Goal: Information Seeking & Learning: Check status

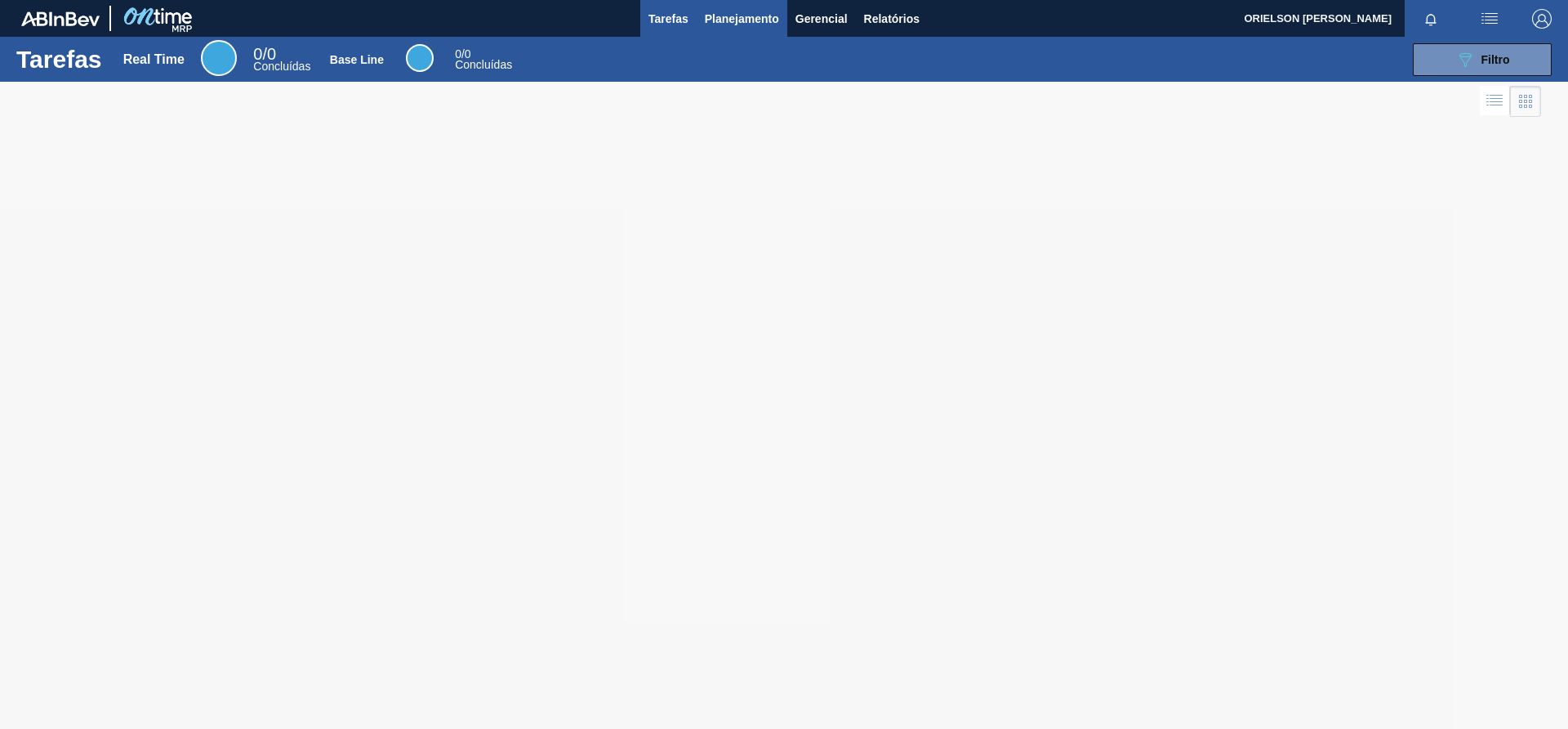
click at [705, 16] on button "Planejamento" at bounding box center [742, 18] width 91 height 37
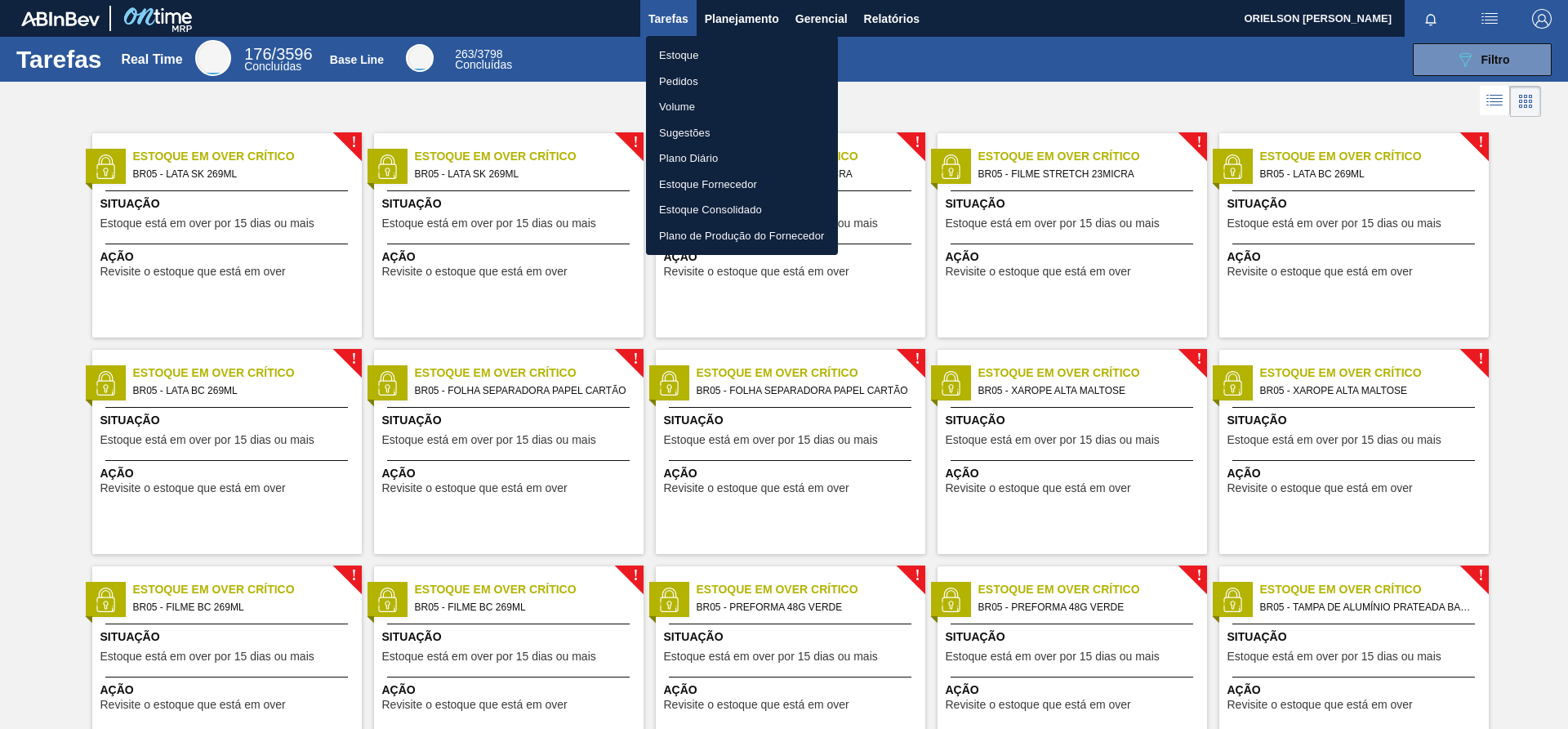
click at [1492, 50] on div at bounding box center [784, 364] width 1568 height 729
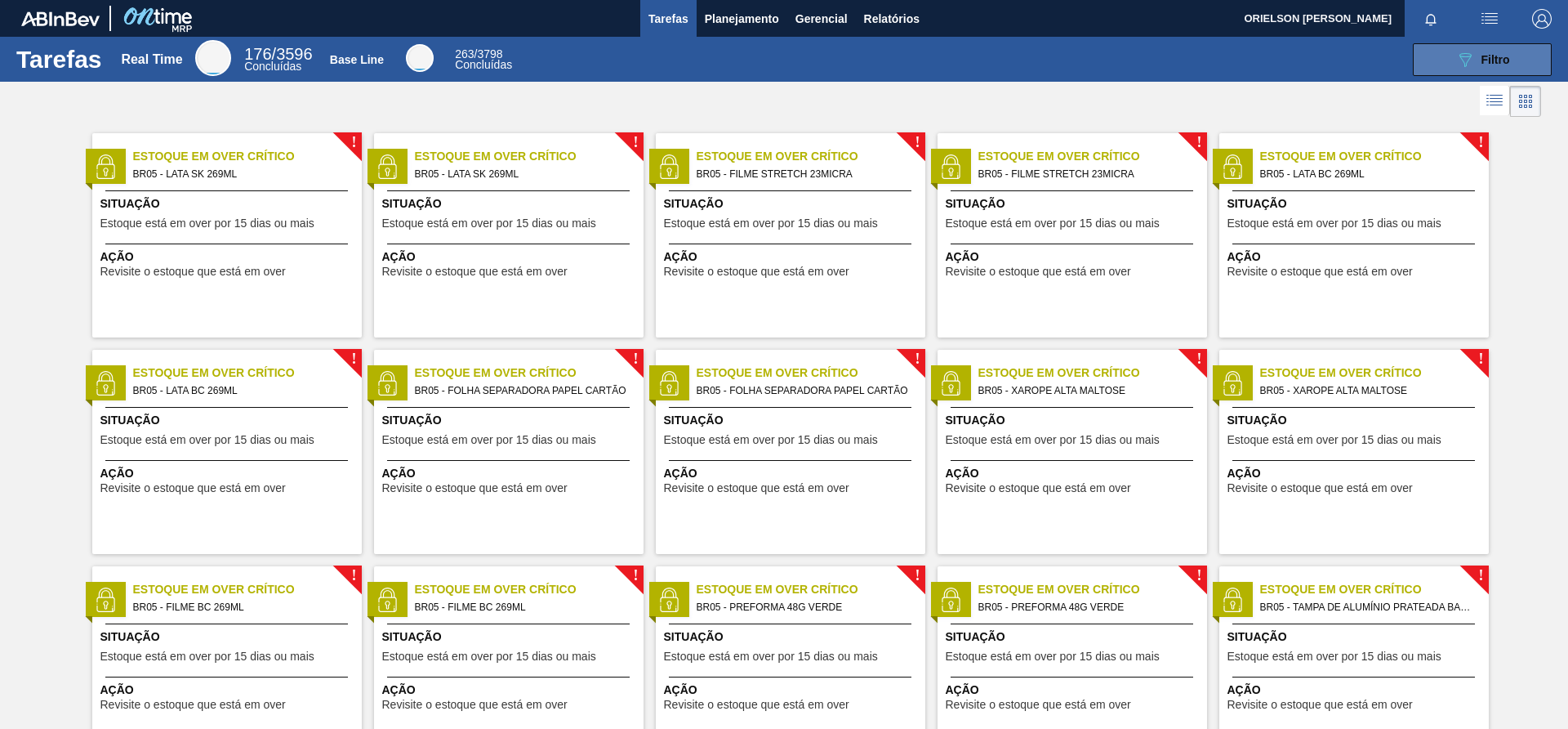
click at [1515, 61] on button "089F7B8B-B2A5-4AFE-B5C0-19BA573D28AC Filtro" at bounding box center [1482, 60] width 139 height 33
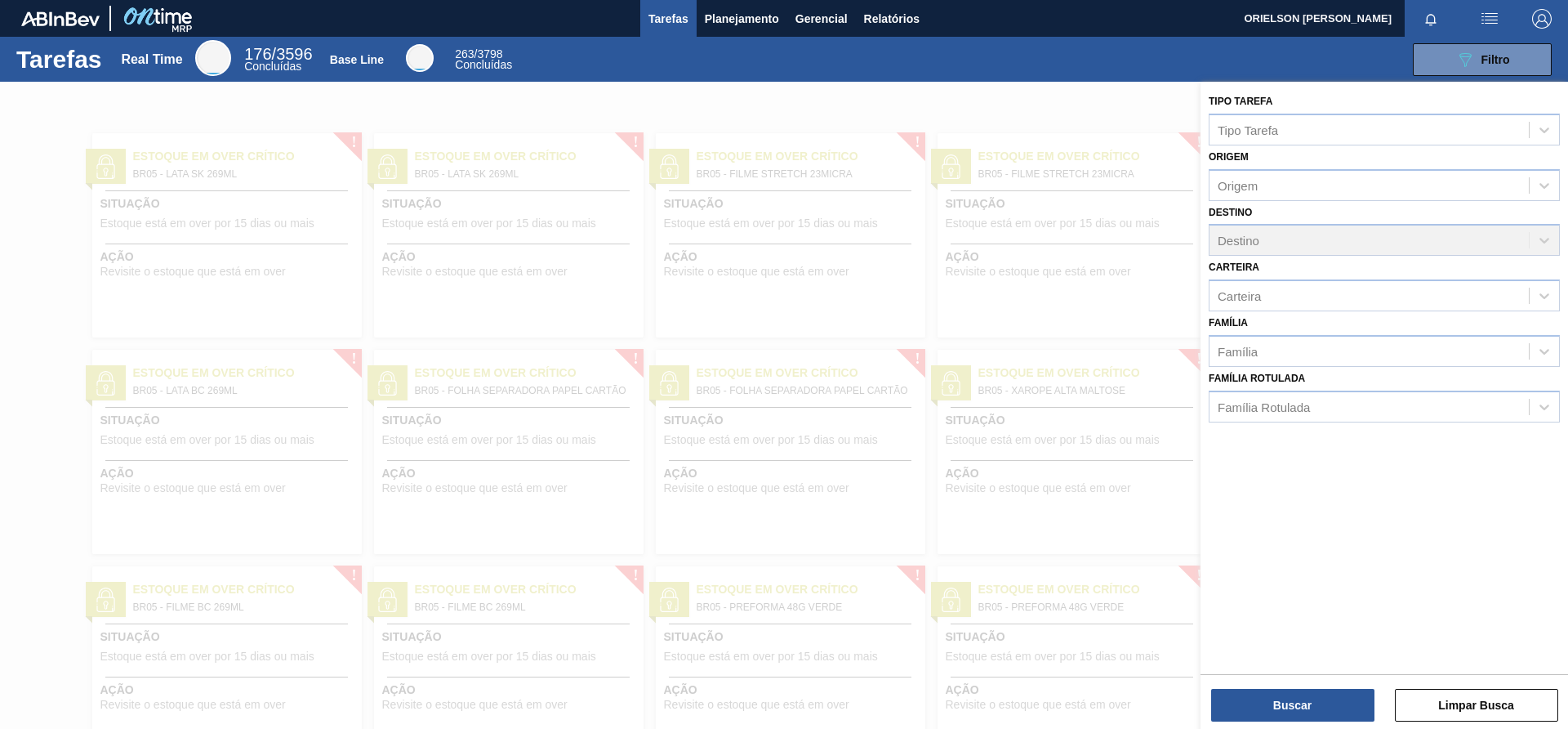
click at [1316, 312] on div "Família Família" at bounding box center [1384, 339] width 351 height 55
click at [962, 82] on div at bounding box center [784, 446] width 1568 height 729
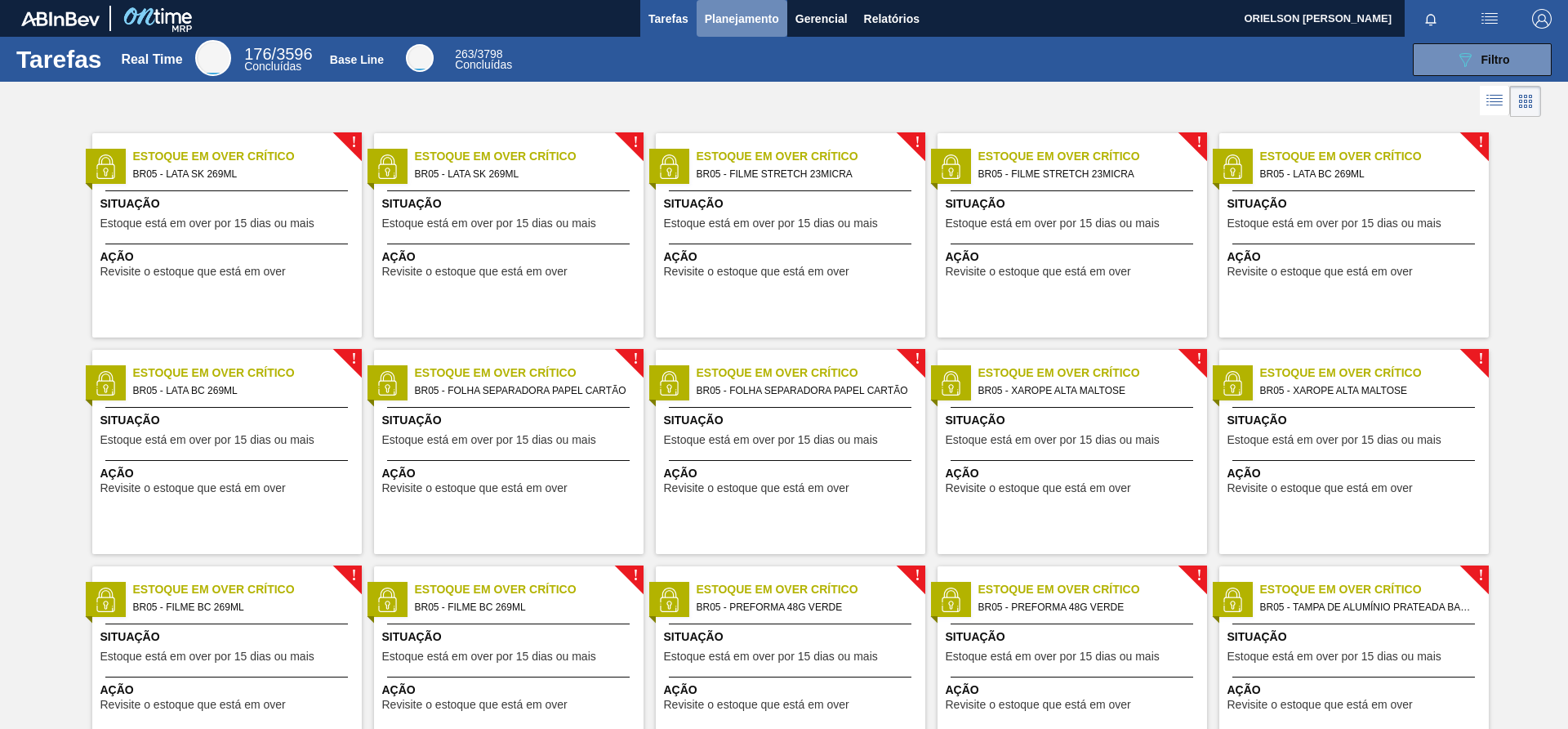
click at [756, 21] on span "Planejamento" at bounding box center [742, 19] width 74 height 20
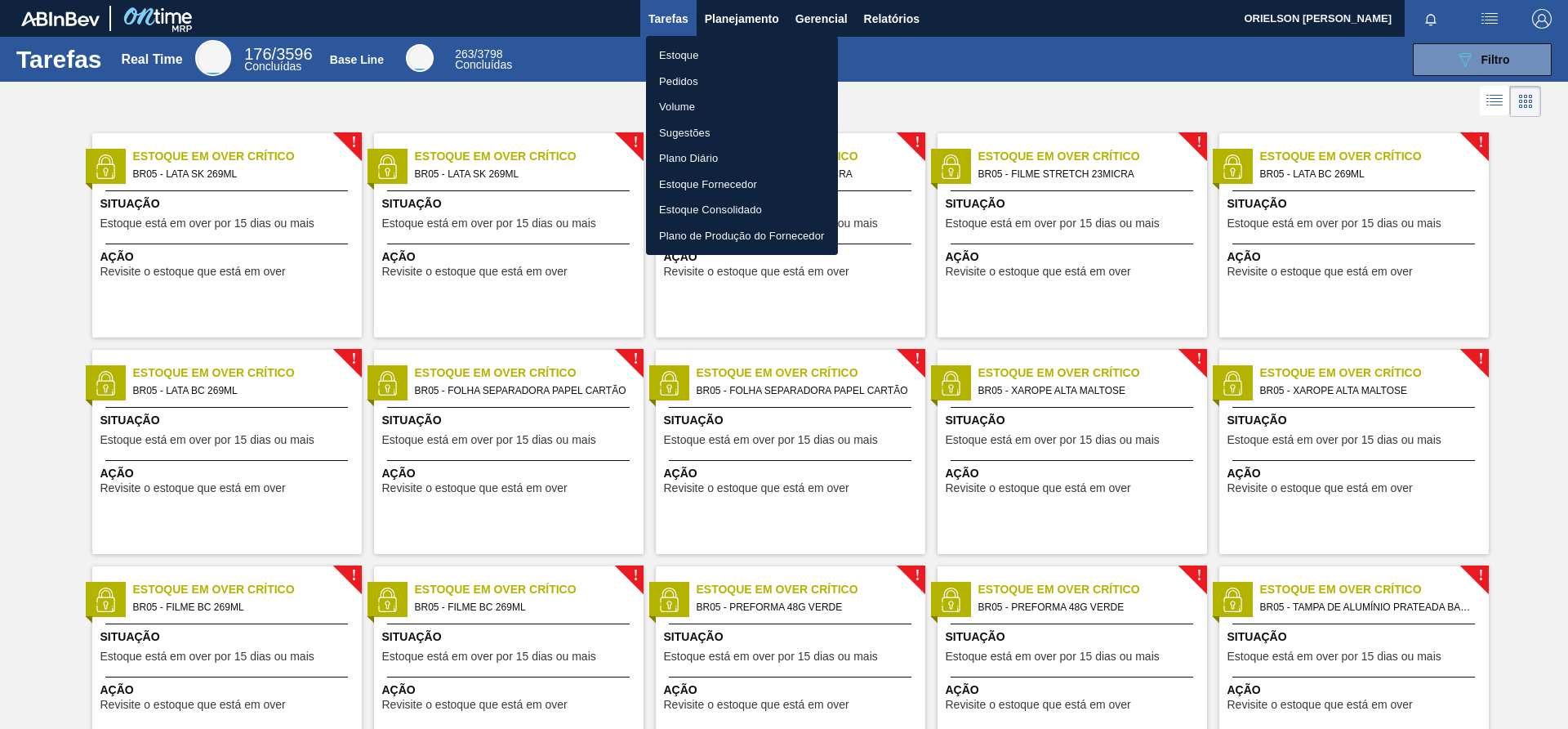
click at [767, 52] on li "Estoque" at bounding box center [742, 55] width 192 height 26
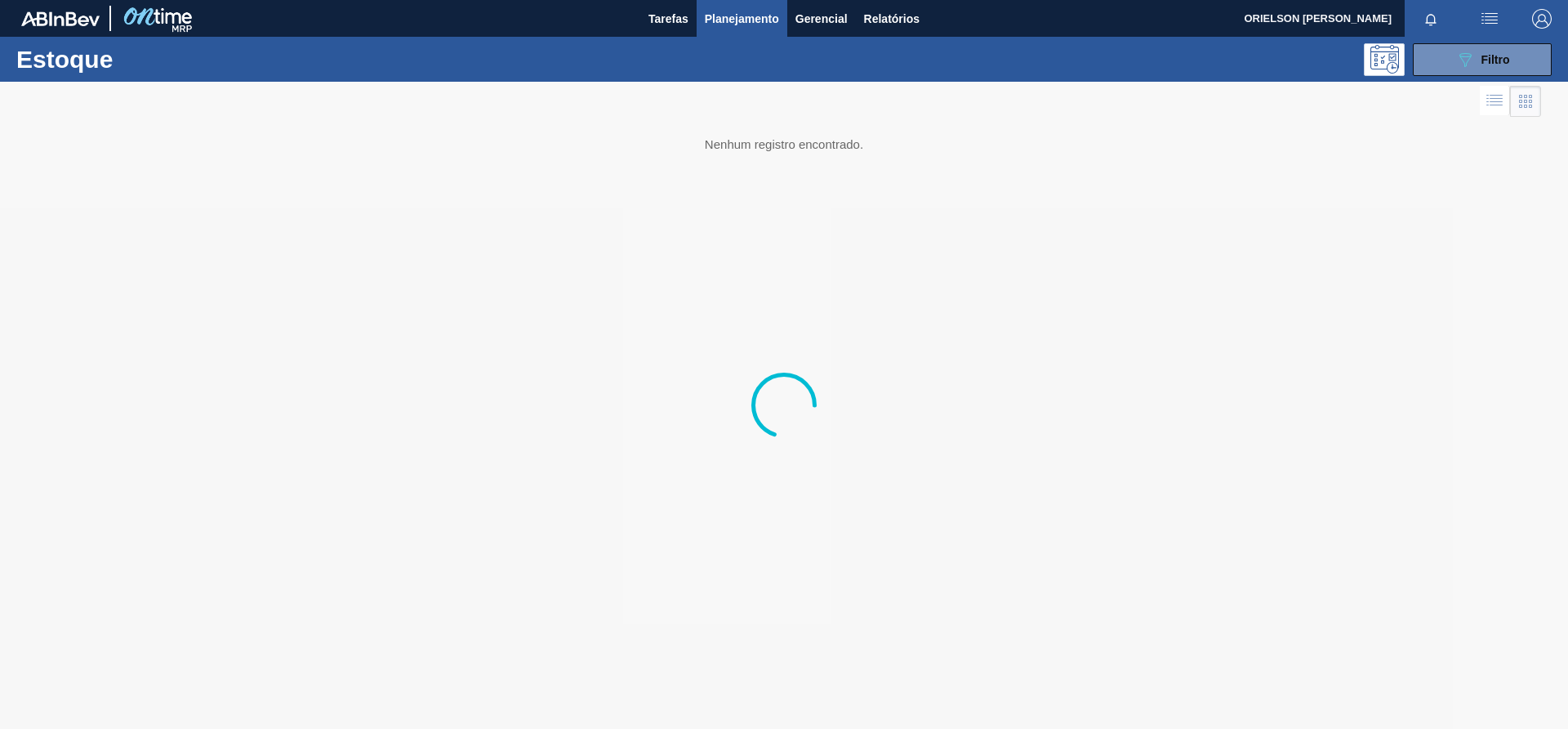
click at [1461, 82] on div at bounding box center [784, 405] width 1568 height 647
click at [1451, 64] on button "089F7B8B-B2A5-4AFE-B5C0-19BA573D28AC Filtro" at bounding box center [1482, 60] width 139 height 33
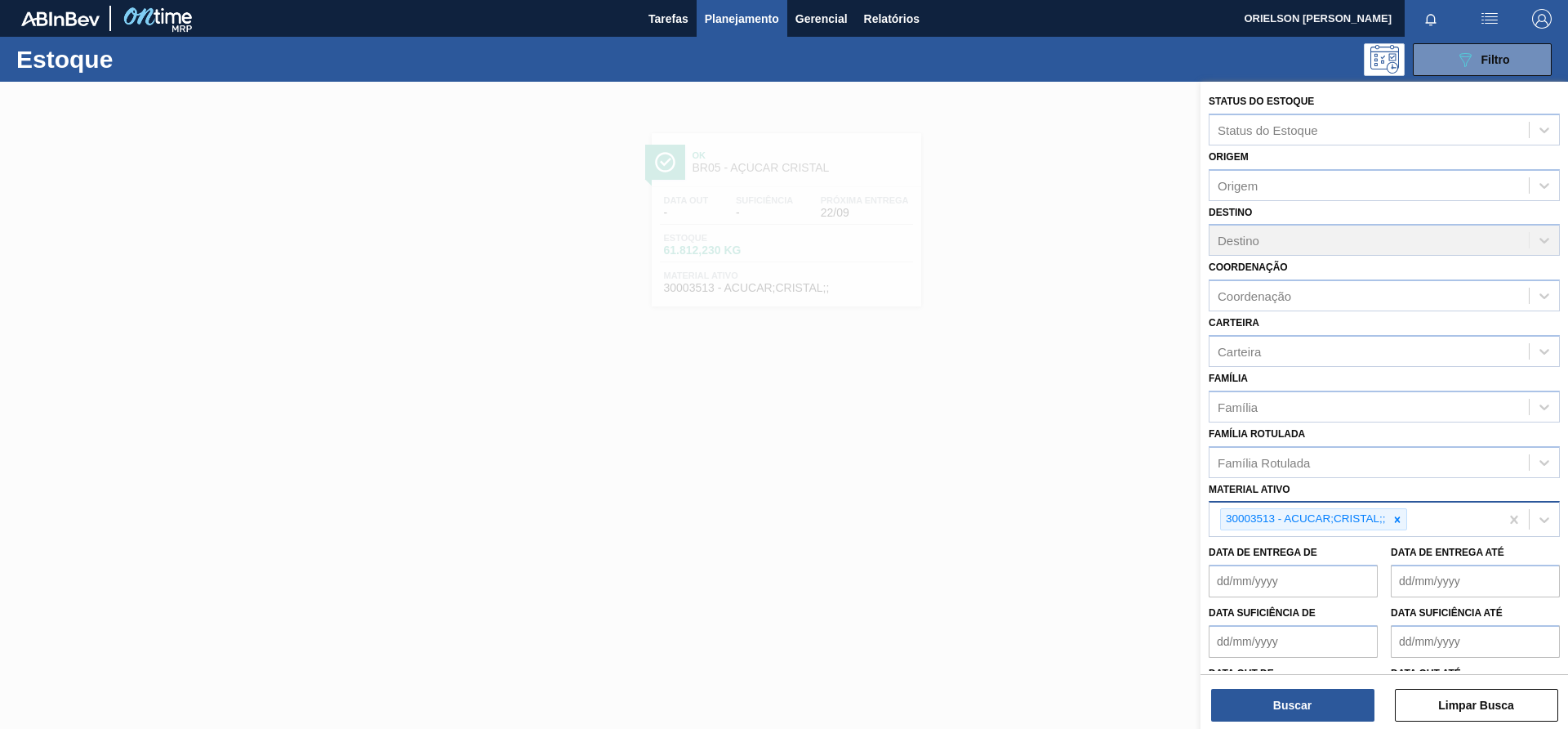
click at [1383, 525] on div "30003513 - ACUCAR;CRISTAL;;" at bounding box center [1305, 519] width 167 height 21
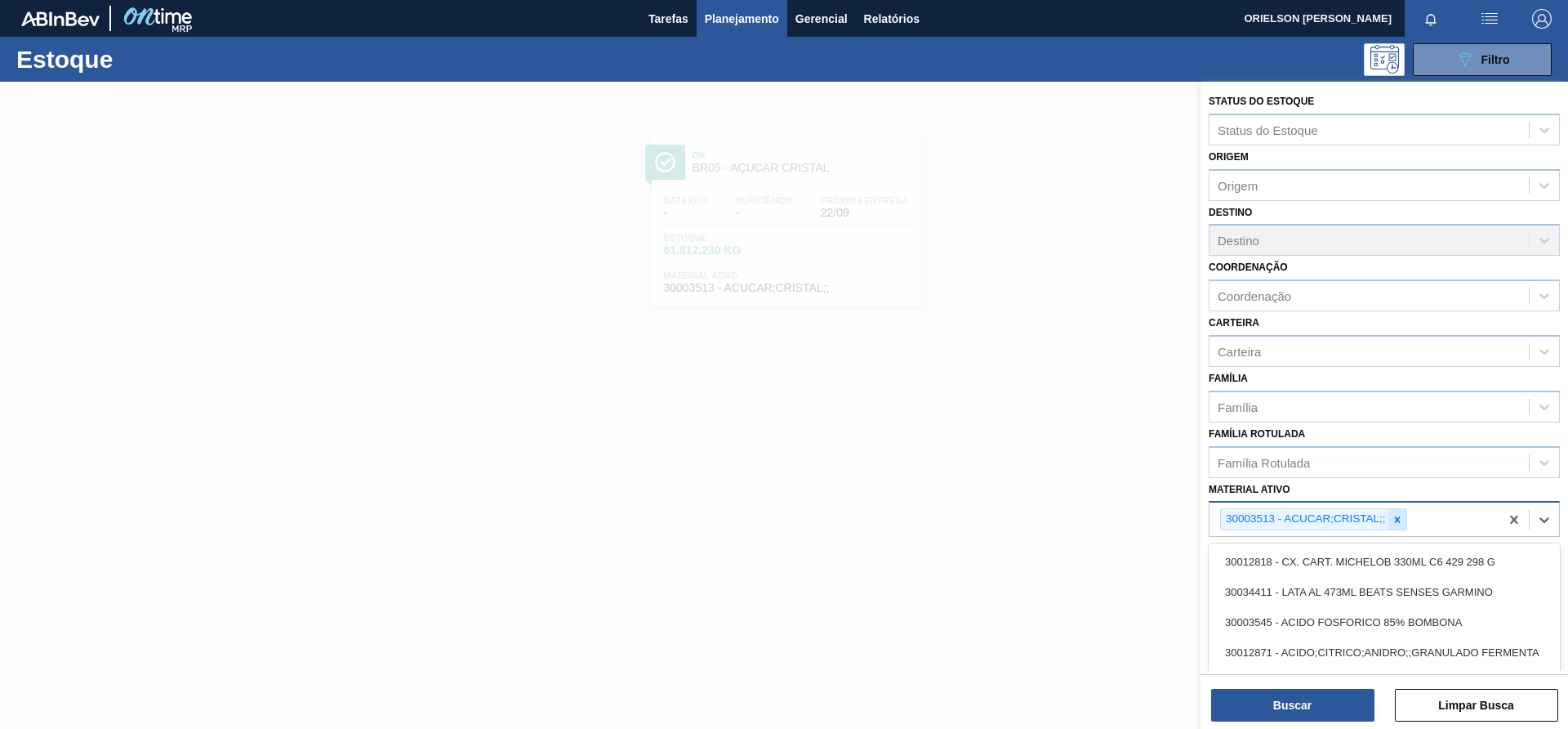
click at [1393, 522] on icon at bounding box center [1397, 520] width 12 height 12
click at [1393, 518] on div "Material ativo" at bounding box center [1369, 517] width 320 height 24
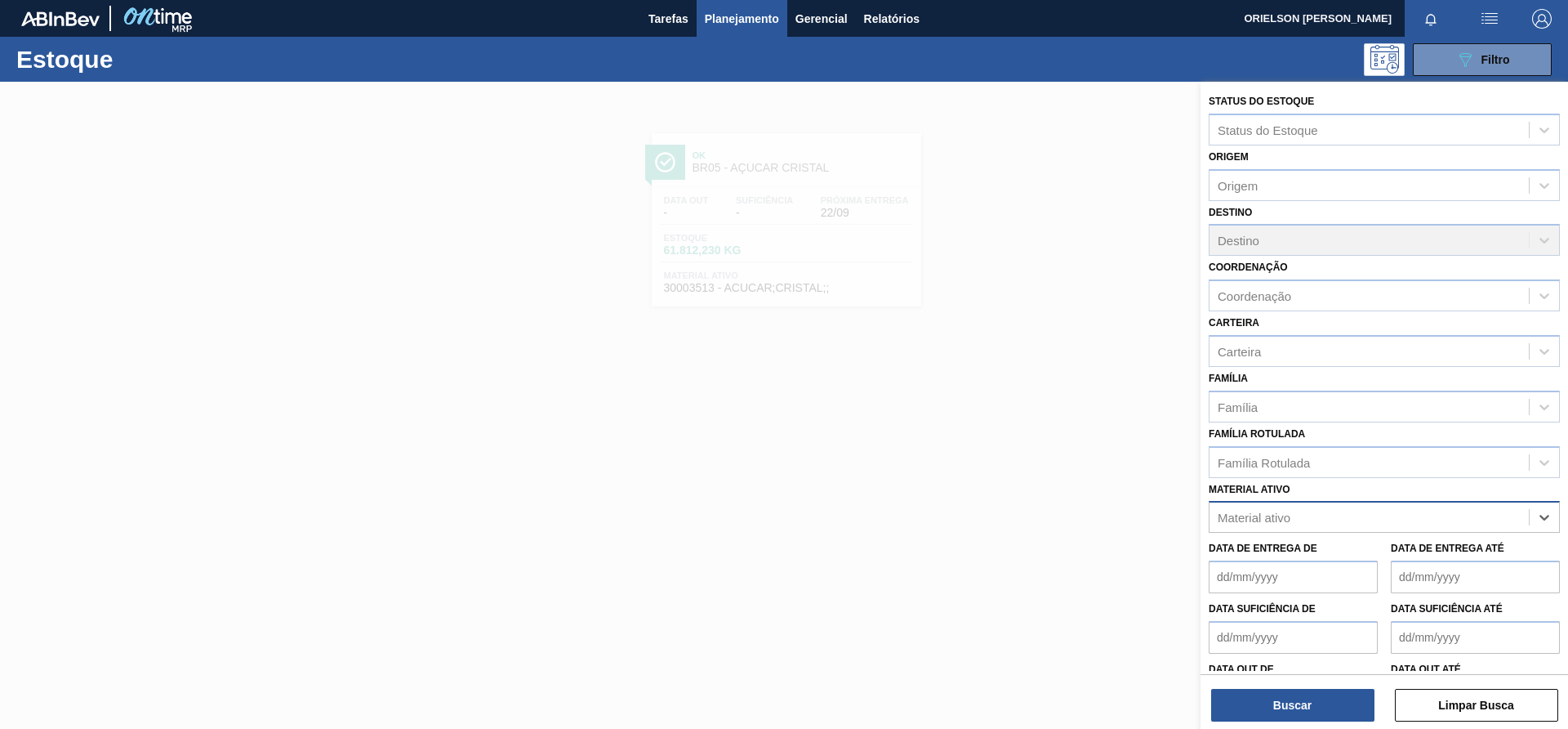
paste ativo "30002729"
type ativo "30002729"
click at [1316, 552] on div "30002729 - KIT;PEPSI COLA;35005*06*02 NF" at bounding box center [1384, 557] width 351 height 30
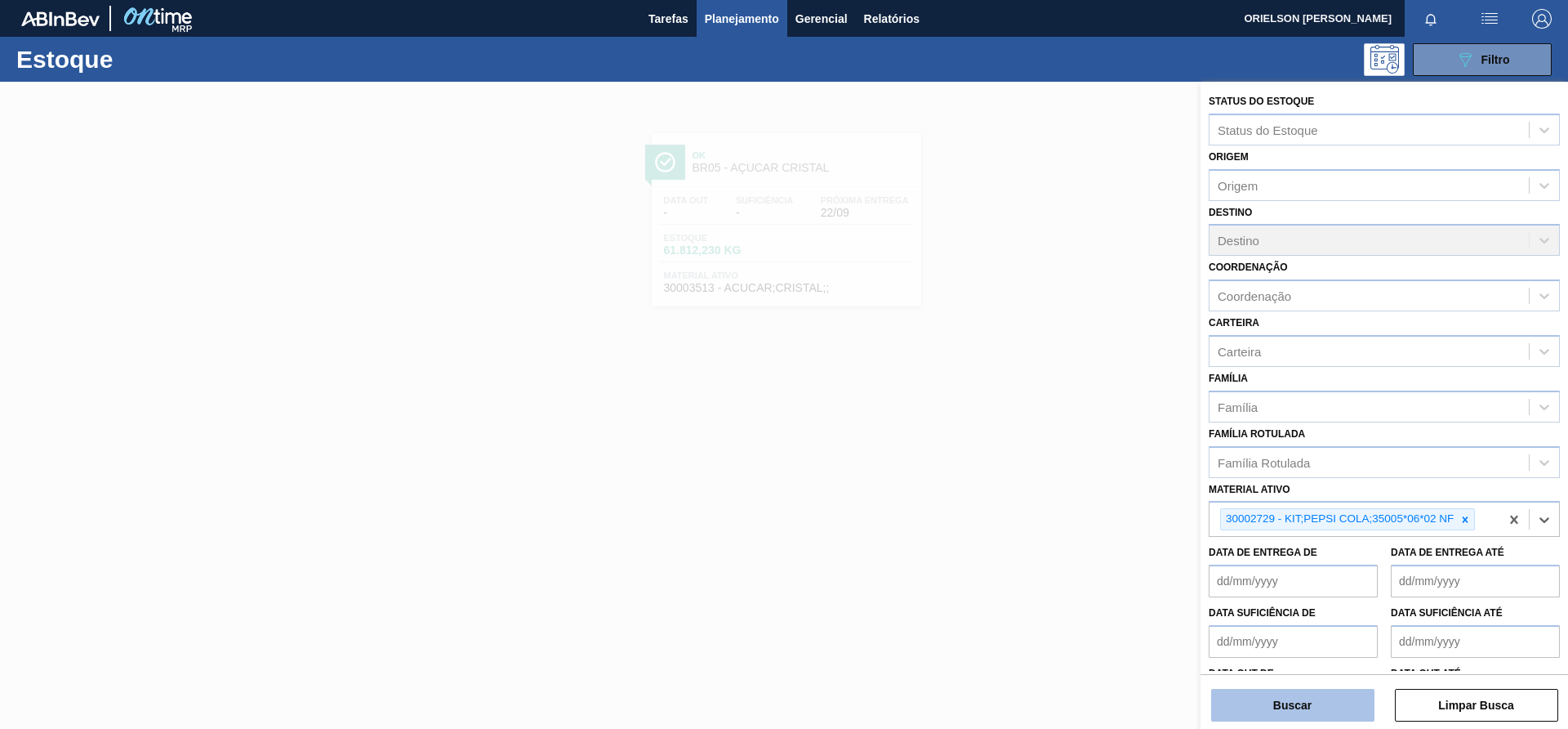
click at [1318, 703] on button "Buscar" at bounding box center [1293, 705] width 163 height 33
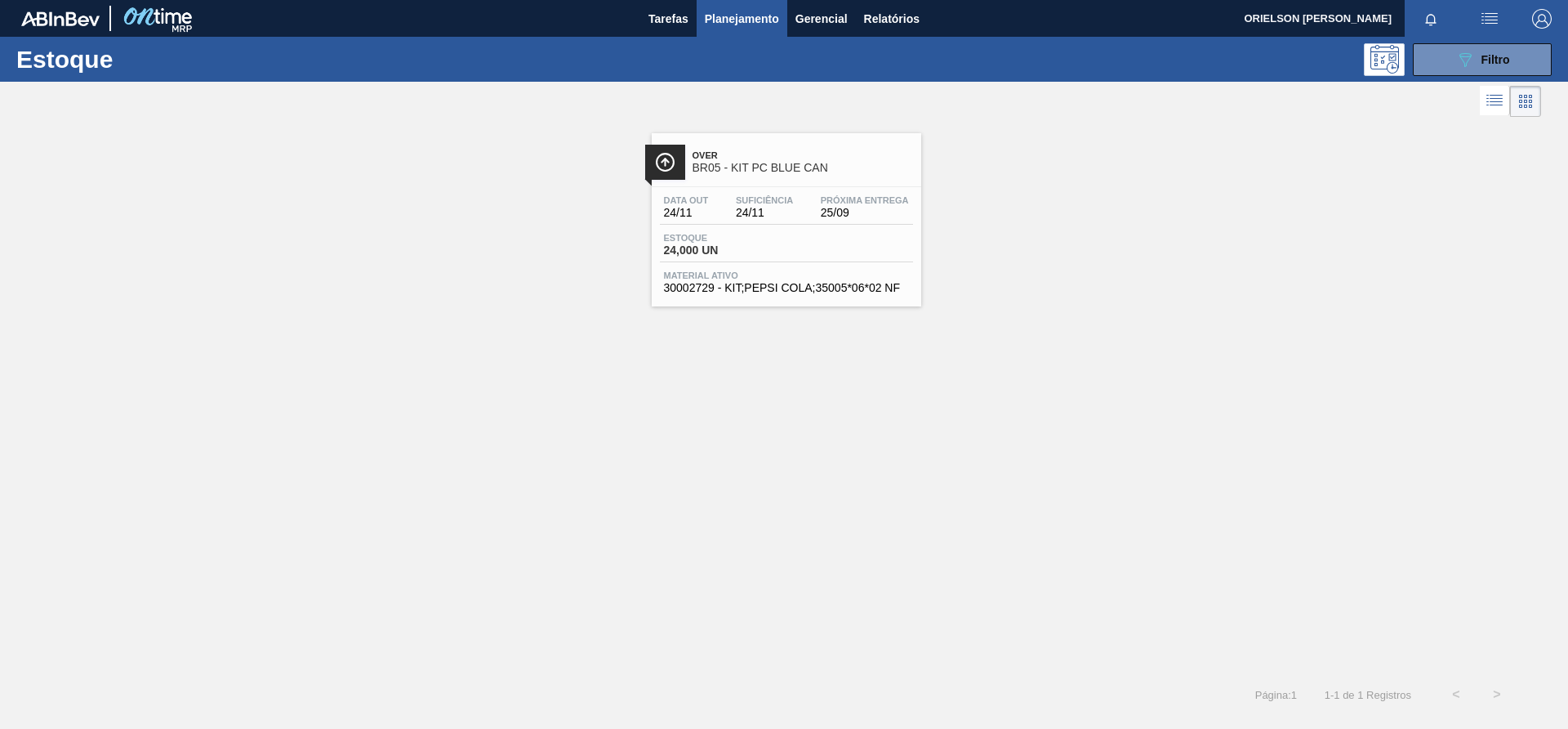
click at [762, 223] on div "Data [DATE] Suficiência 24/11 Próxima Entrega 25/09" at bounding box center [787, 210] width 253 height 29
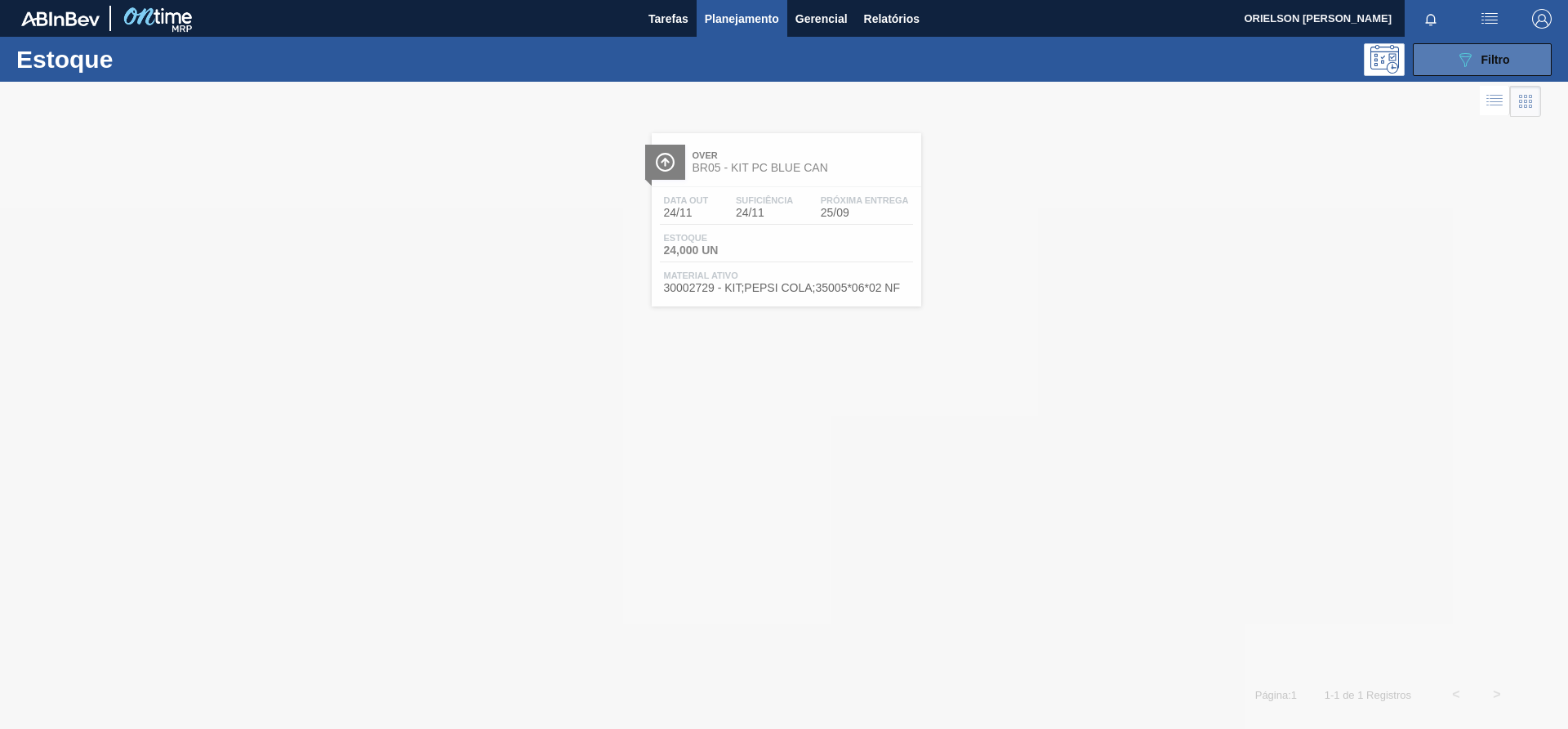
click at [1429, 71] on button "089F7B8B-B2A5-4AFE-B5C0-19BA573D28AC Filtro" at bounding box center [1482, 60] width 139 height 33
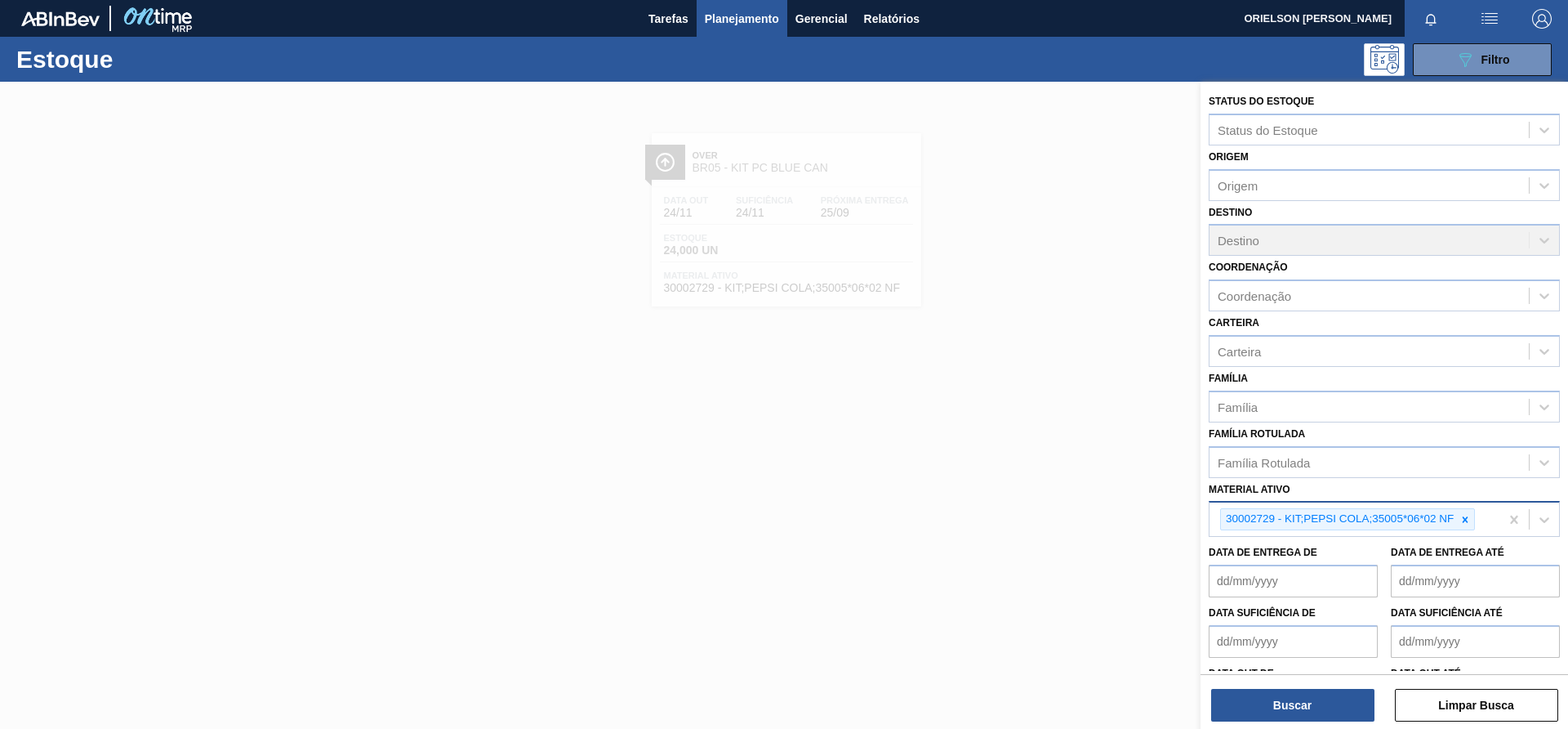
click at [1465, 518] on icon at bounding box center [1466, 519] width 5 height 5
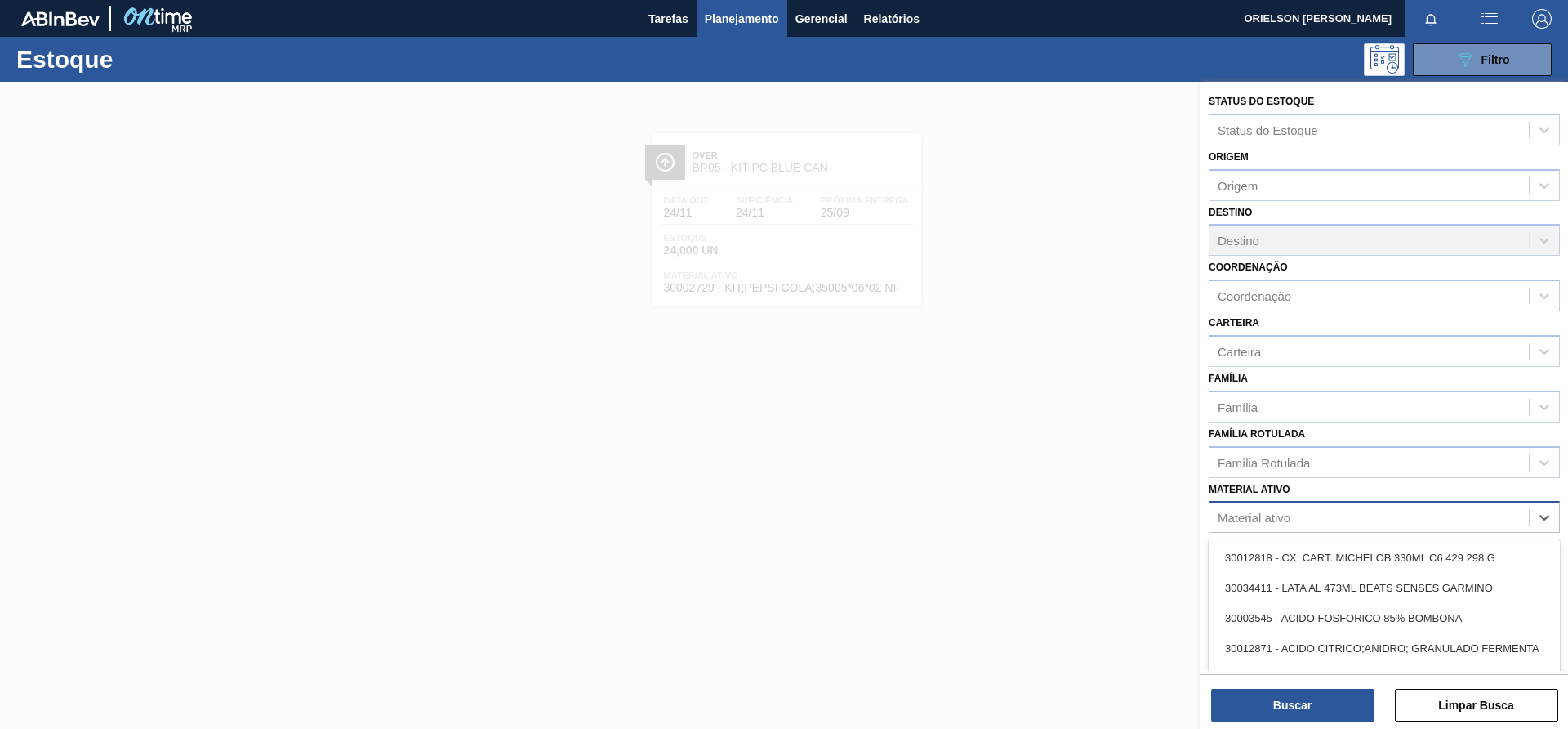
click at [1442, 516] on div "Material ativo" at bounding box center [1369, 517] width 320 height 24
paste ativo "20008820"
type ativo "20008820"
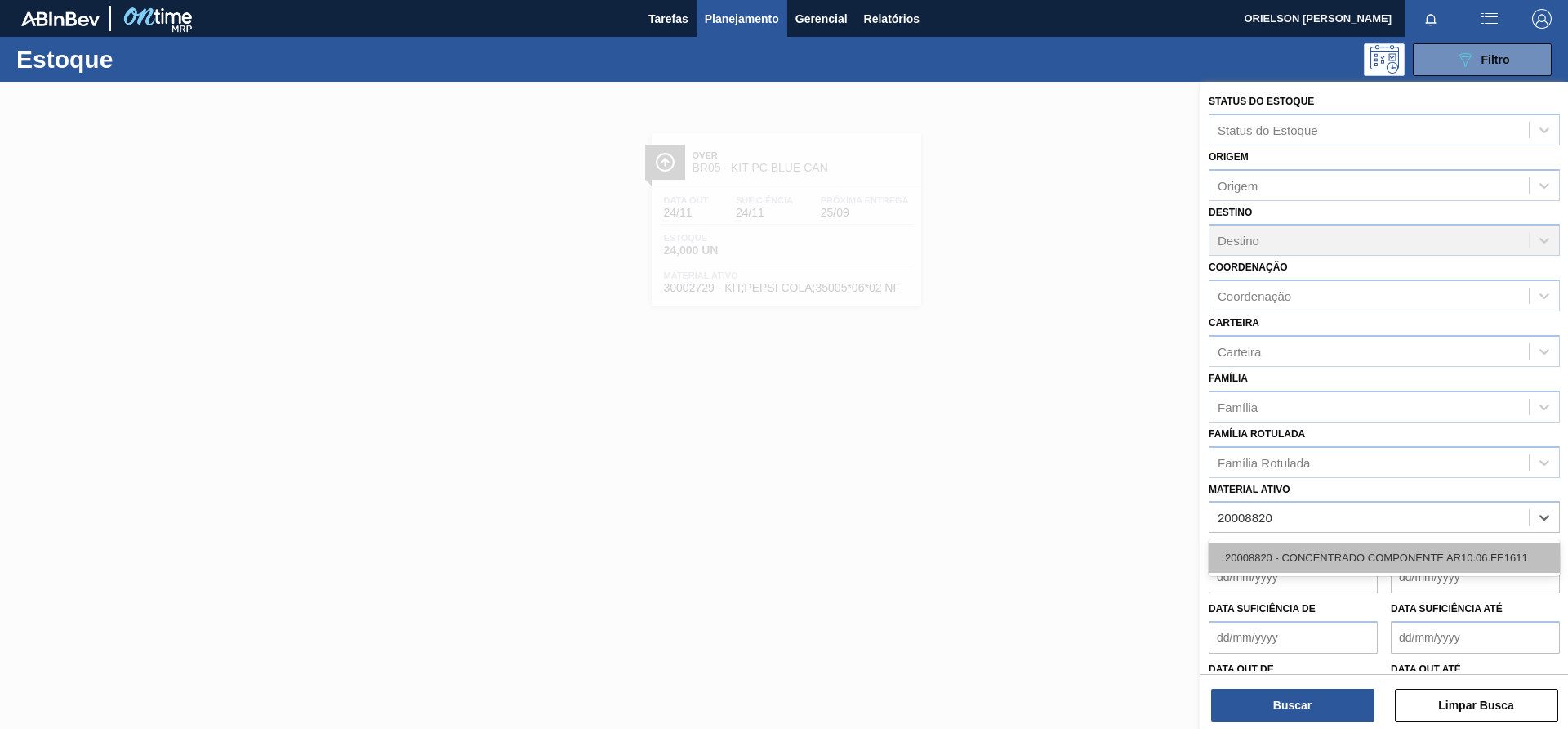
click at [1360, 569] on div "20008820 - CONCENTRADO COMPONENTE AR10.06.FE1611" at bounding box center [1384, 557] width 351 height 30
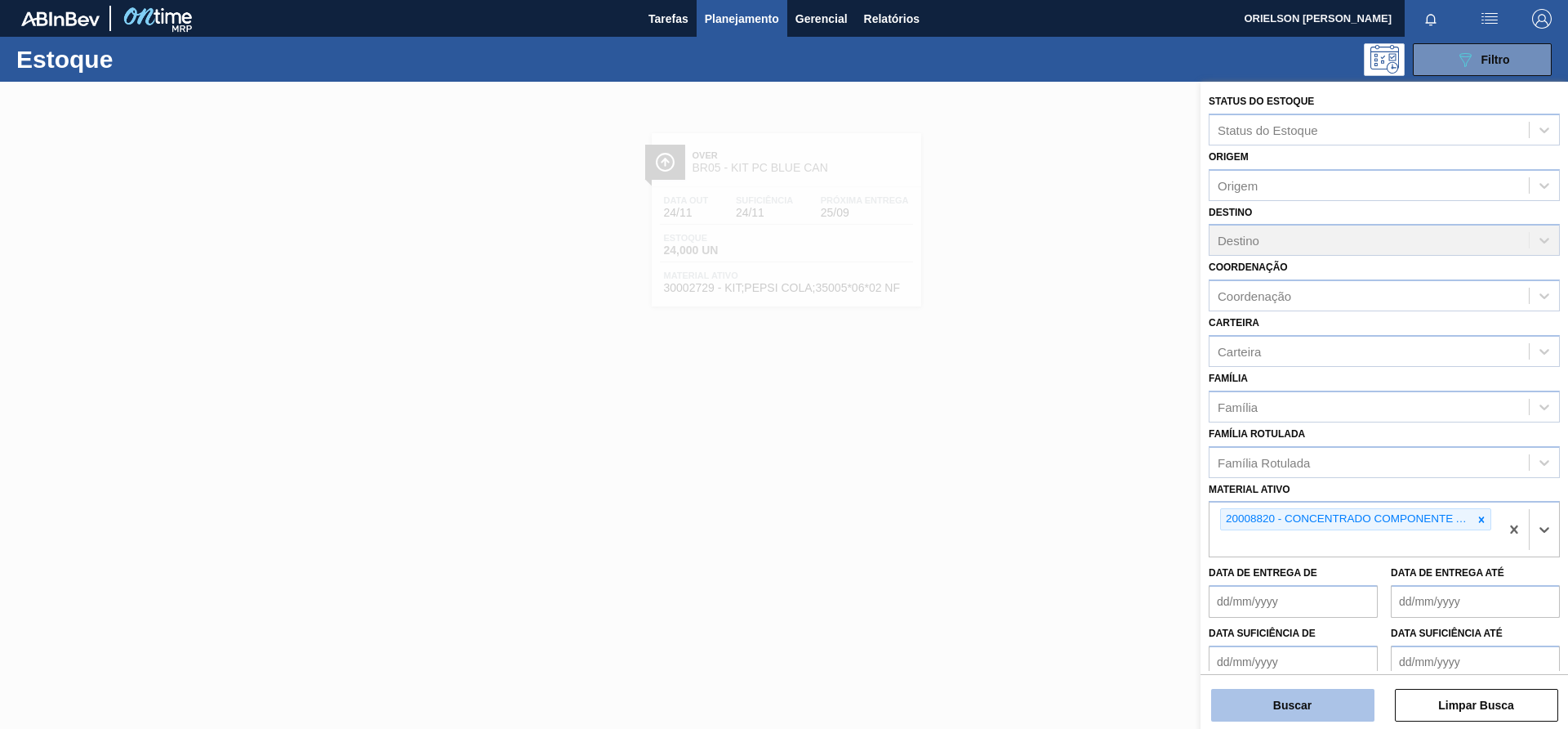
click at [1308, 697] on button "Buscar" at bounding box center [1293, 705] width 163 height 33
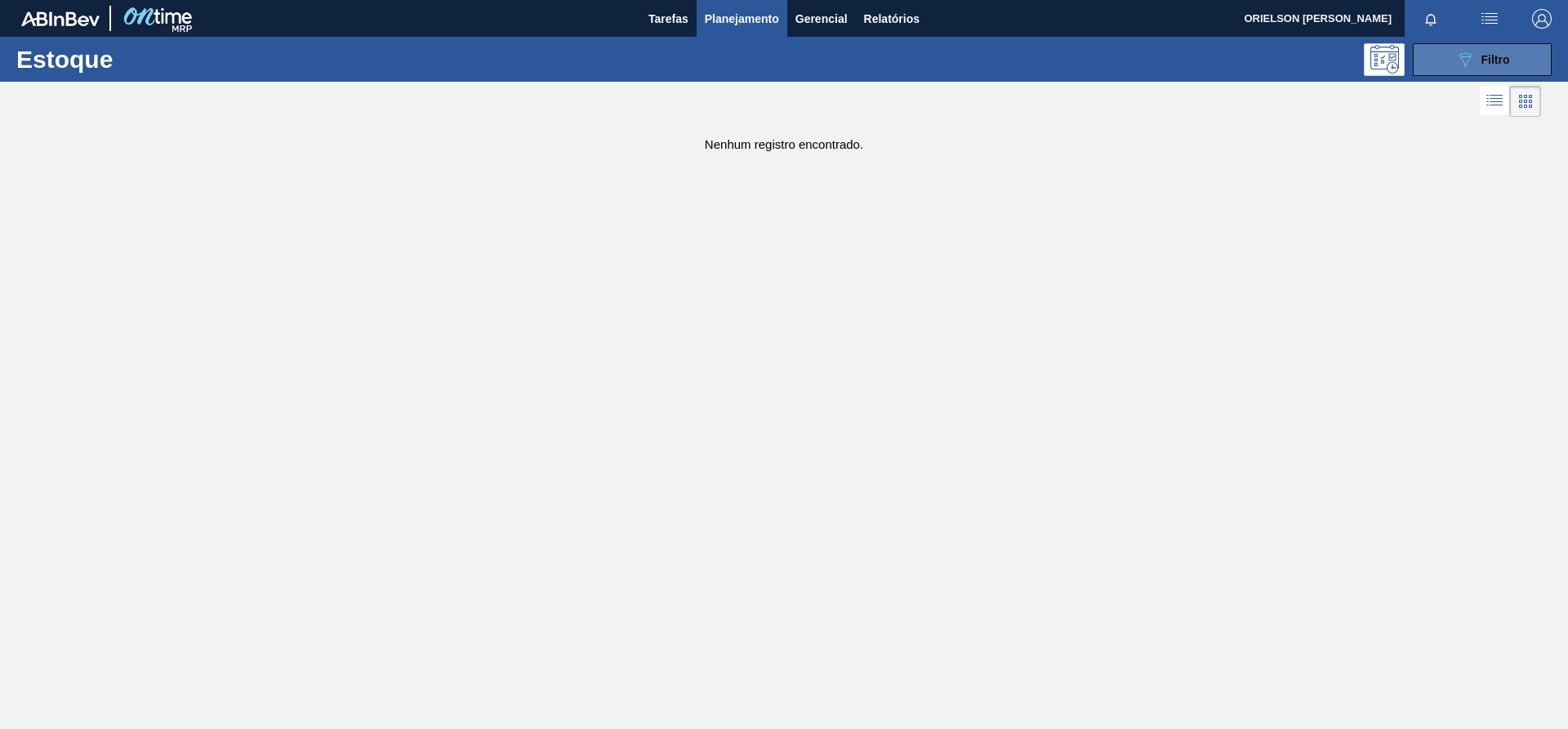
click at [1428, 49] on button "089F7B8B-B2A5-4AFE-B5C0-19BA573D28AC Filtro" at bounding box center [1482, 60] width 139 height 33
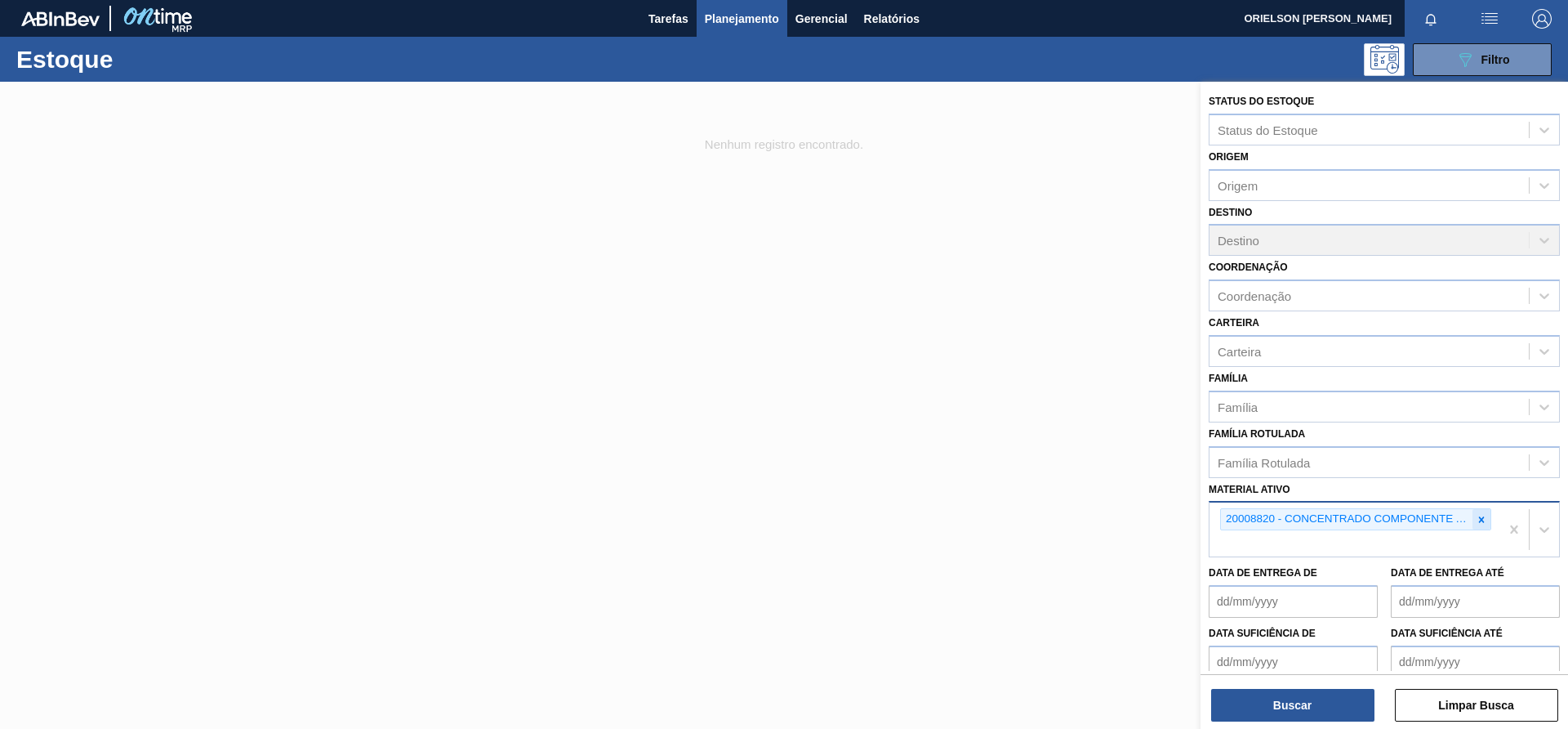
click at [1485, 523] on div at bounding box center [1482, 519] width 18 height 21
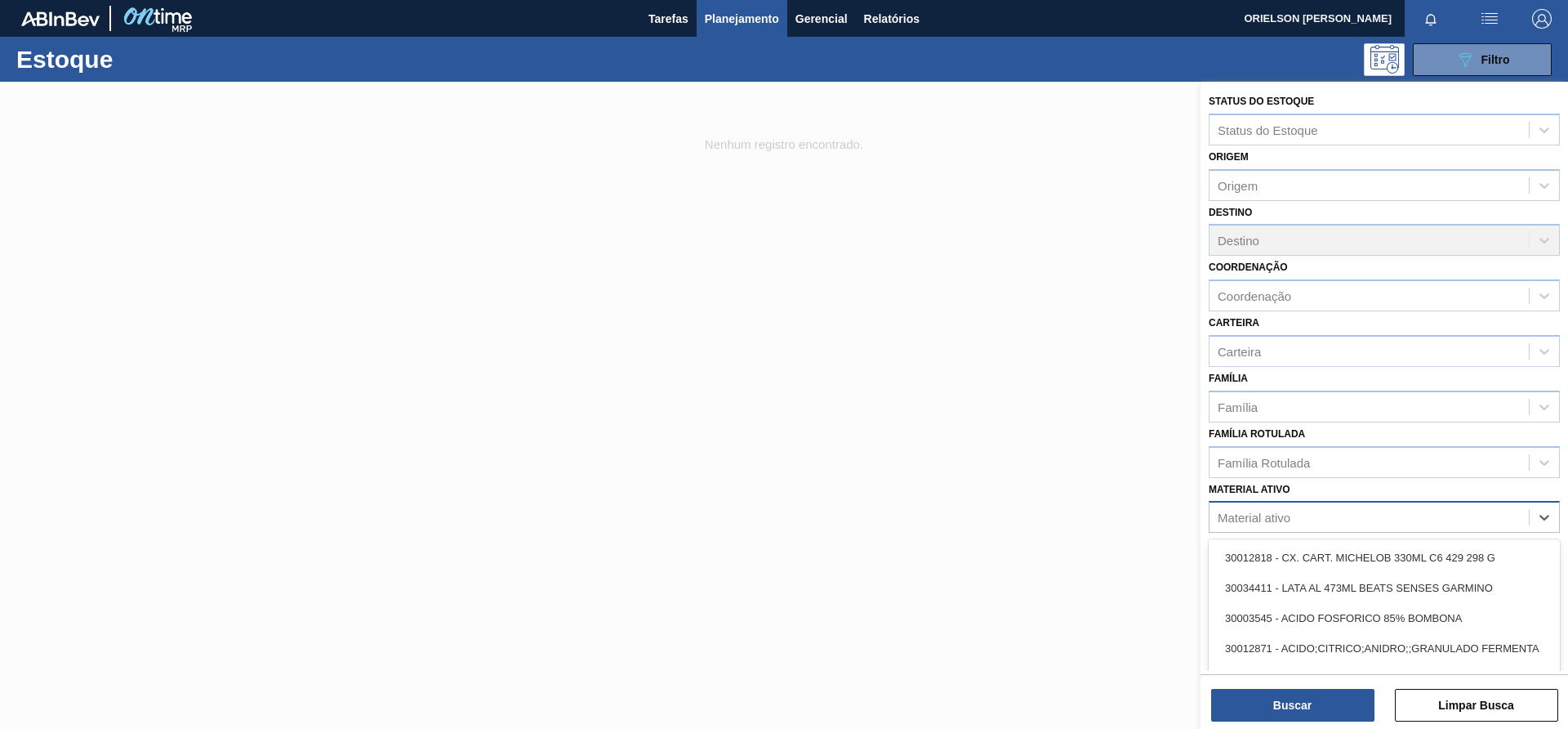
click at [1408, 514] on div "Material ativo" at bounding box center [1369, 517] width 320 height 24
click at [1326, 517] on div "Material ativo" at bounding box center [1369, 517] width 320 height 24
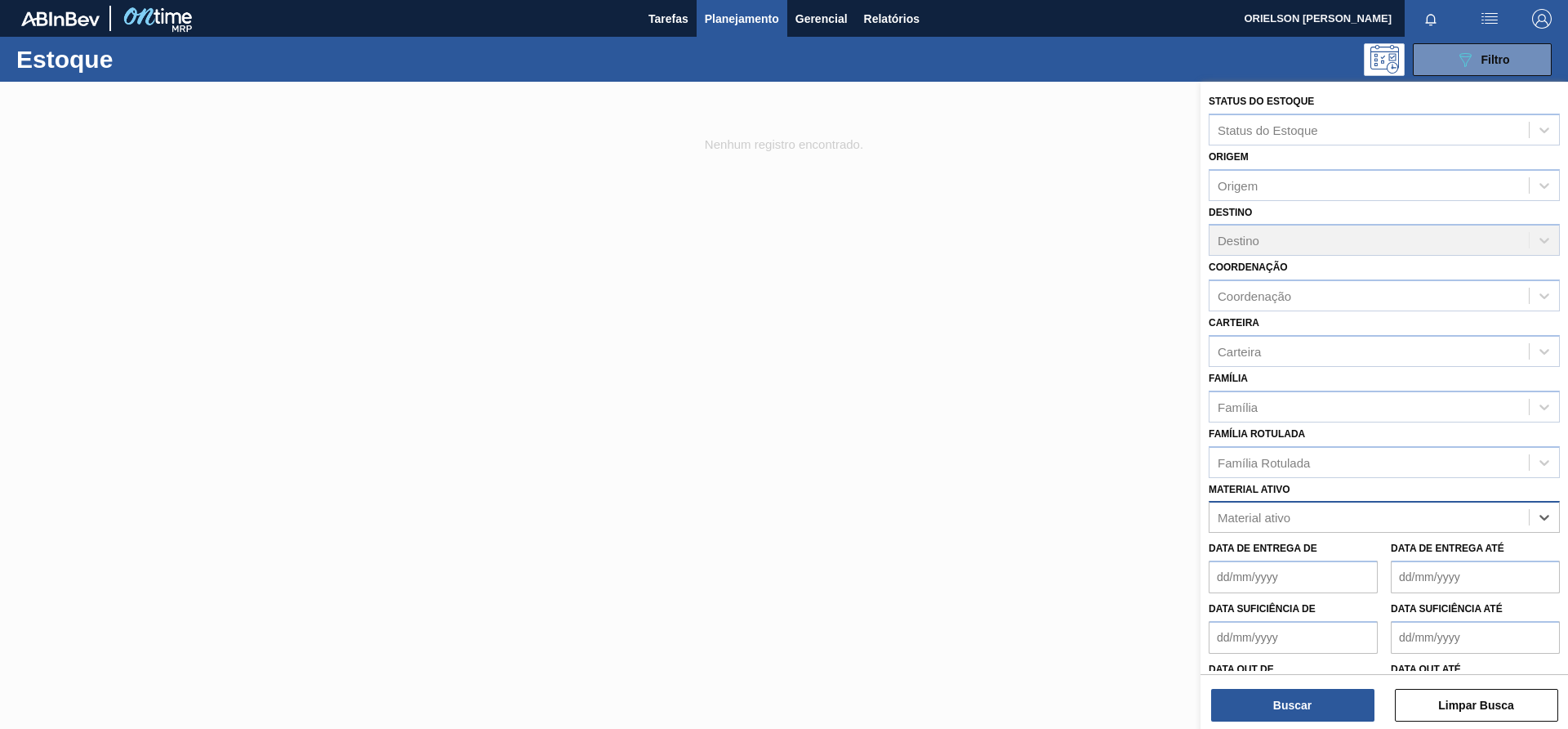
click at [1333, 516] on div "Material ativo" at bounding box center [1369, 517] width 320 height 24
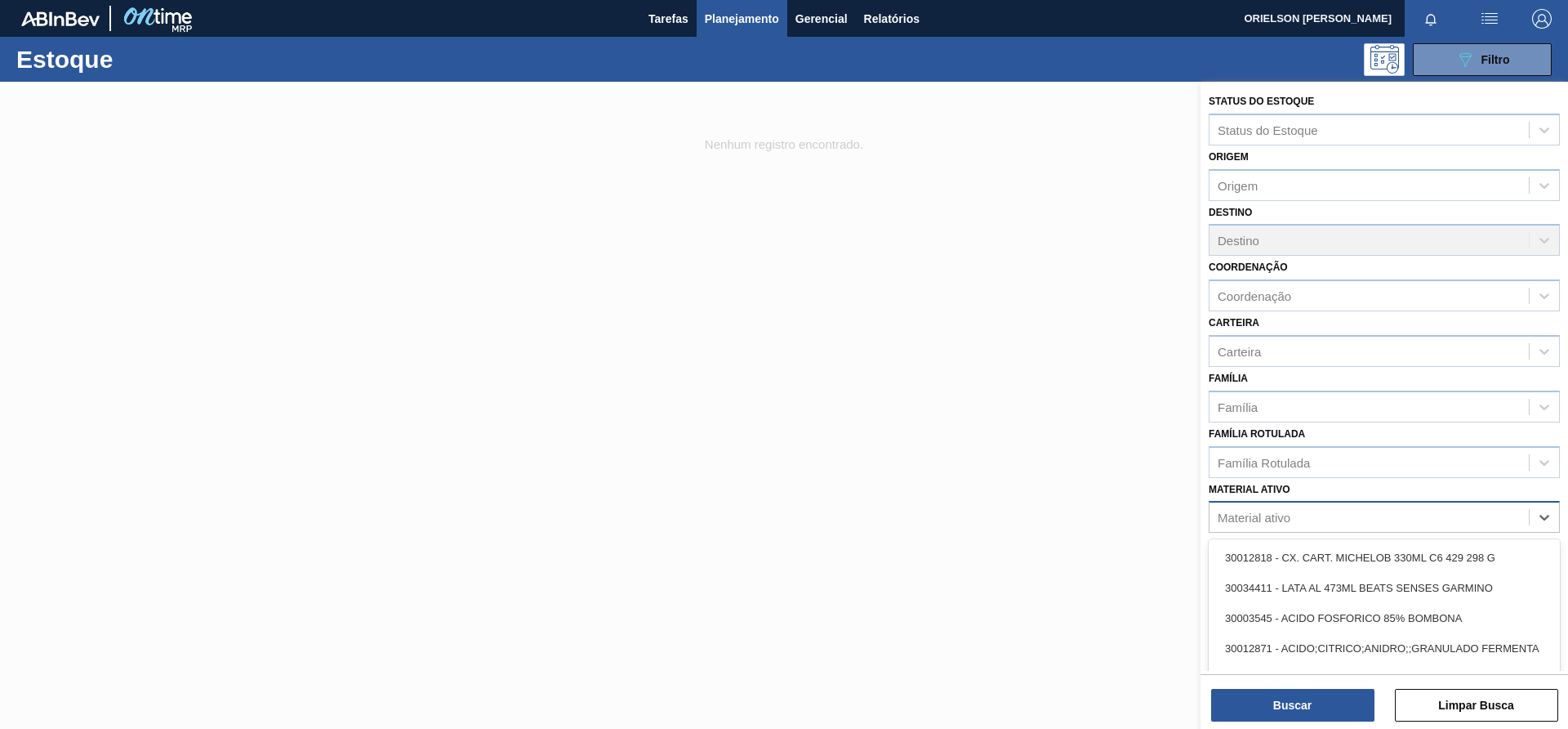
paste ativo "20008820"
type ativo "20008820"
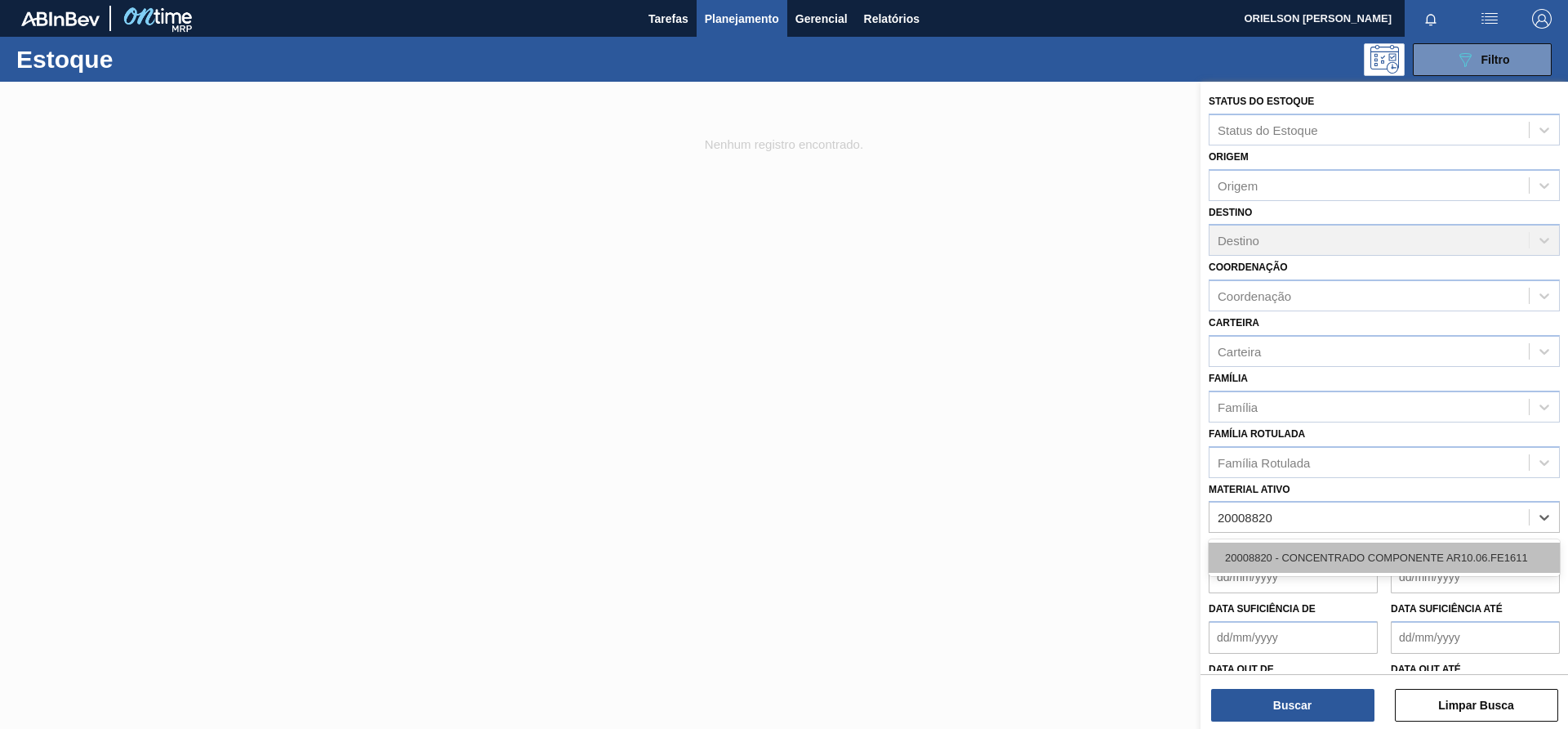
click at [1324, 561] on div "20008820 - CONCENTRADO COMPONENTE AR10.06.FE1611" at bounding box center [1384, 557] width 351 height 30
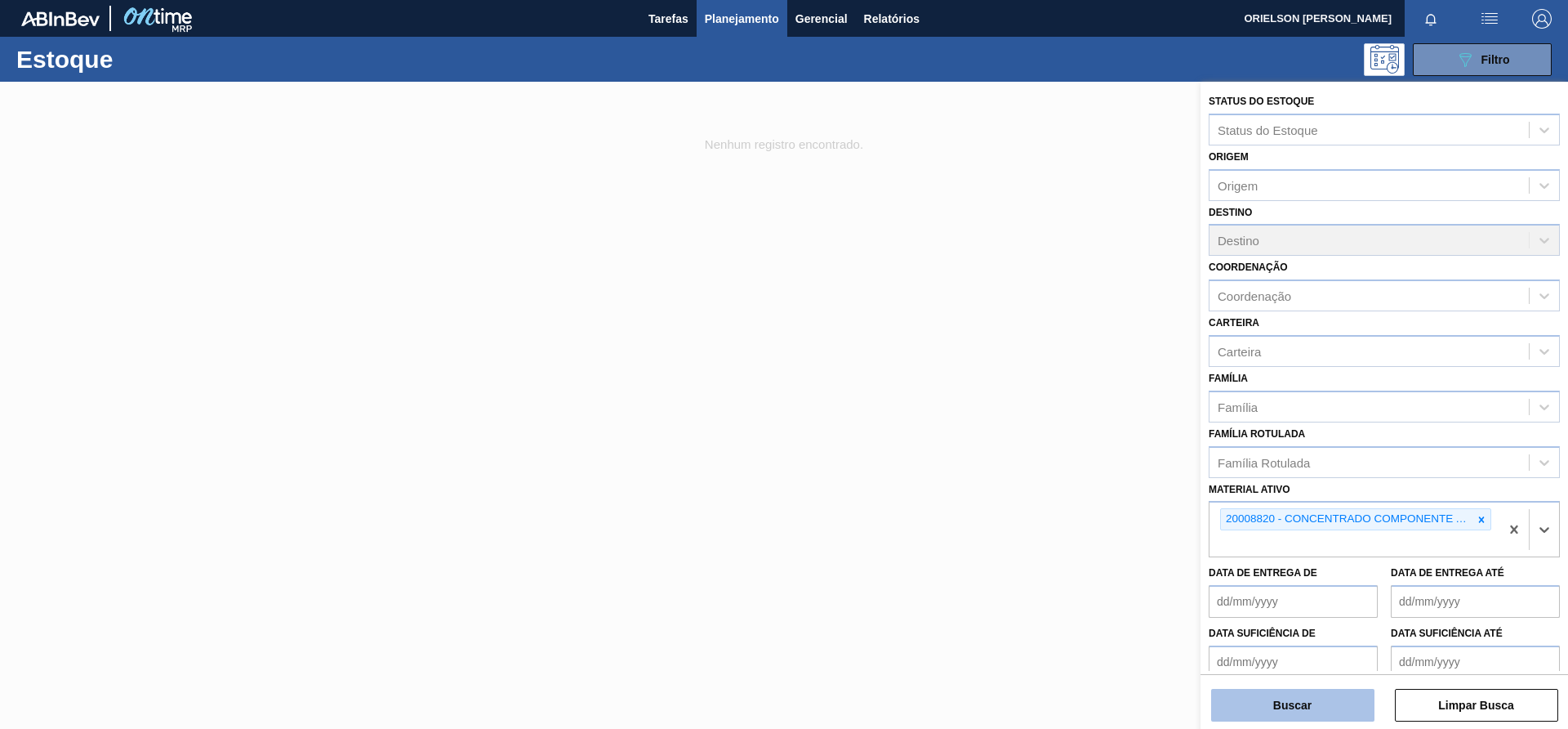
click at [1273, 709] on button "Buscar" at bounding box center [1293, 705] width 163 height 33
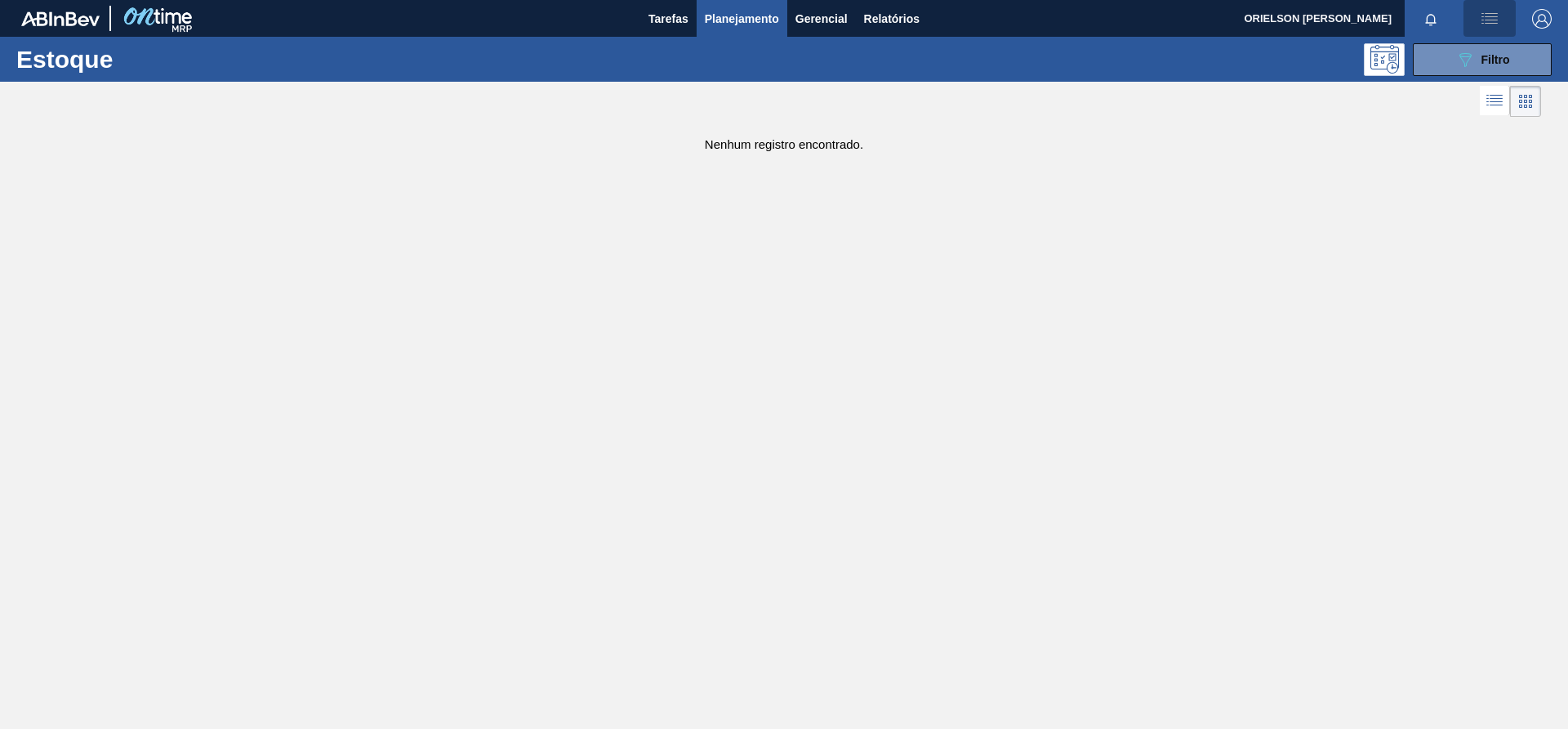
click at [1512, 34] on button "button" at bounding box center [1490, 18] width 53 height 37
click at [1516, 46] on li "Upload de Volumes" at bounding box center [1486, 58] width 141 height 29
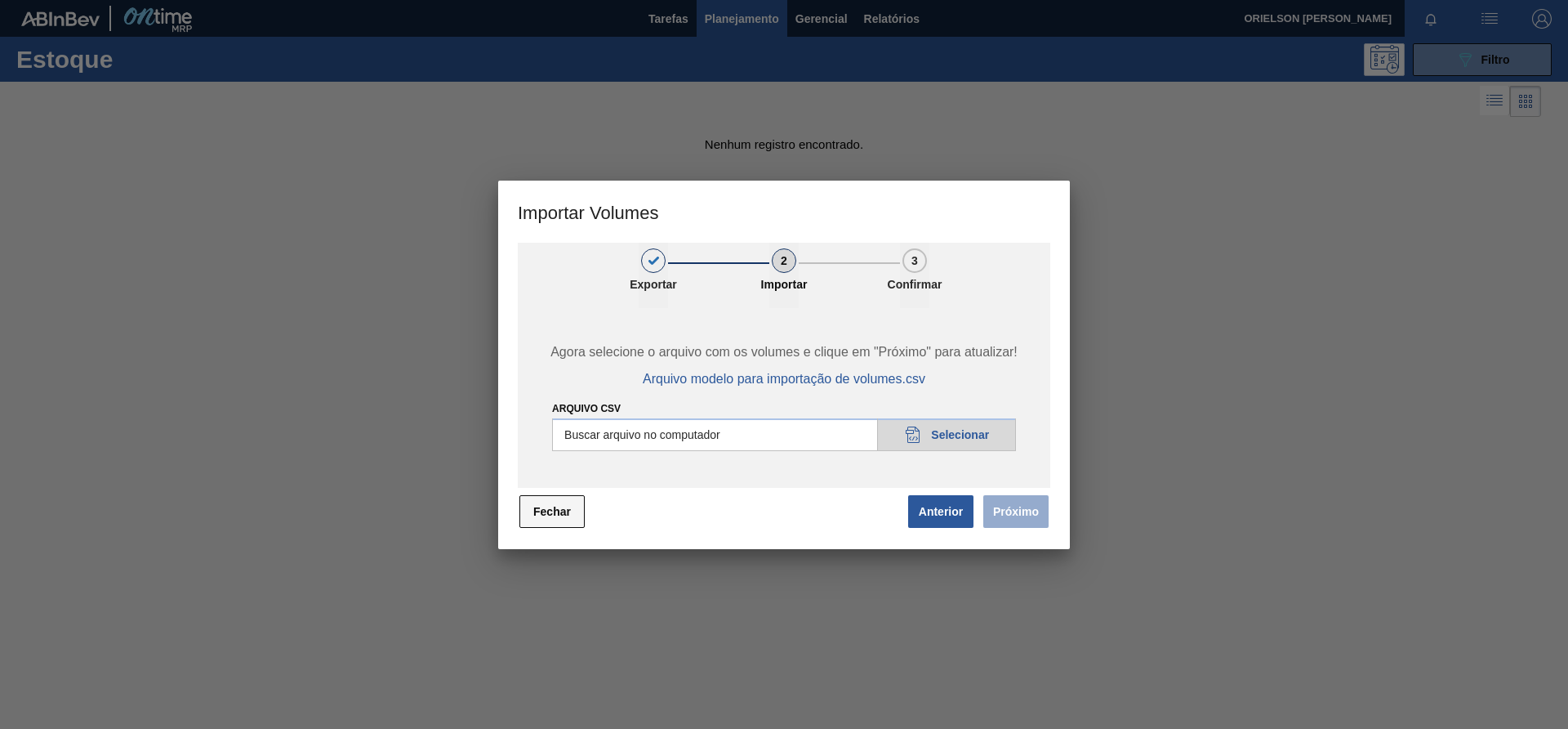
click at [541, 501] on button "Fechar" at bounding box center [552, 512] width 65 height 33
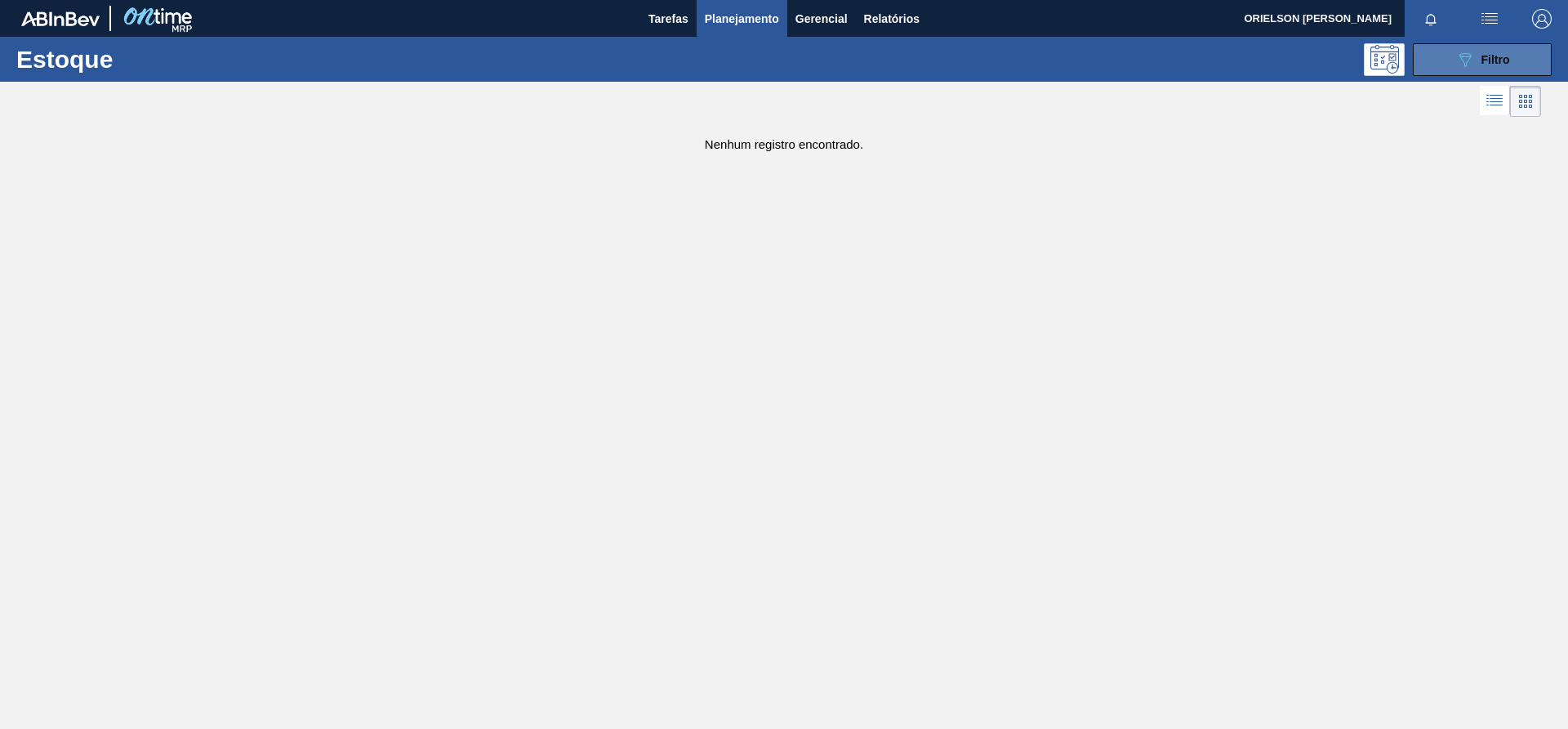
click at [1493, 68] on div "089F7B8B-B2A5-4AFE-B5C0-19BA573D28AC Filtro" at bounding box center [1483, 60] width 54 height 20
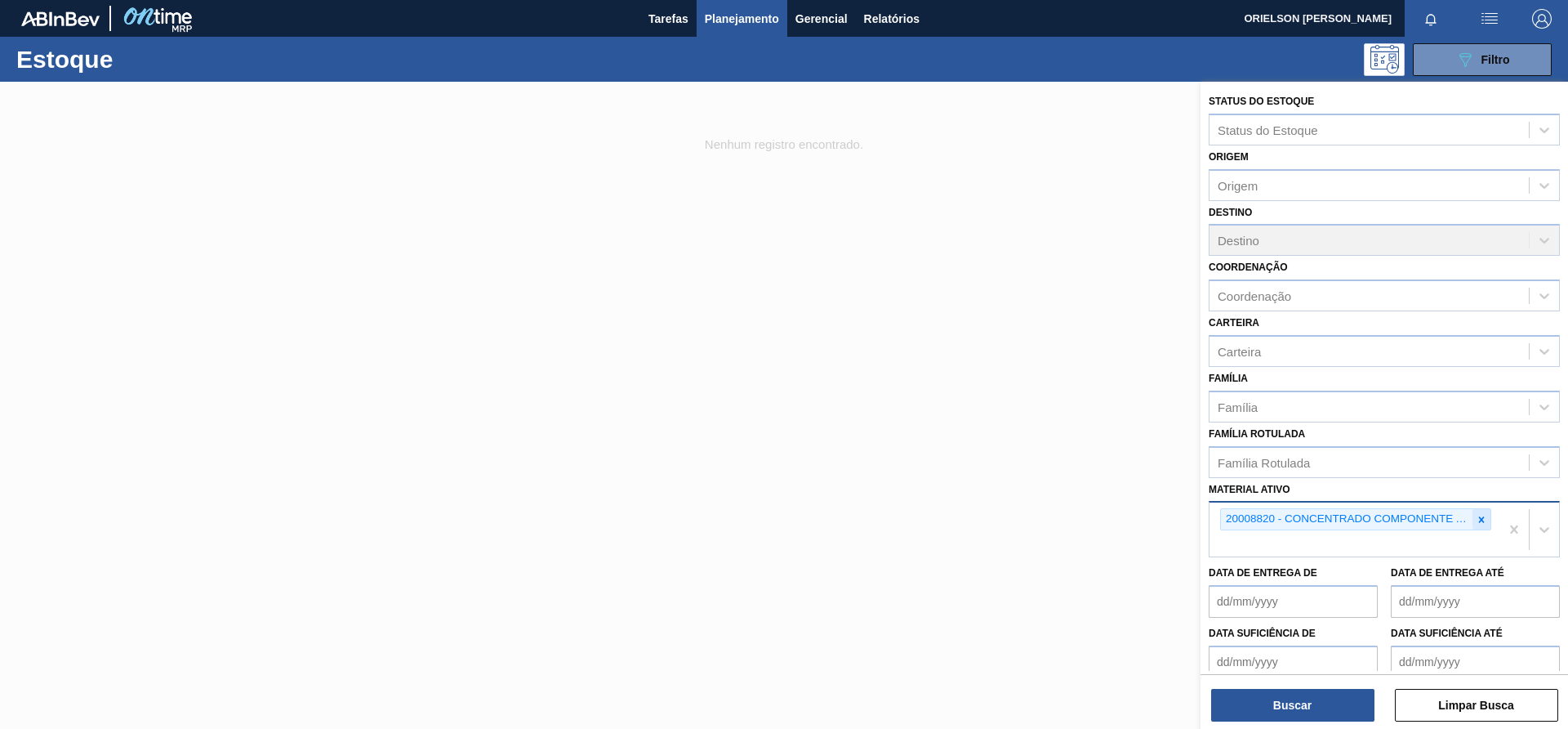
click at [1478, 514] on icon at bounding box center [1481, 520] width 12 height 12
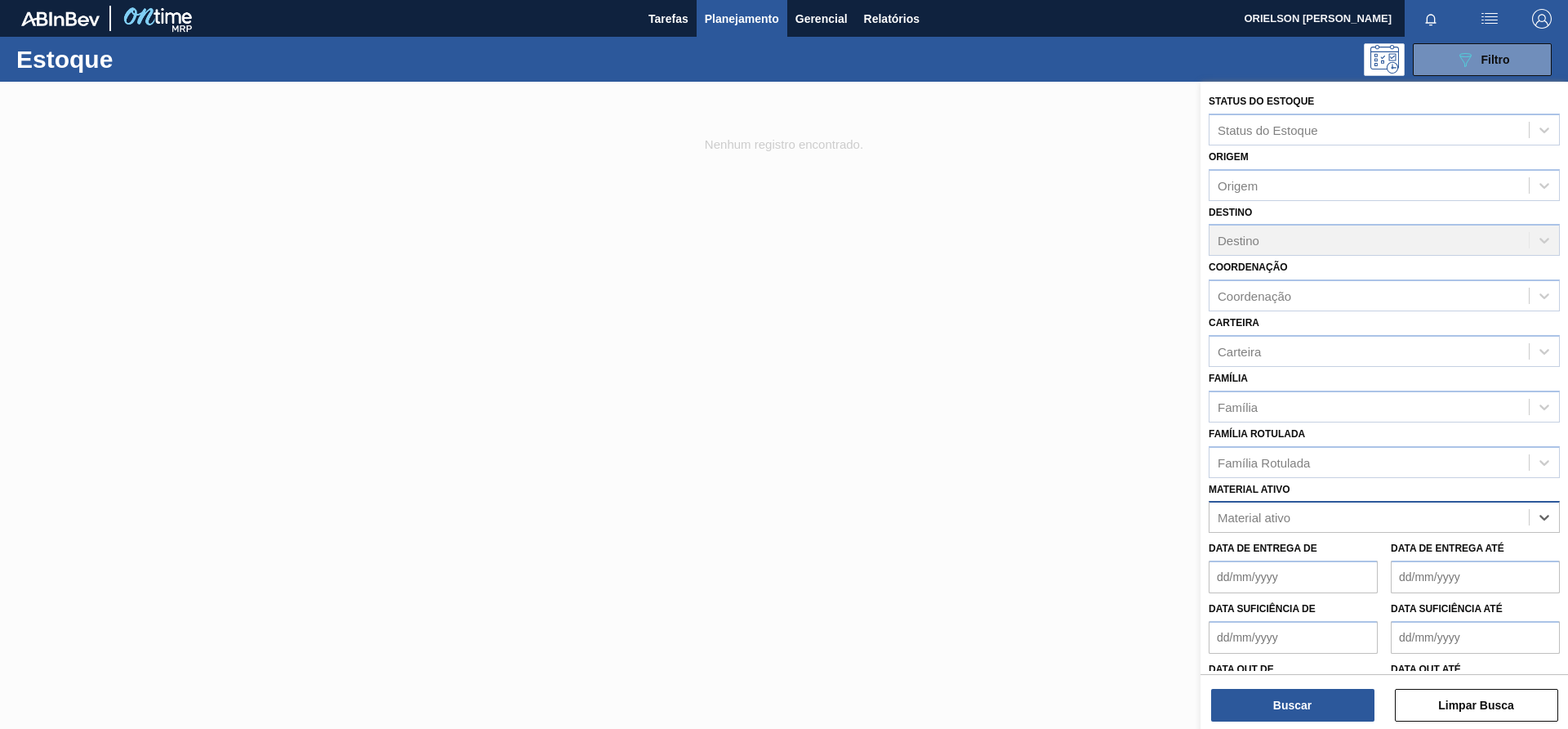
paste ativo "20008810 20008818 20008816 20008801 20008813 20008807 20008819 20008817 3003124…"
type ativo "20008810 20008818 20008816 20008801 20008813 20008807 20008819 20008817 3003124…"
click at [1241, 517] on ativo "20008810 20008818 20008816 20008801 20008813 20008807 20008819 20008817 3003124…" at bounding box center [1209, 517] width 636 height 14
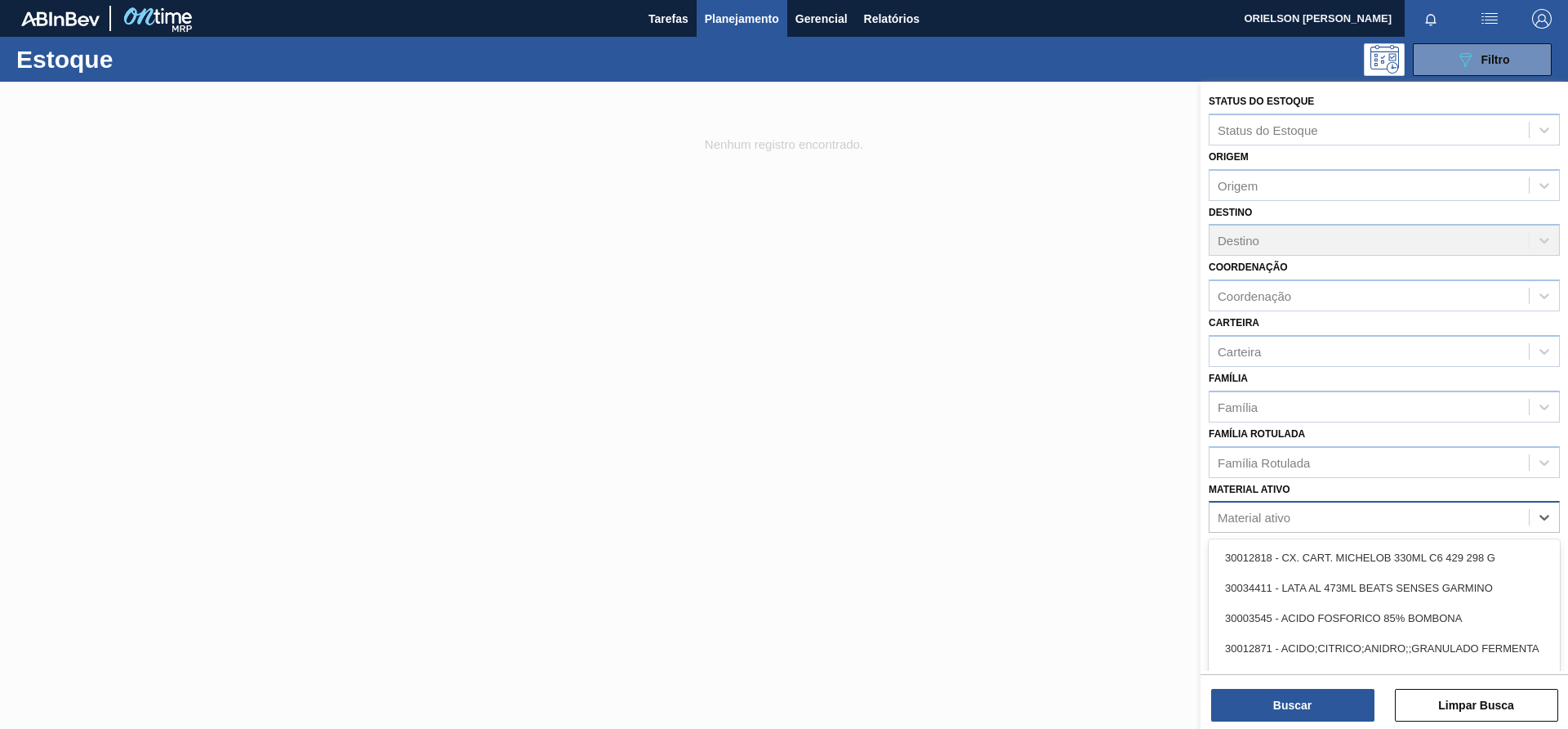
scroll to position [0, 0]
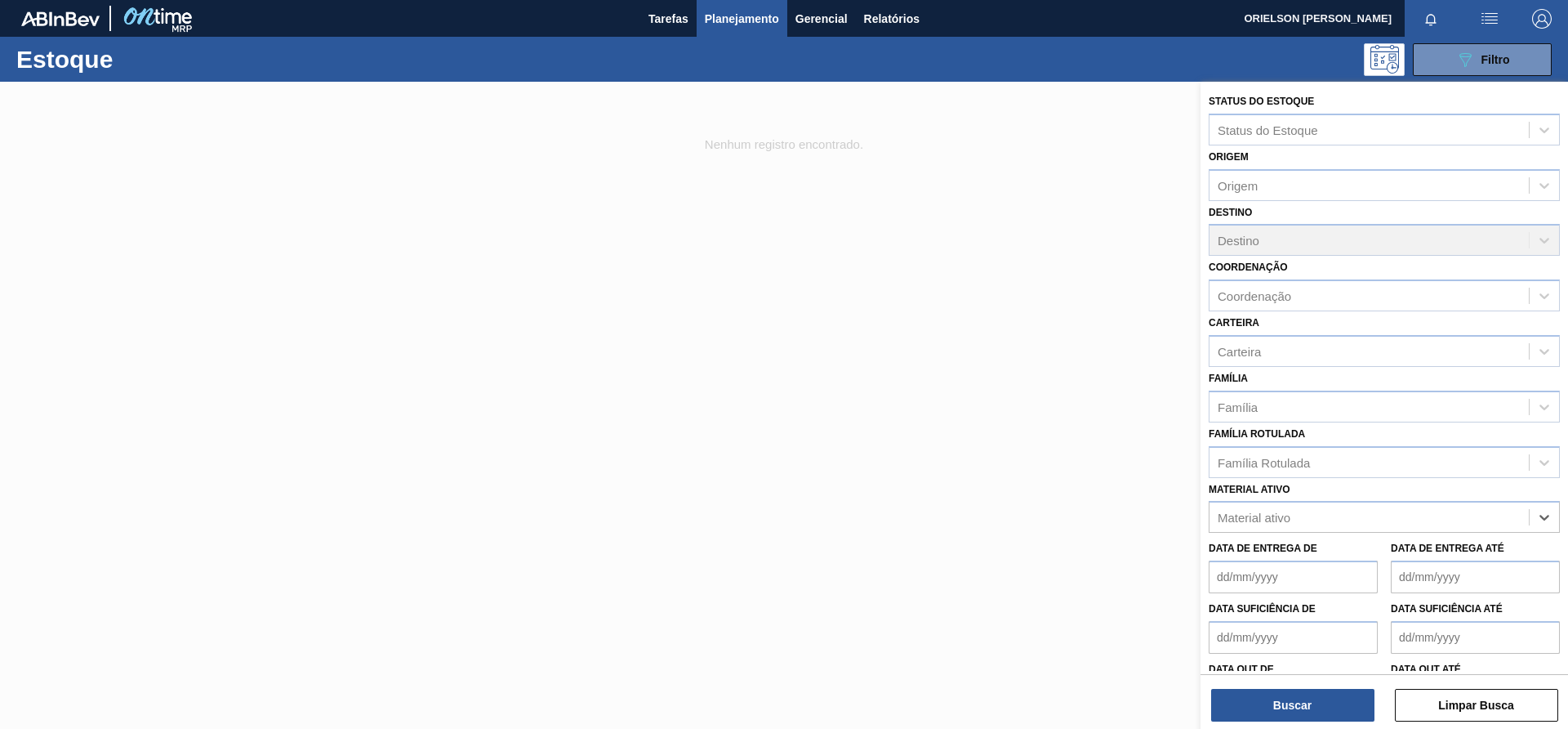
paste ativo "20008810"
type ativo "20008810"
click at [1322, 558] on div "20008810 - CONC. COMP. LIQ SUK UVA PARTE A FE1656" at bounding box center [1384, 557] width 351 height 30
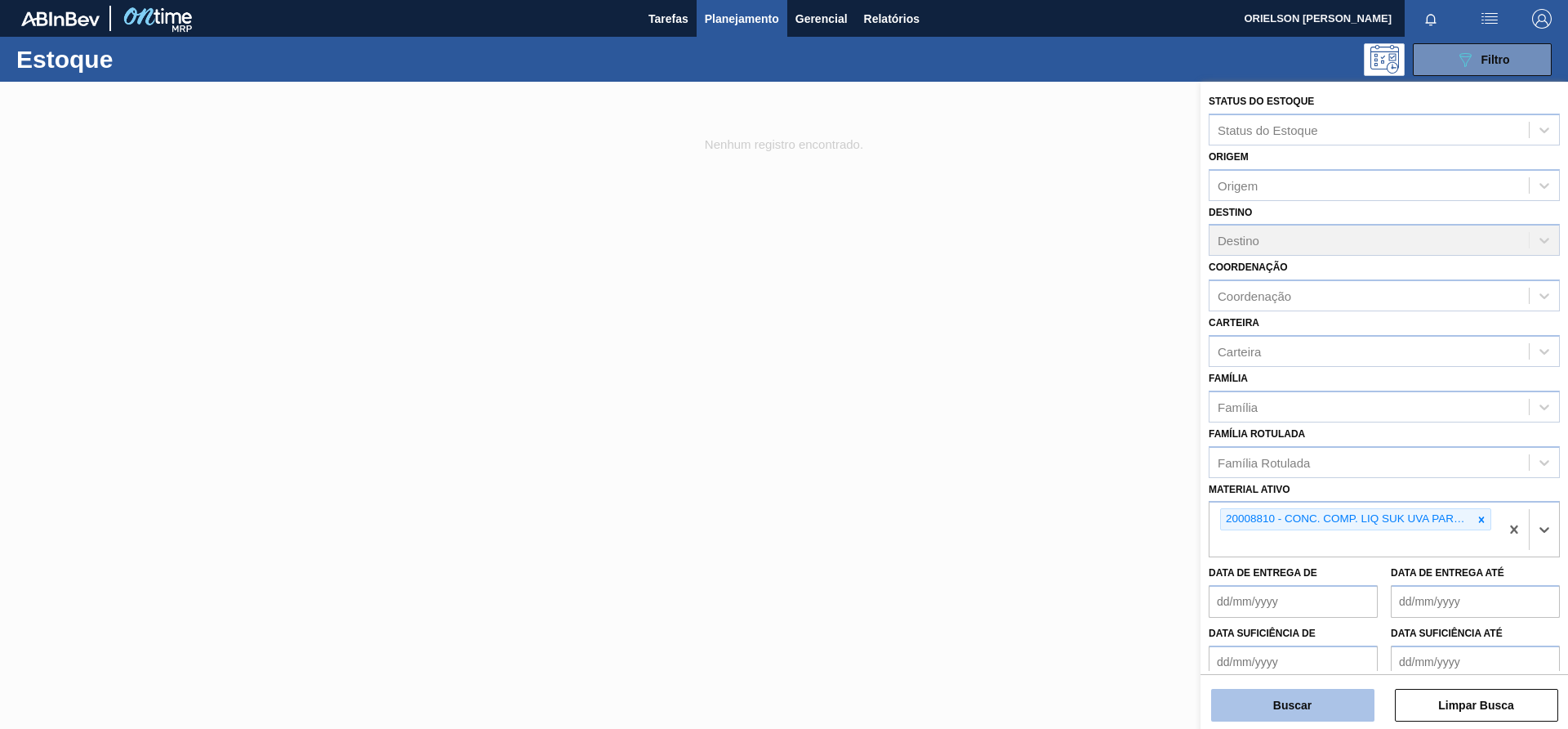
click at [1283, 714] on button "Buscar" at bounding box center [1293, 705] width 163 height 33
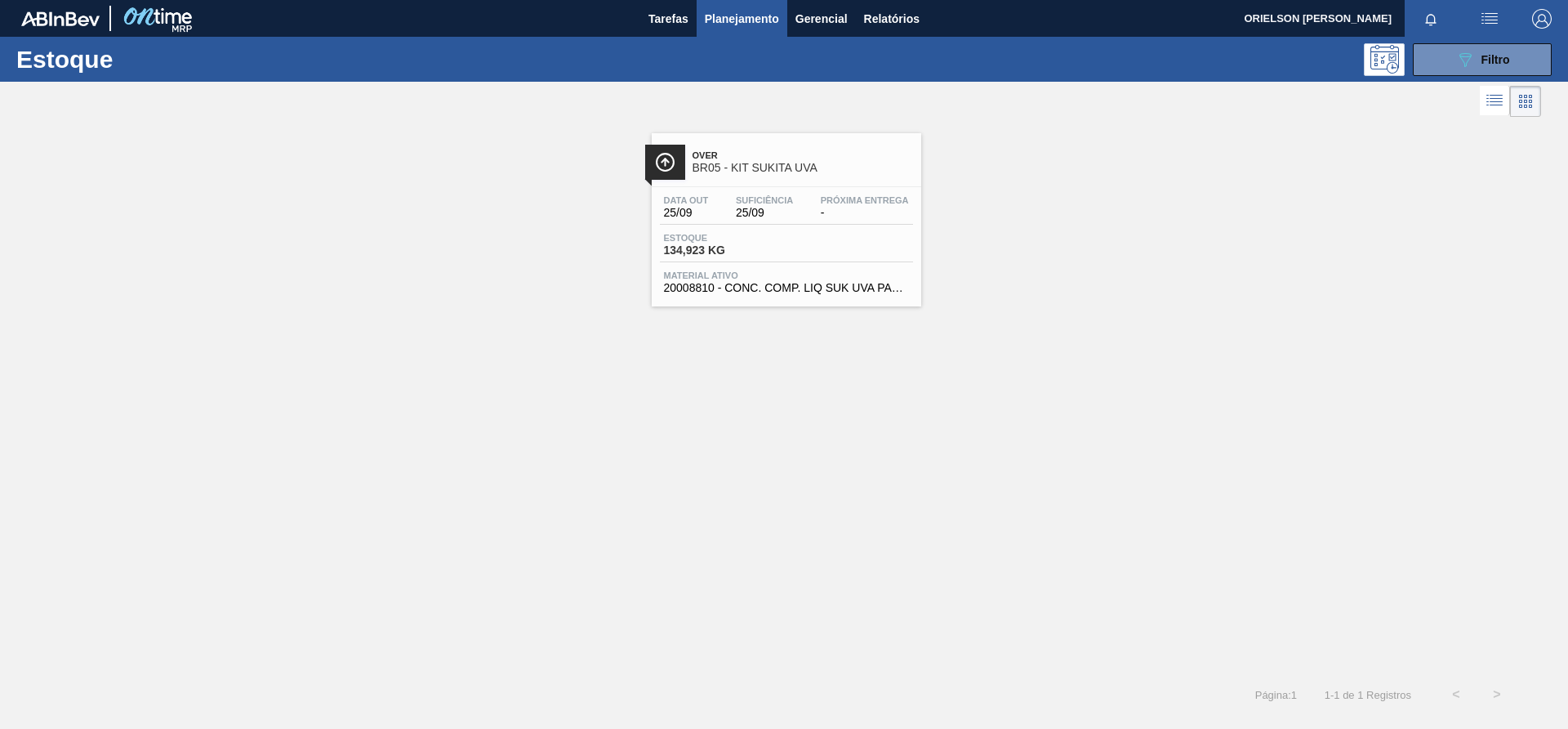
click at [735, 268] on div "Data [DATE] Suficiência 25/09 Próxima Entrega - Estoque 134,923 KG Material ati…" at bounding box center [787, 243] width 270 height 111
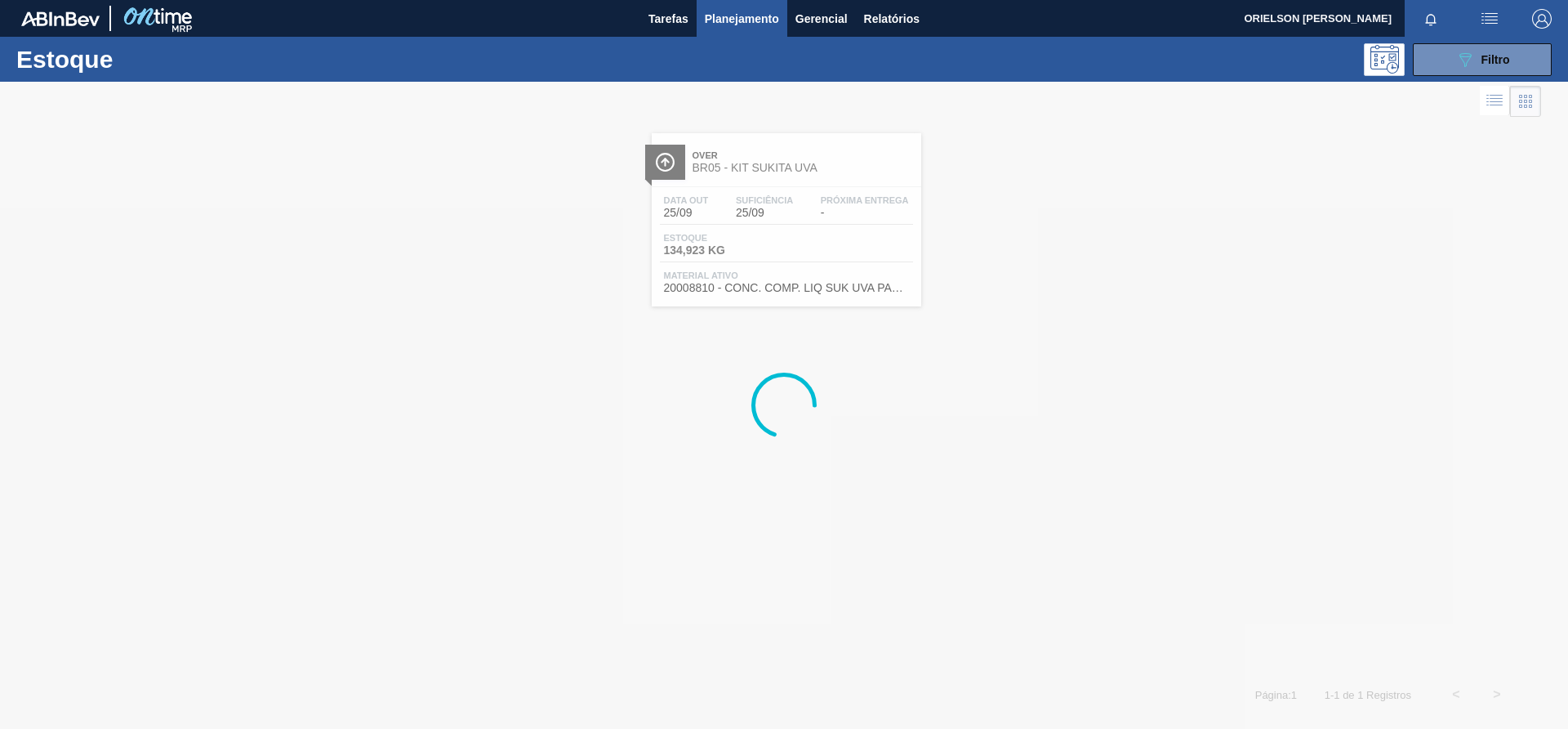
click at [1440, 82] on div at bounding box center [770, 101] width 1542 height 39
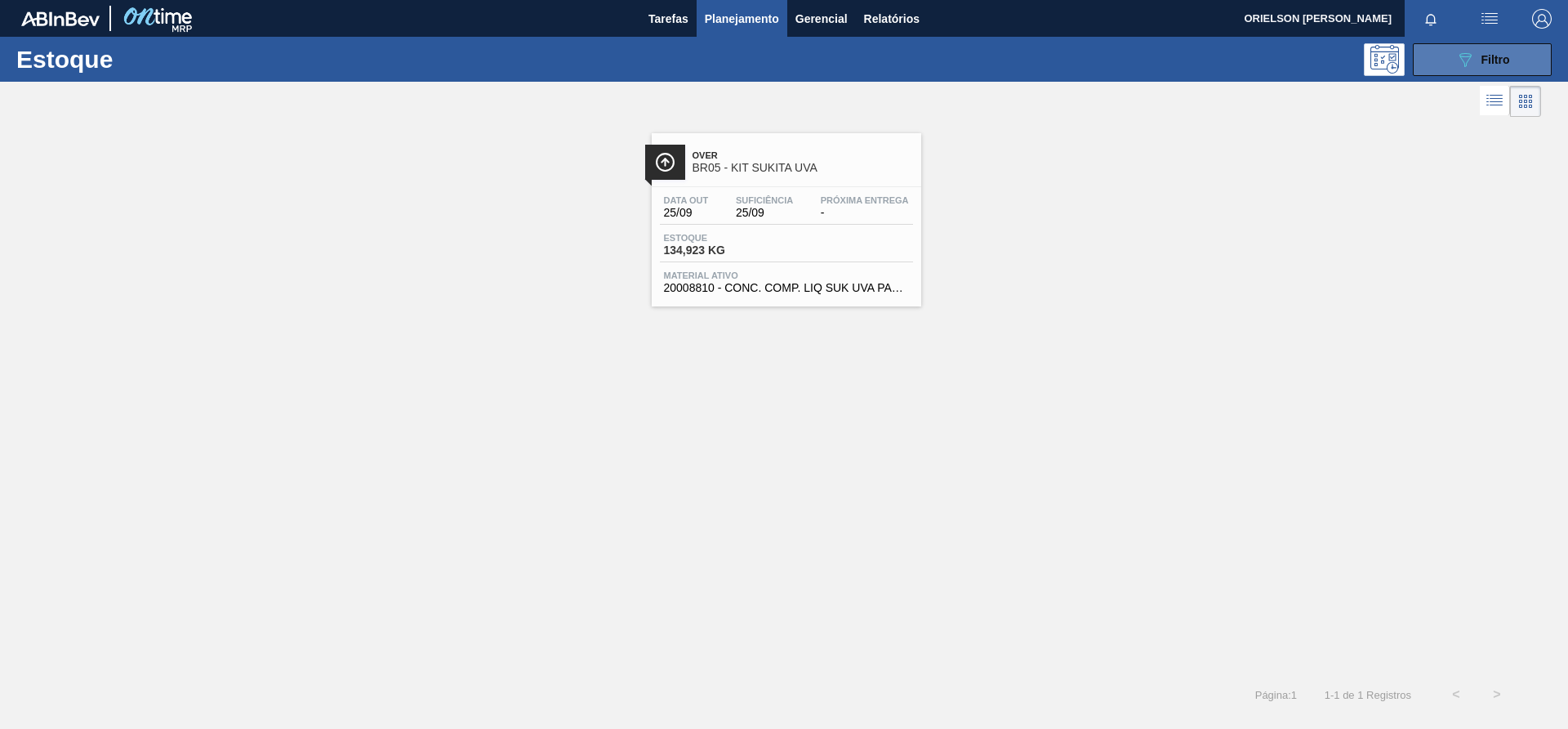
click at [1441, 62] on button "089F7B8B-B2A5-4AFE-B5C0-19BA573D28AC Filtro" at bounding box center [1482, 60] width 139 height 33
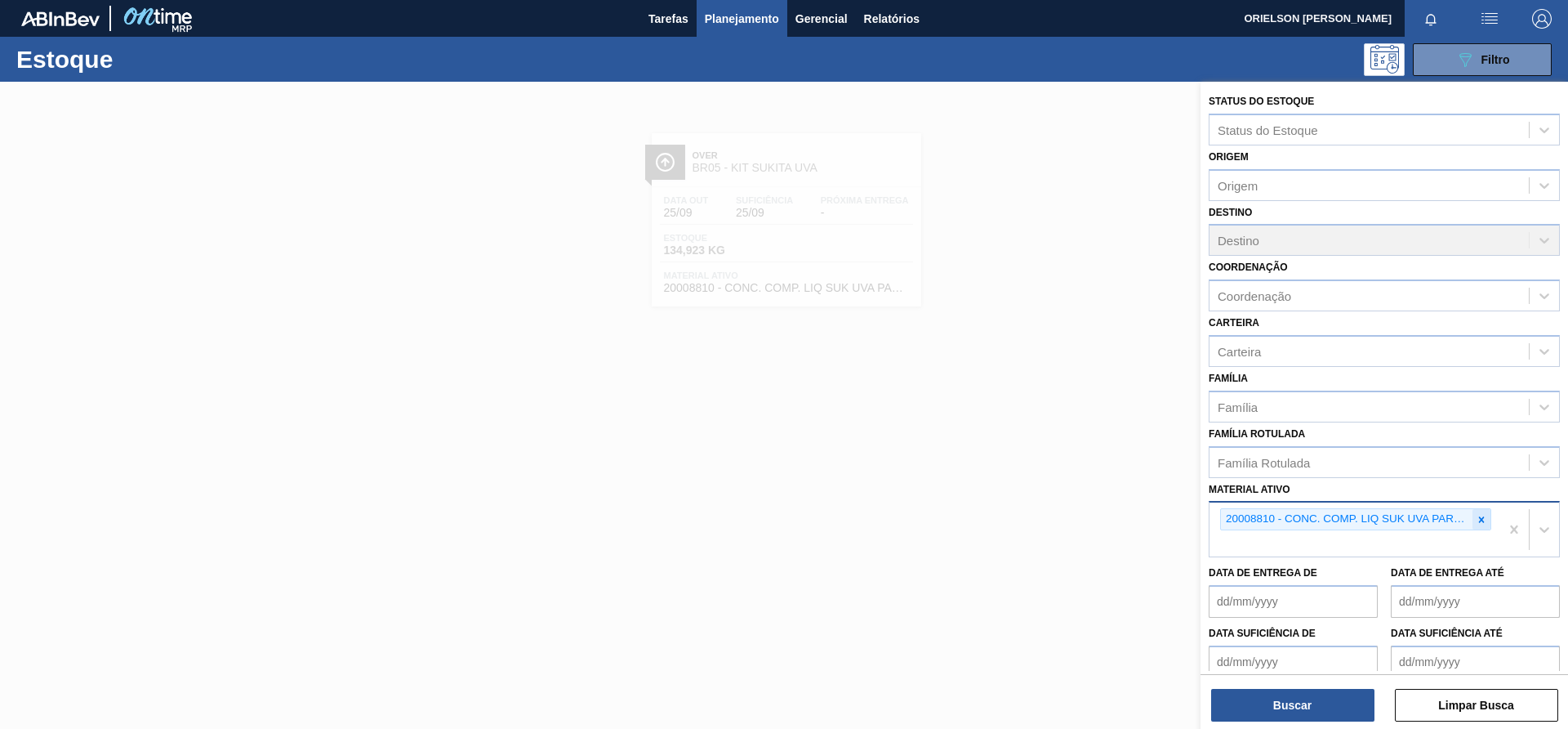
click at [1476, 523] on icon at bounding box center [1481, 520] width 12 height 12
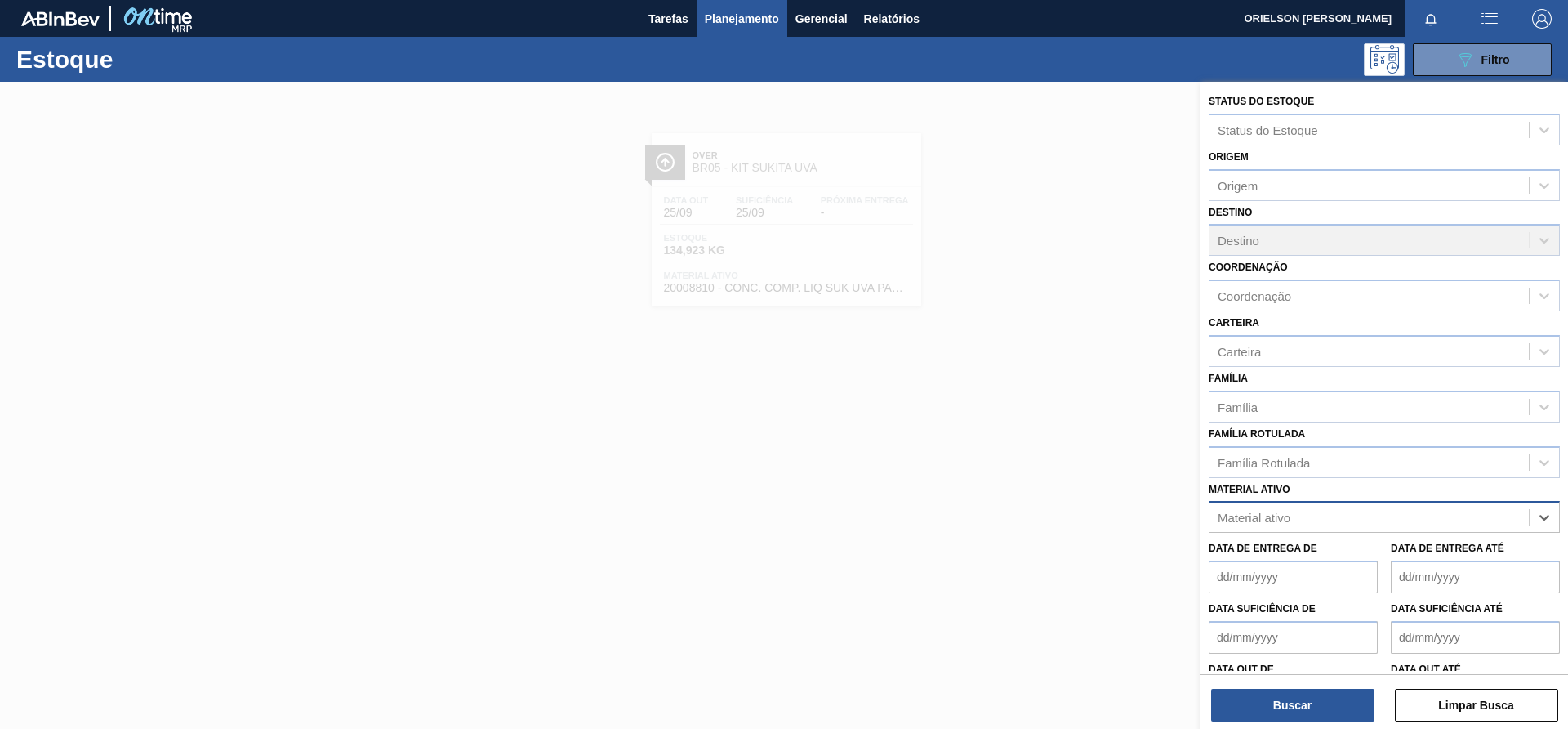
click at [1458, 528] on div "Material ativo" at bounding box center [1369, 517] width 320 height 24
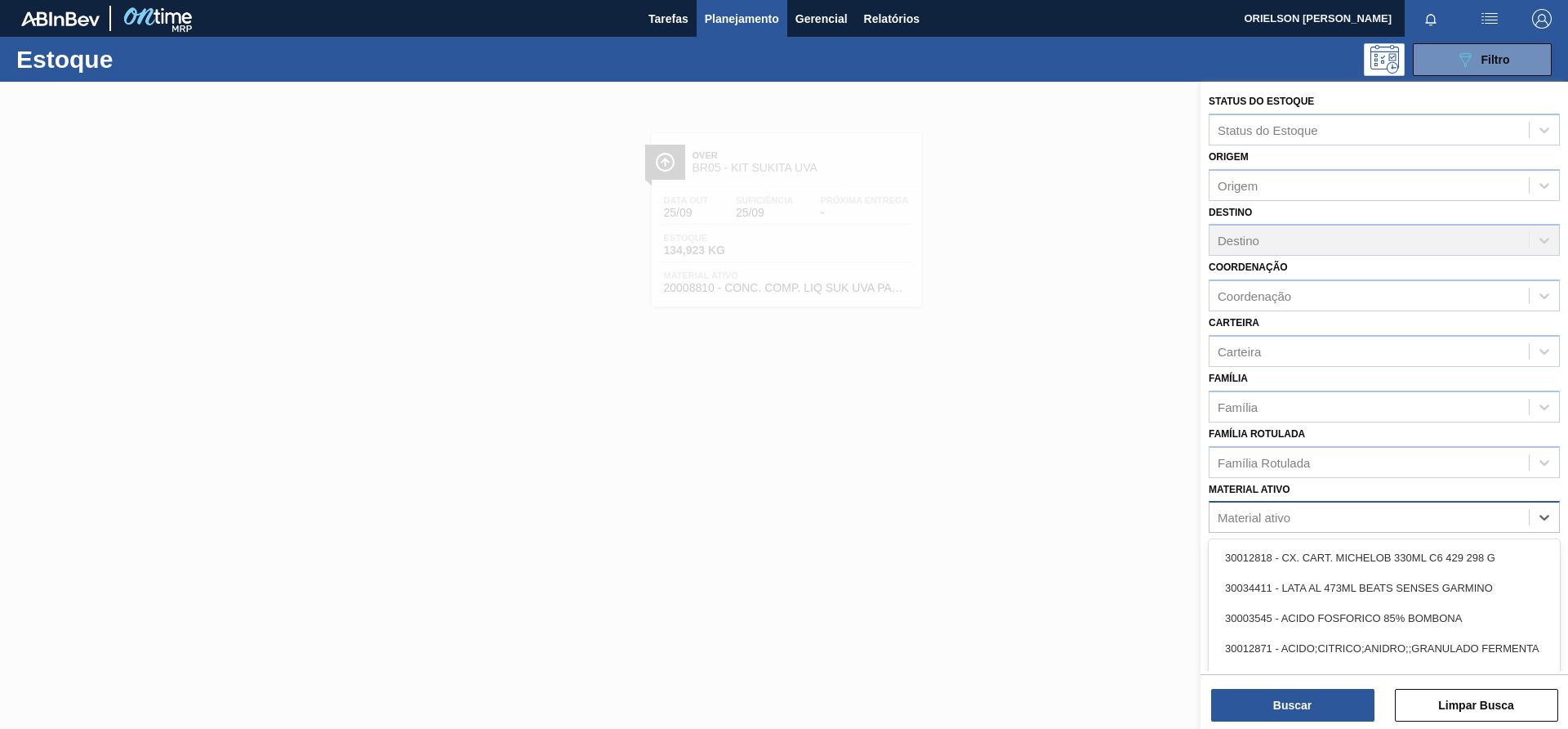
paste ativo "20008818"
type ativo "20008818"
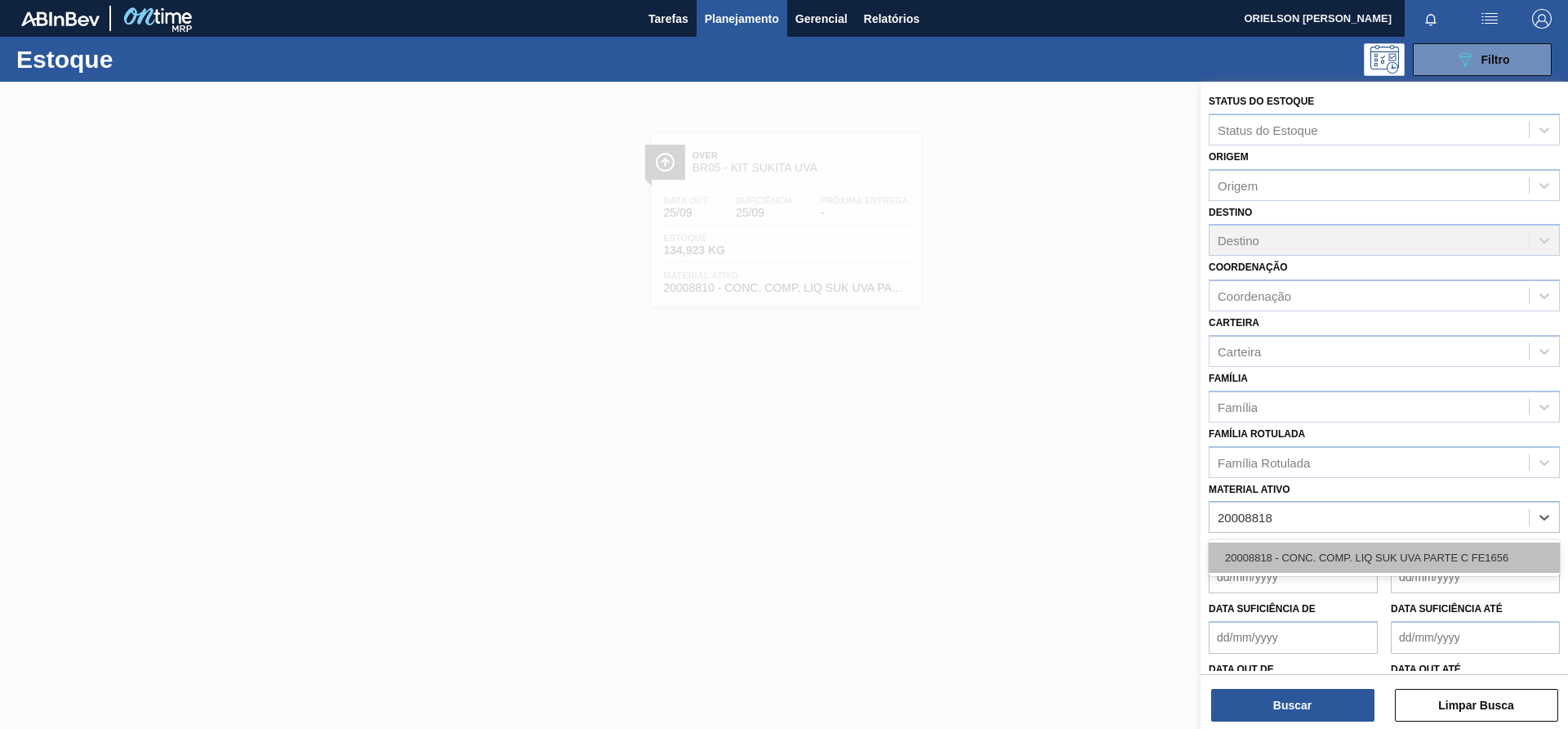
click at [1366, 559] on div "20008818 - CONC. COMP. LIQ SUK UVA PARTE C FE1656" at bounding box center [1384, 557] width 351 height 30
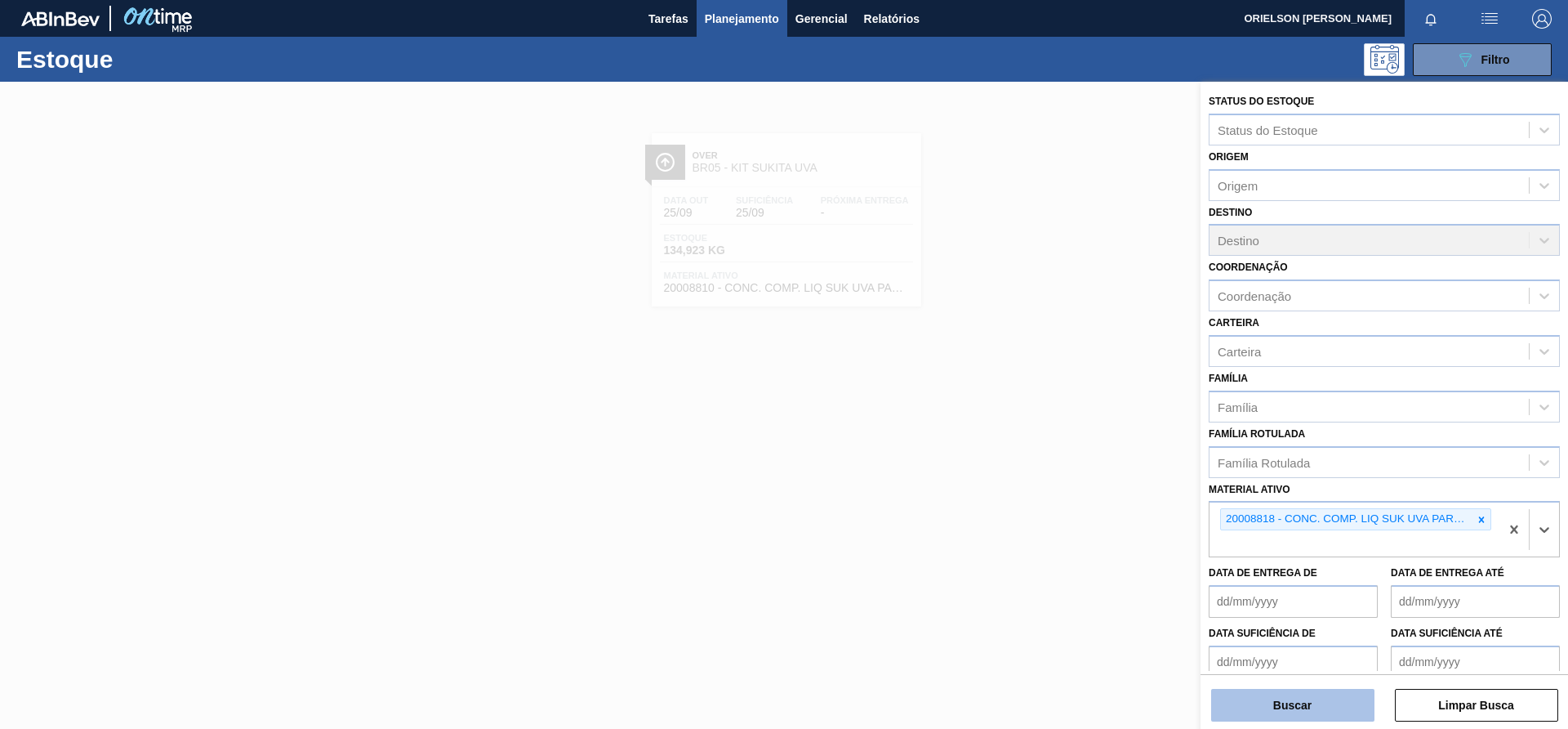
click at [1335, 698] on button "Buscar" at bounding box center [1293, 705] width 163 height 33
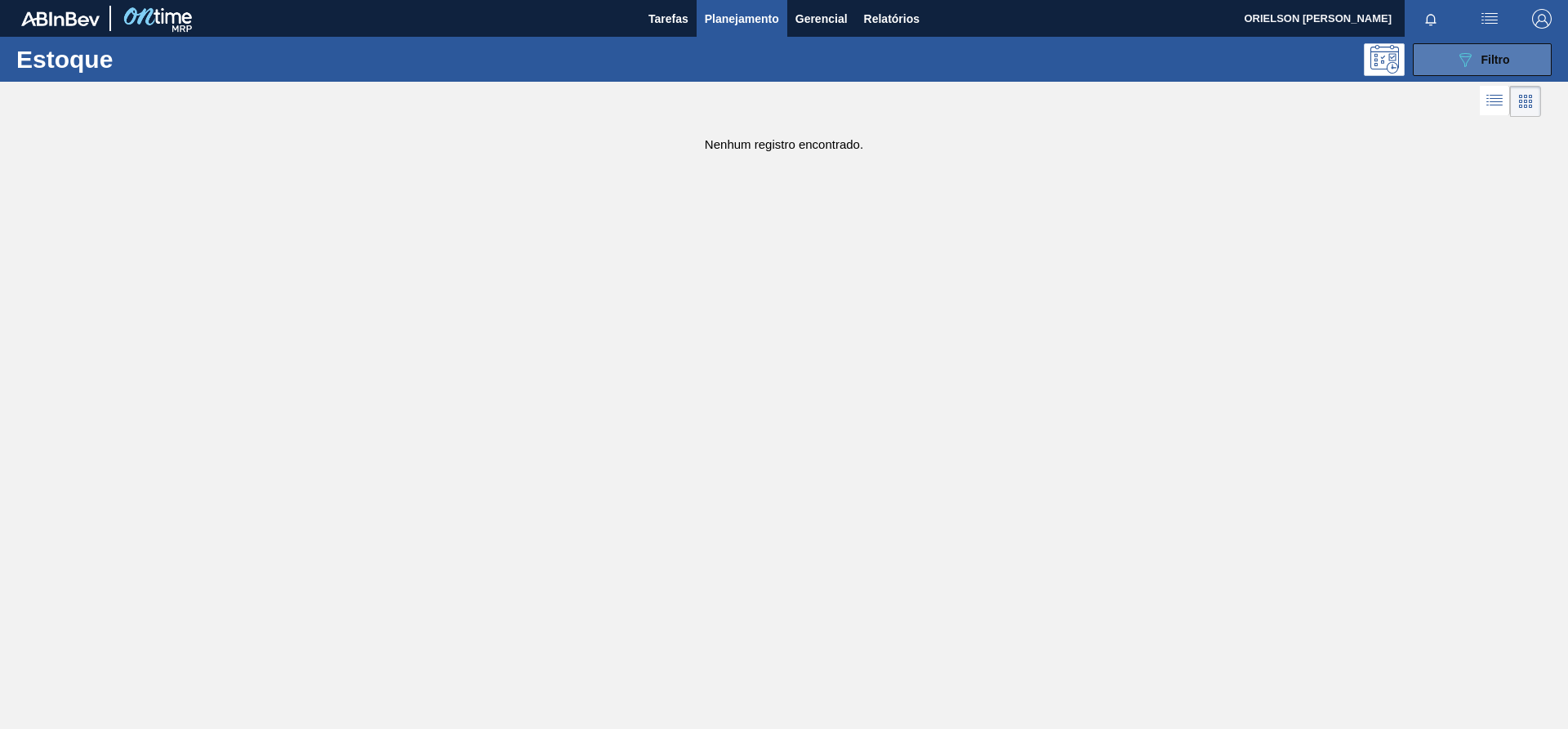
click at [1437, 60] on button "089F7B8B-B2A5-4AFE-B5C0-19BA573D28AC Filtro" at bounding box center [1482, 60] width 139 height 33
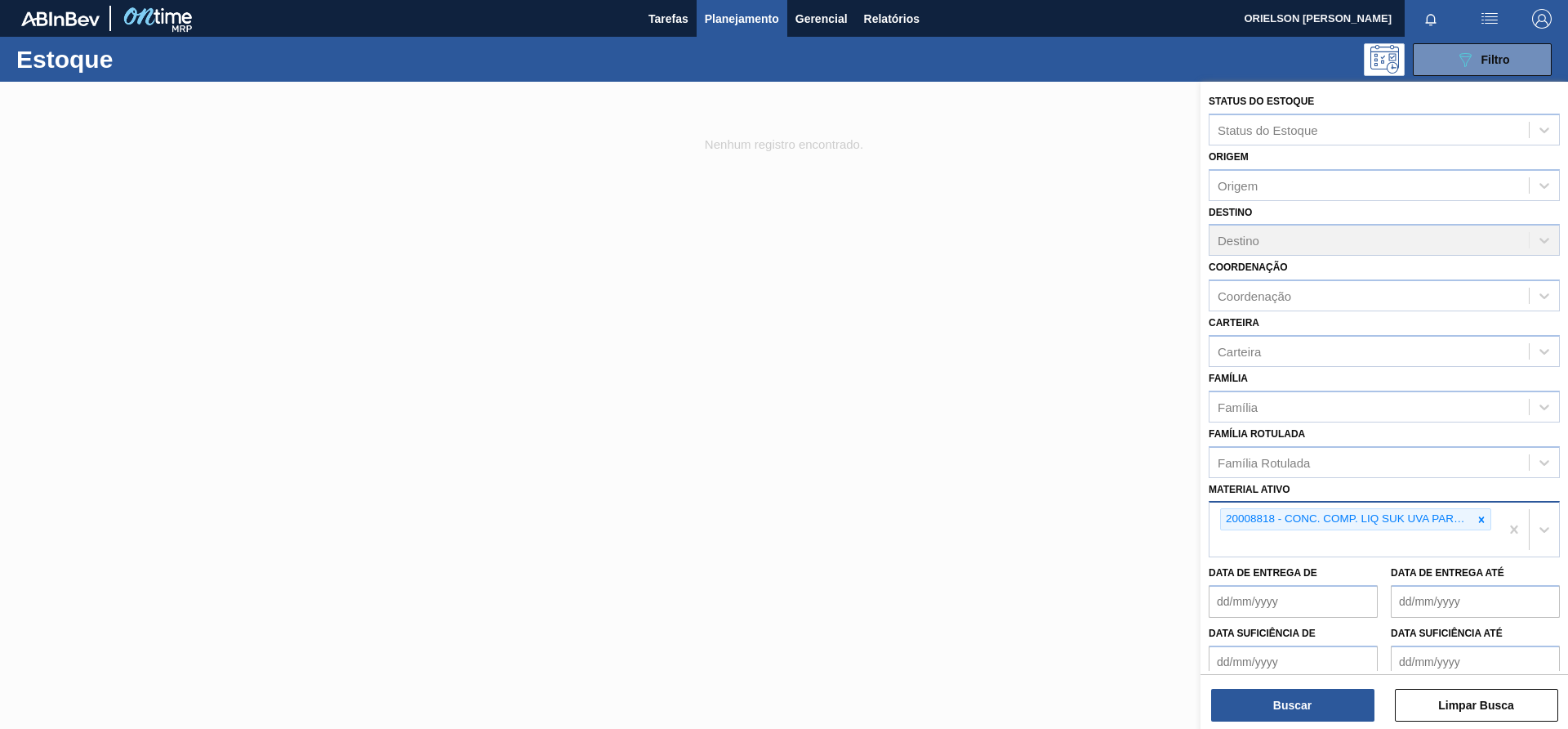
click at [1434, 536] on div "20008818 - CONC. COMP. LIQ SUK UVA PARTE C FE1656" at bounding box center [1354, 530] width 290 height 54
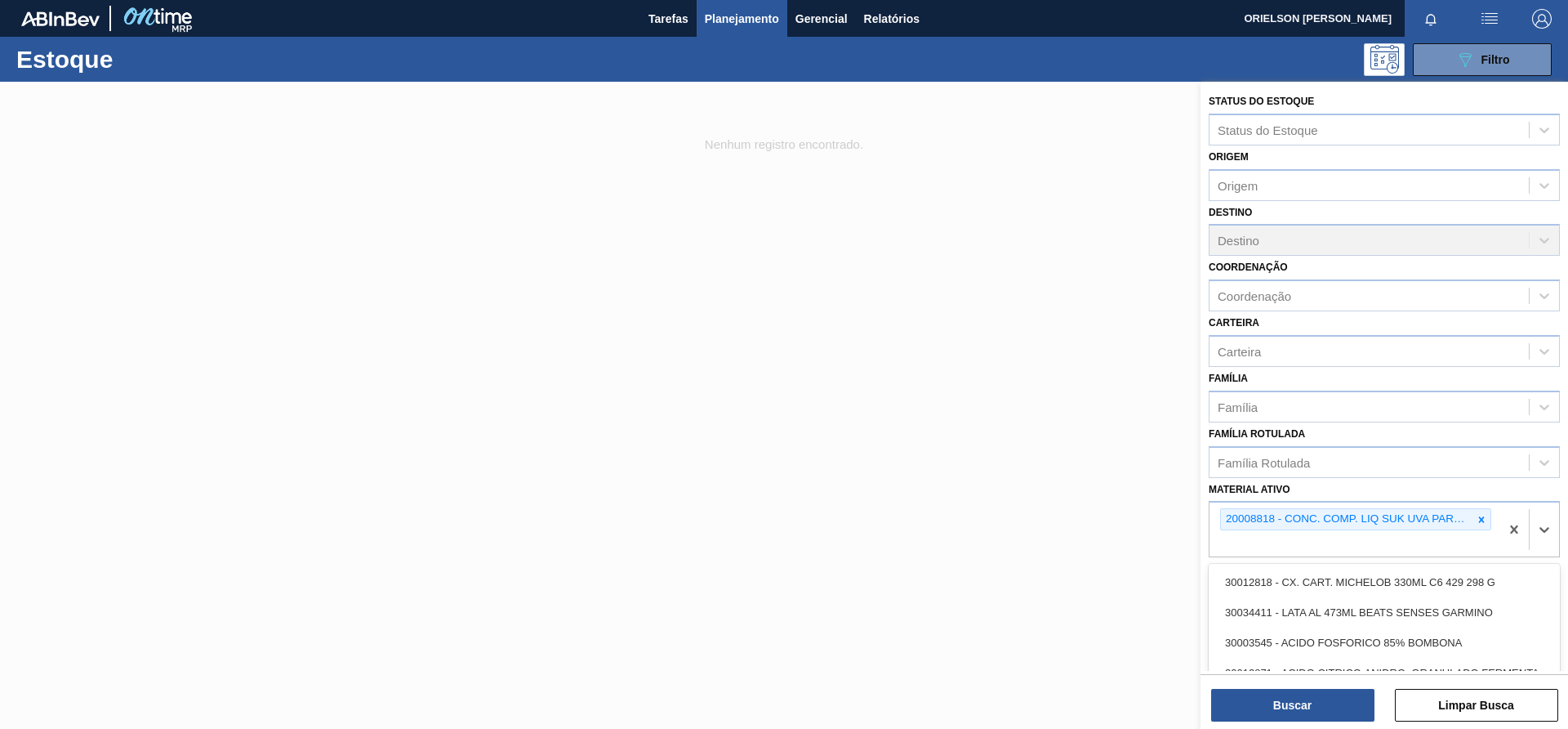
paste ativo "20008816"
type ativo "20008816"
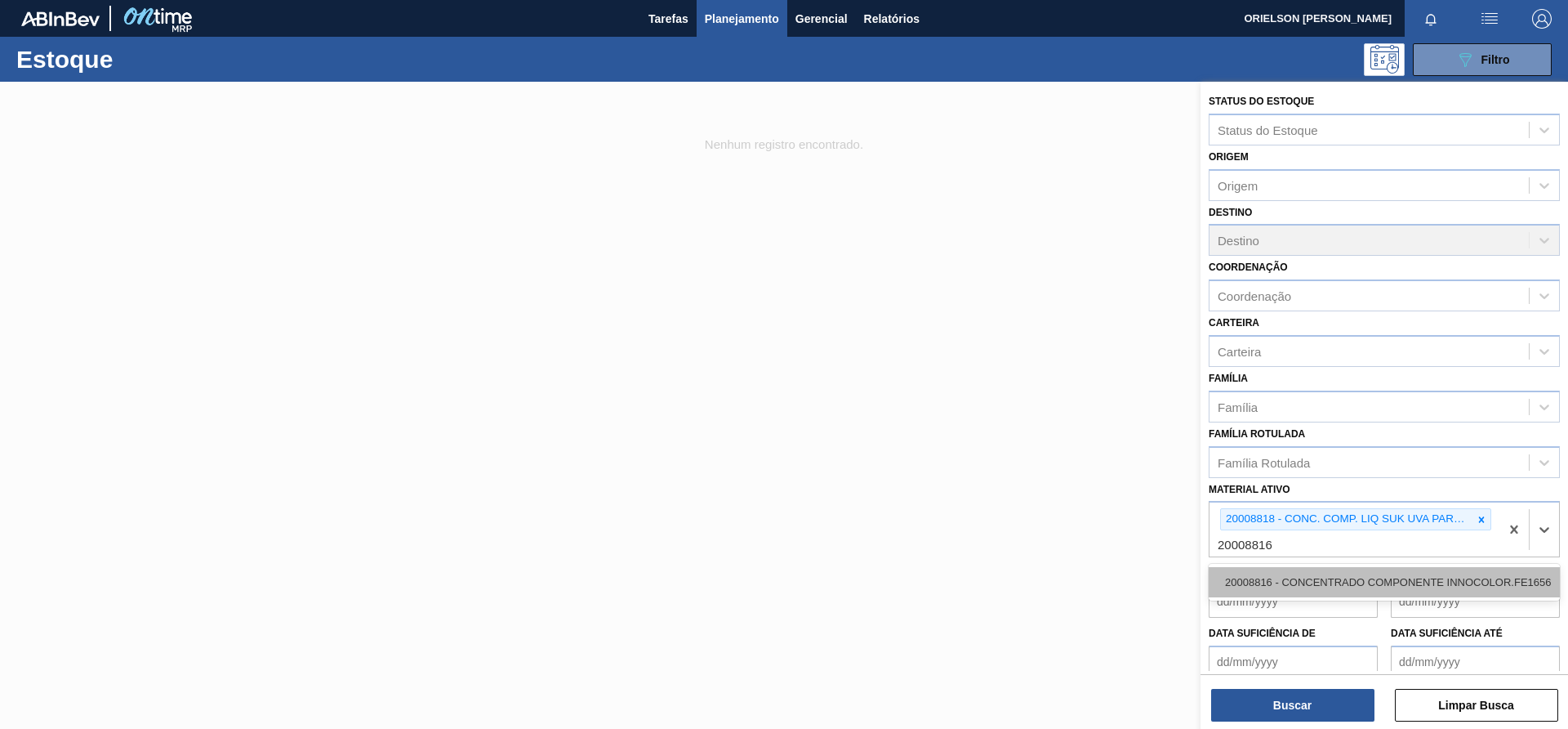
click at [1312, 591] on div "20008816 - CONCENTRADO COMPONENTE INNOCOLOR.FE1656" at bounding box center [1384, 581] width 351 height 30
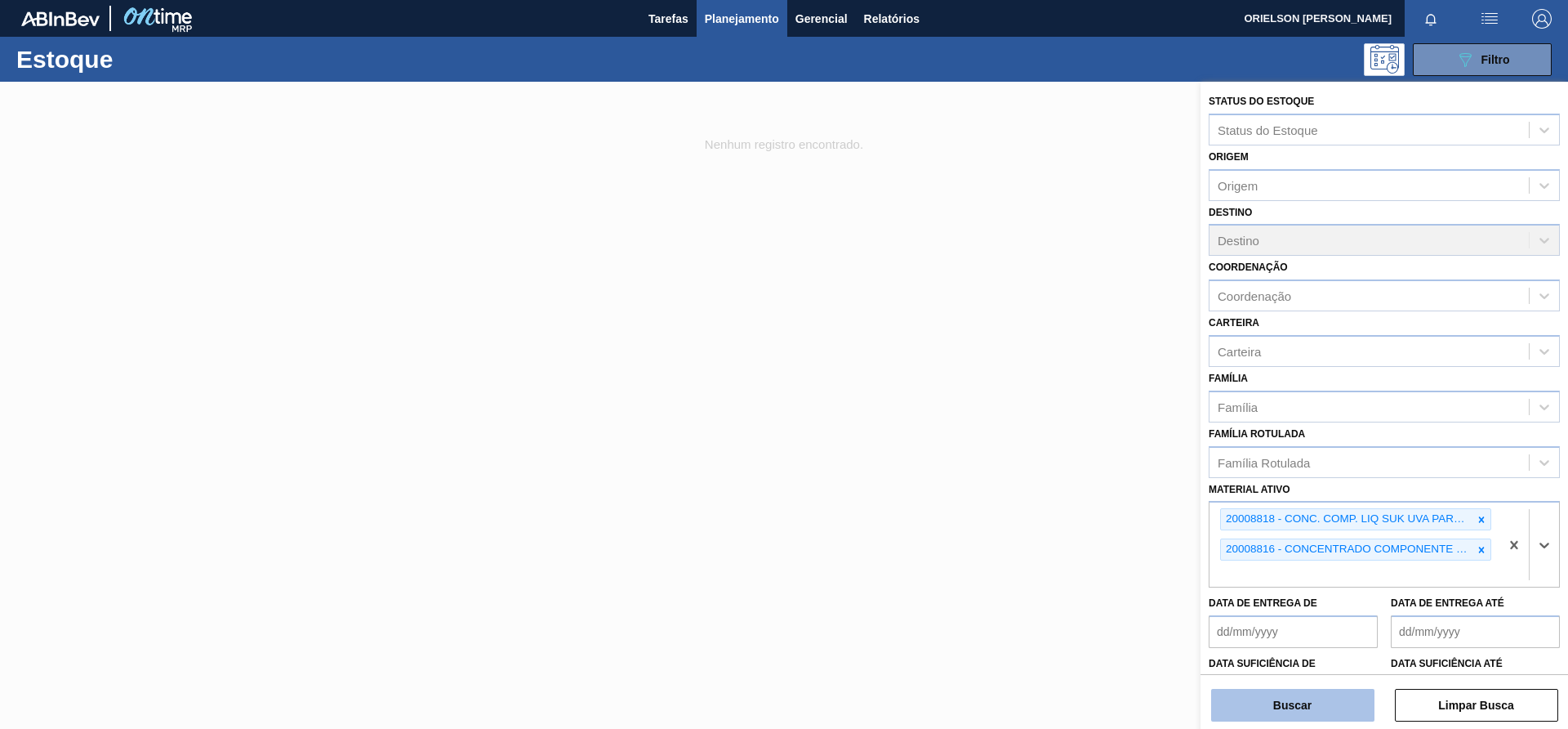
click at [1313, 695] on button "Buscar" at bounding box center [1293, 705] width 163 height 33
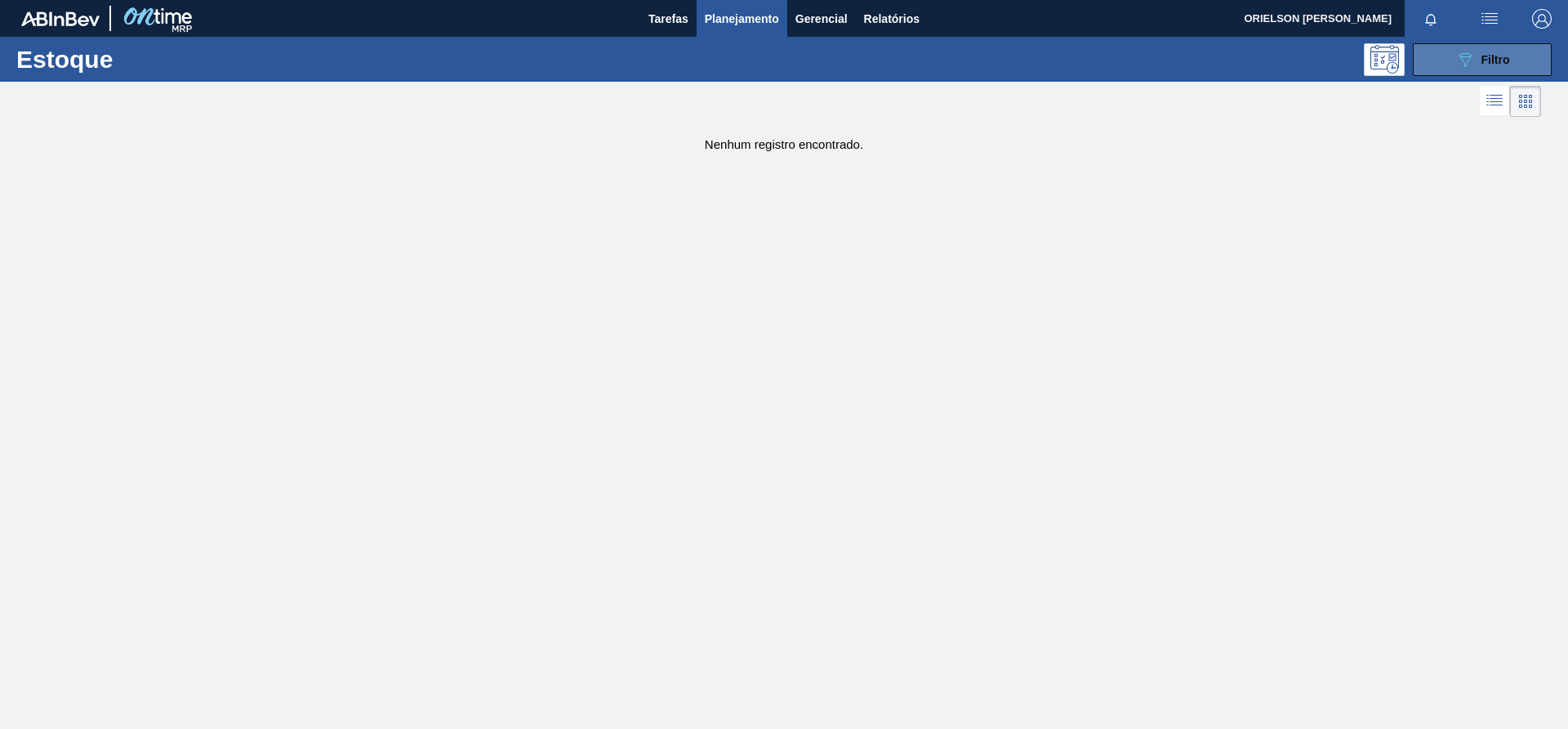
click at [1488, 60] on span "Filtro" at bounding box center [1496, 60] width 29 height 13
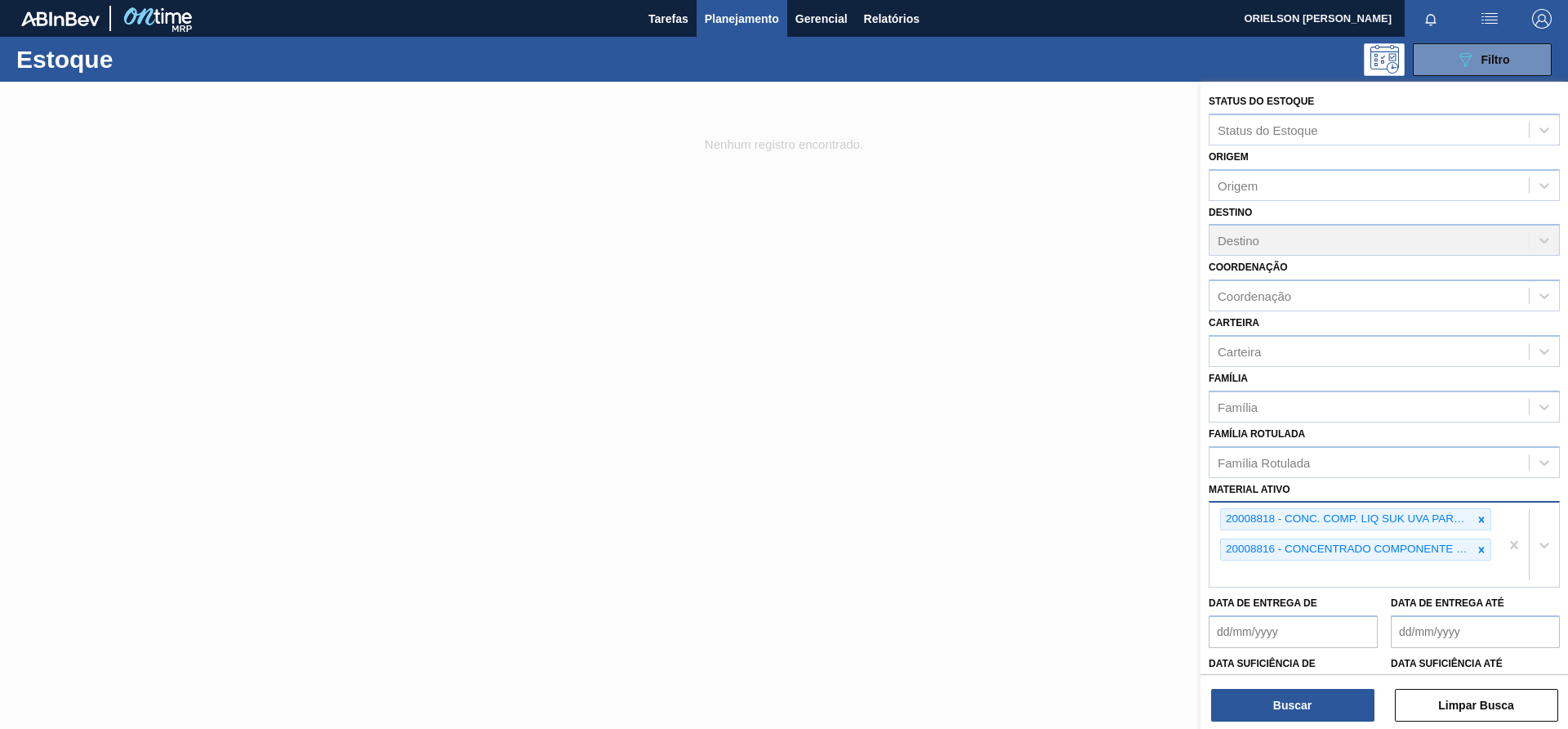
click at [1368, 574] on div "20008818 - CONC. COMP. LIQ SUK UVA PARTE C FE1656 20008816 - CONCENTRADO COMPON…" at bounding box center [1354, 544] width 290 height 84
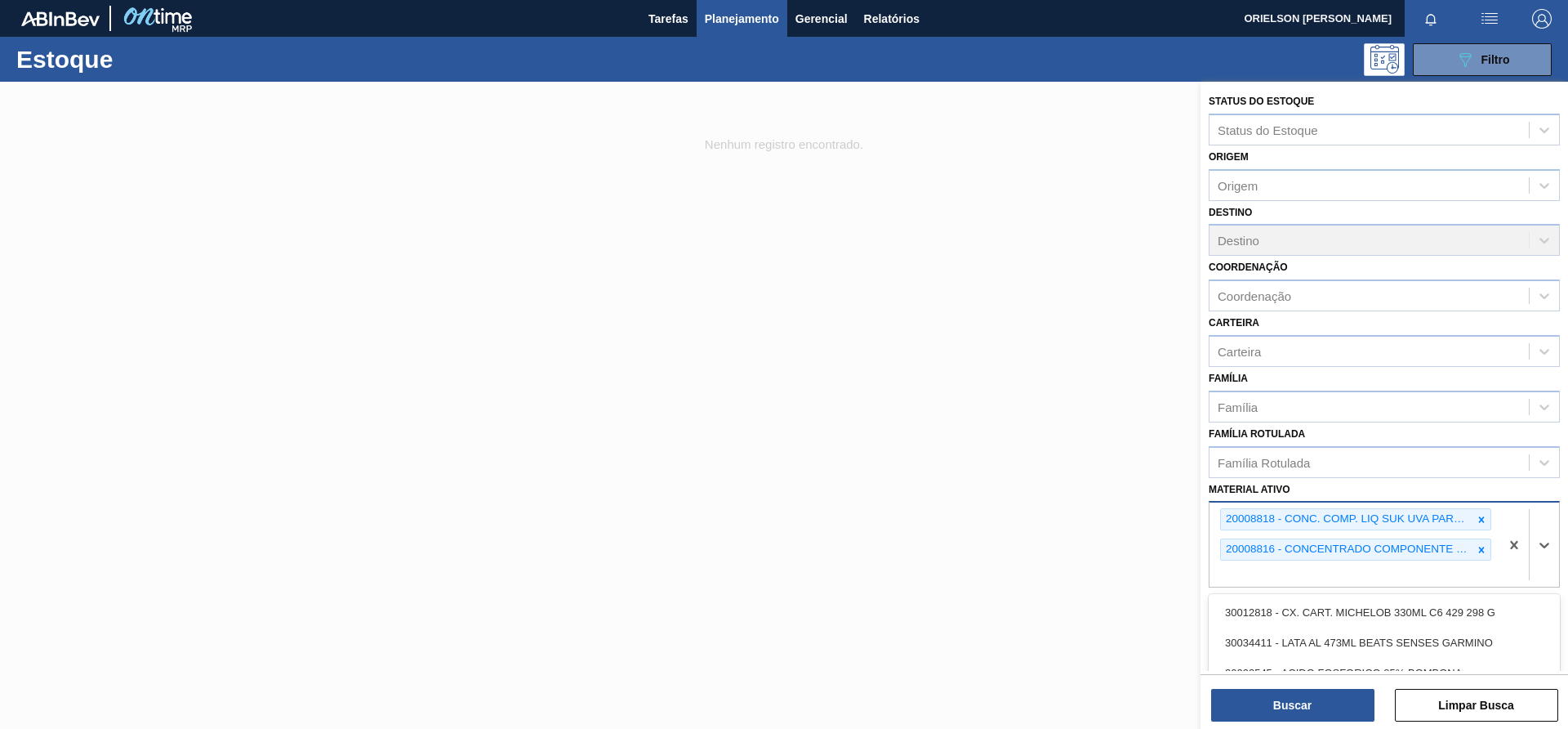
paste ativo "20008801"
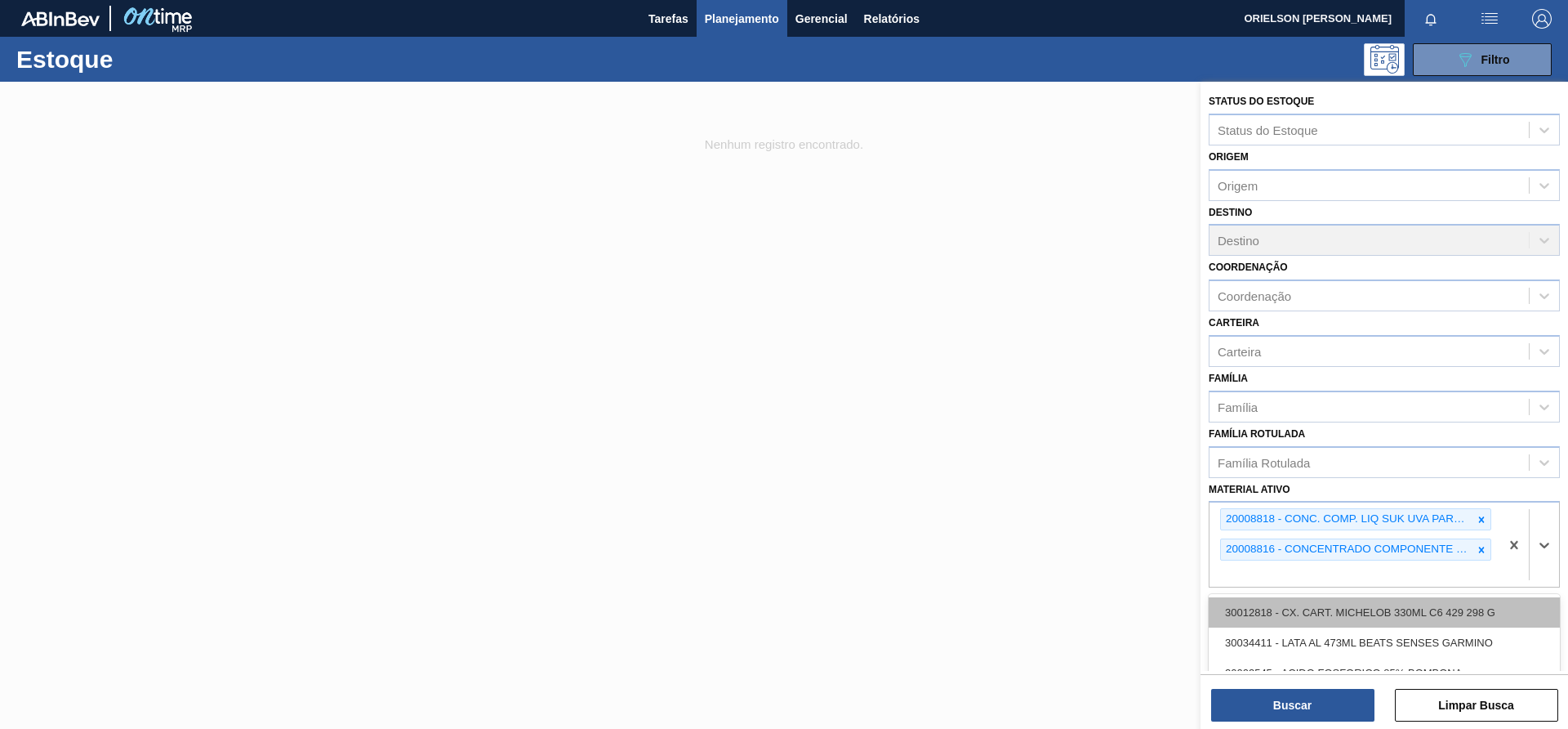
type ativo "20008801"
click at [1308, 614] on div "20008801 - CONCENTRADO COMPONENTE KR30.10.FE1656" at bounding box center [1384, 612] width 351 height 30
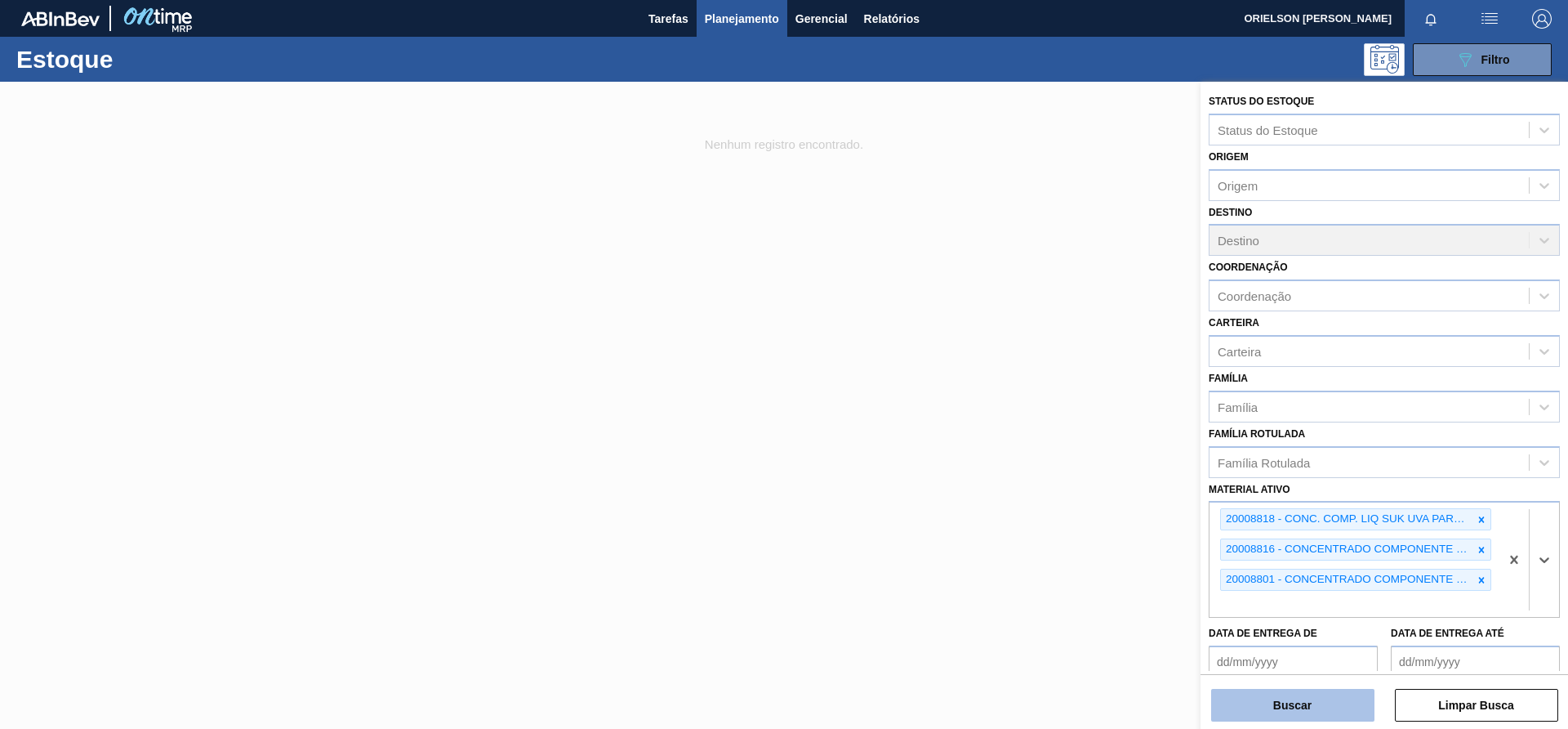
click at [1309, 706] on button "Buscar" at bounding box center [1293, 705] width 163 height 33
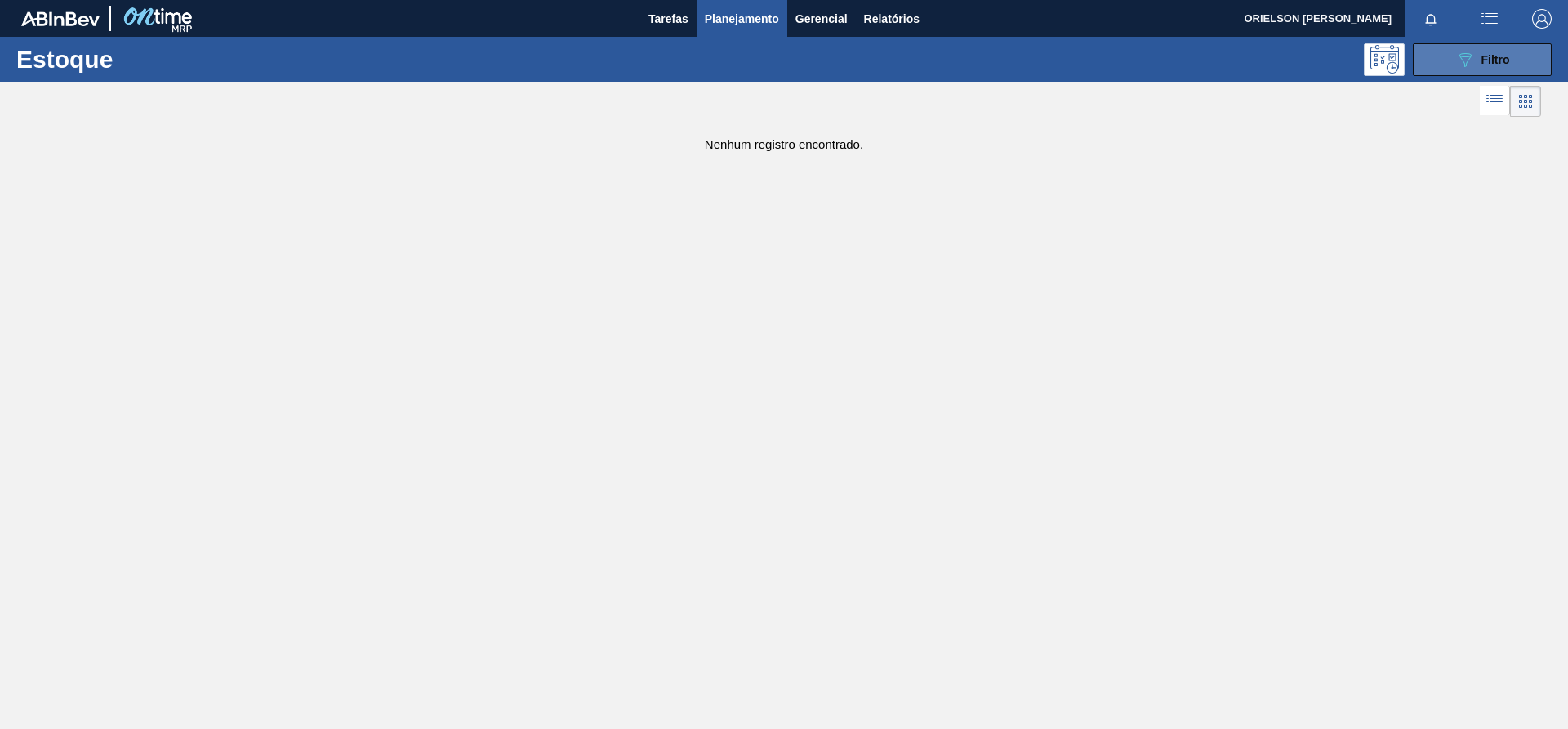
drag, startPoint x: 1496, startPoint y: 81, endPoint x: 1494, endPoint y: 72, distance: 9.2
click at [1496, 77] on div "Estoque 089F7B8B-B2A5-4AFE-B5C0-19BA573D28AC Filtro Status do Estoque Status do…" at bounding box center [784, 94] width 1568 height 114
click at [1494, 71] on button "089F7B8B-B2A5-4AFE-B5C0-19BA573D28AC Filtro" at bounding box center [1482, 60] width 139 height 33
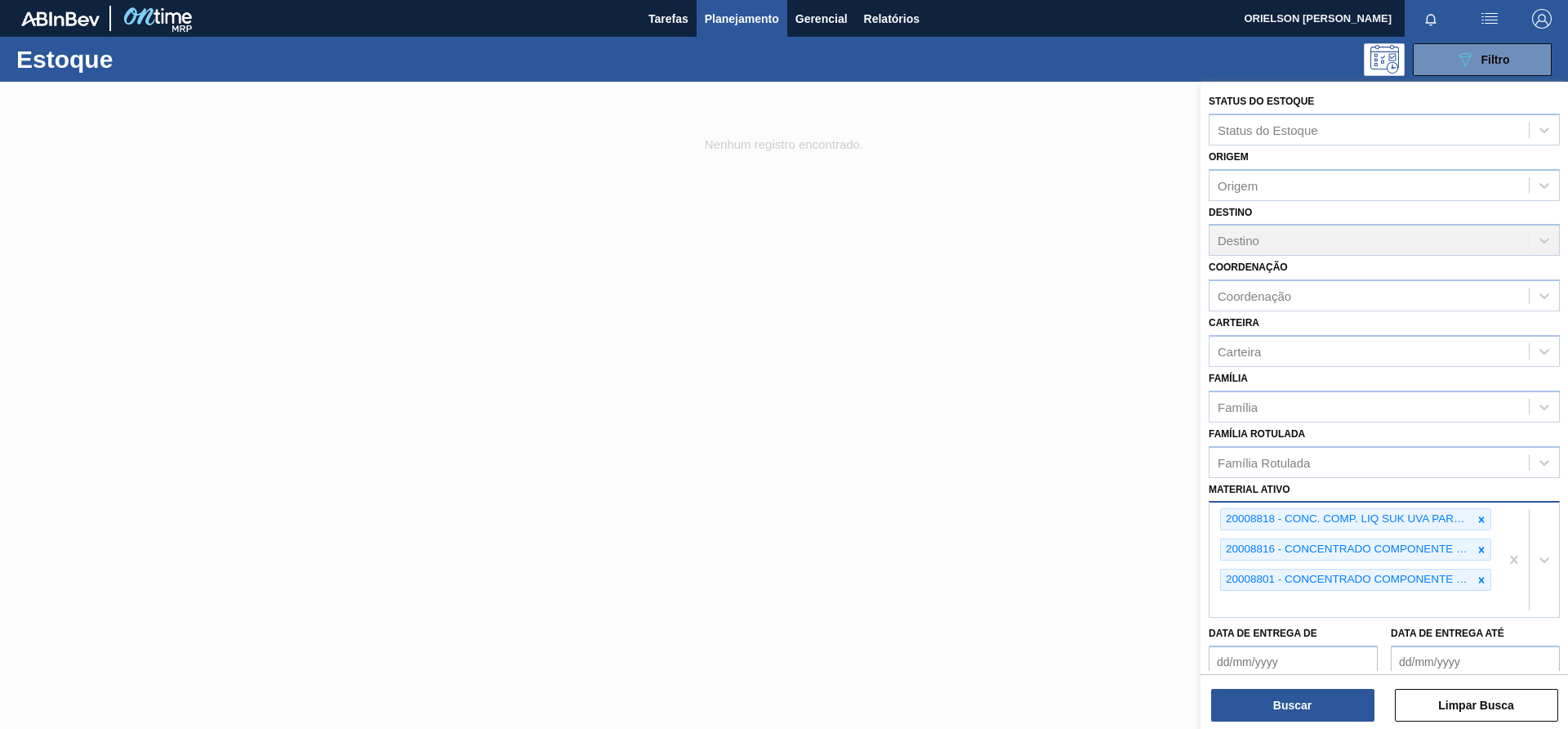
click at [1352, 606] on div "20008818 - CONC. COMP. LIQ SUK UVA PARTE C FE1656 20008816 - CONCENTRADO COMPON…" at bounding box center [1354, 560] width 290 height 114
paste ativo "20008813"
type ativo "20008813"
click at [1299, 648] on div "20008813 - CONCENTRADO COMPONENTE XR01.08.FE1656" at bounding box center [1384, 642] width 351 height 30
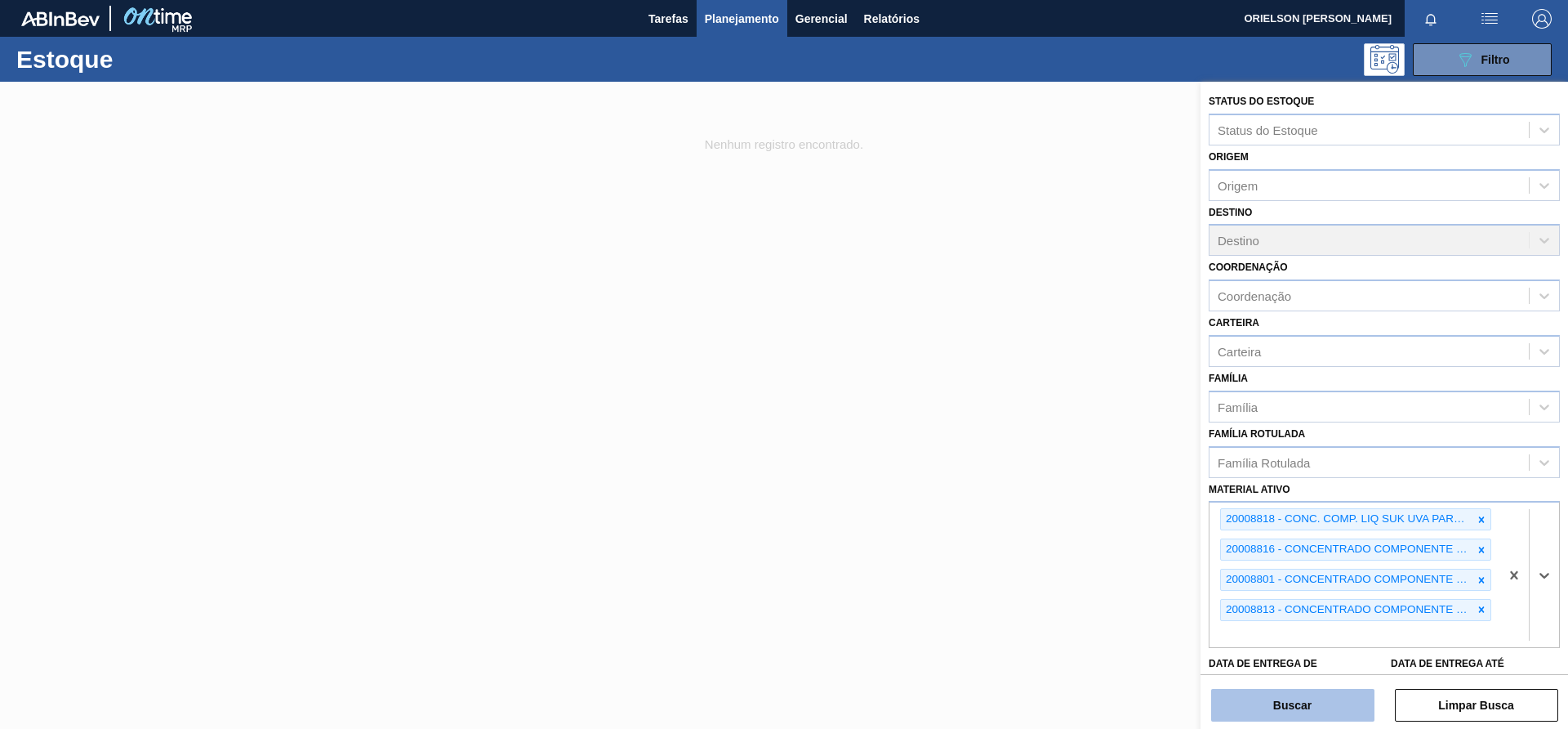
click at [1296, 710] on button "Buscar" at bounding box center [1293, 705] width 163 height 33
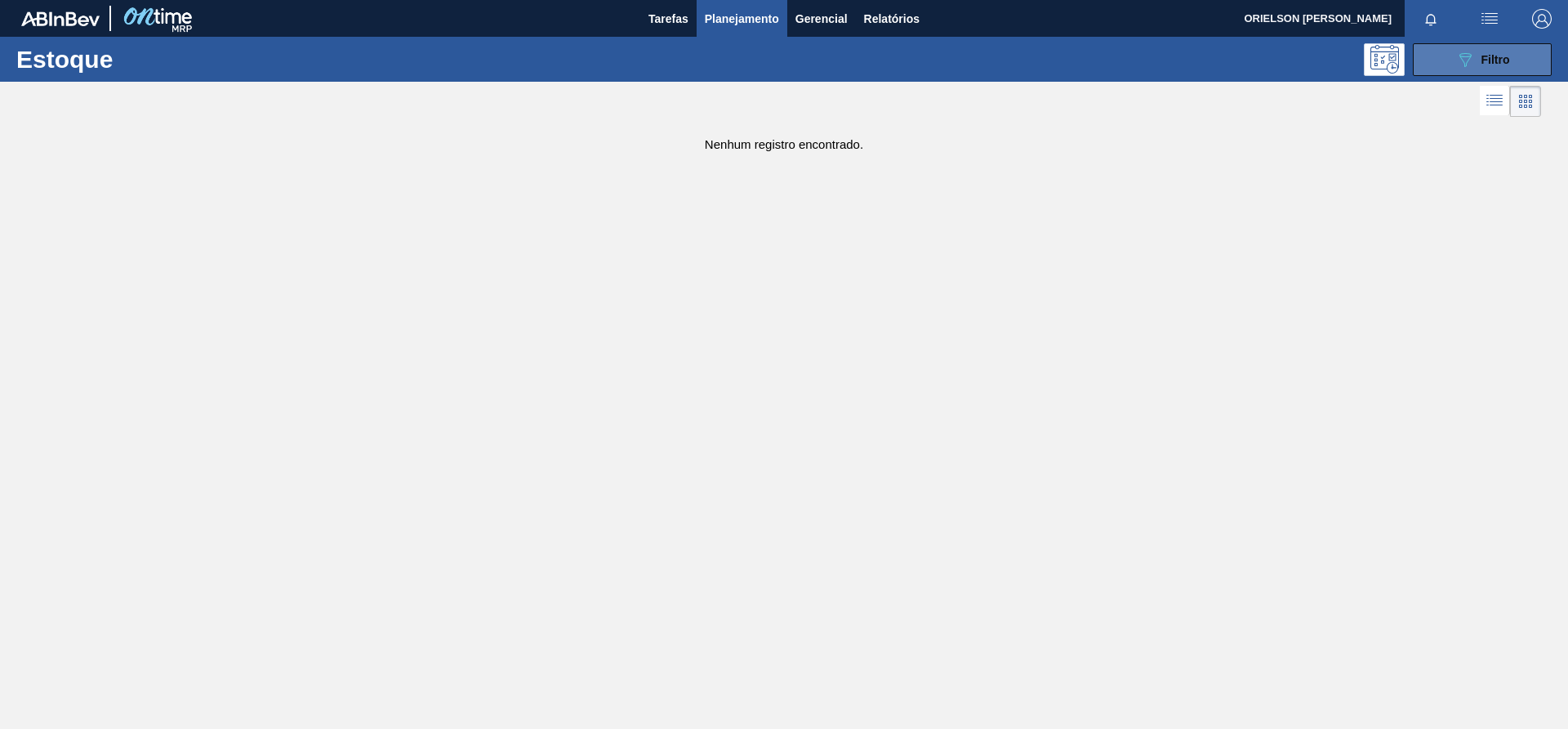
click at [1460, 72] on button "089F7B8B-B2A5-4AFE-B5C0-19BA573D28AC Filtro" at bounding box center [1482, 60] width 139 height 33
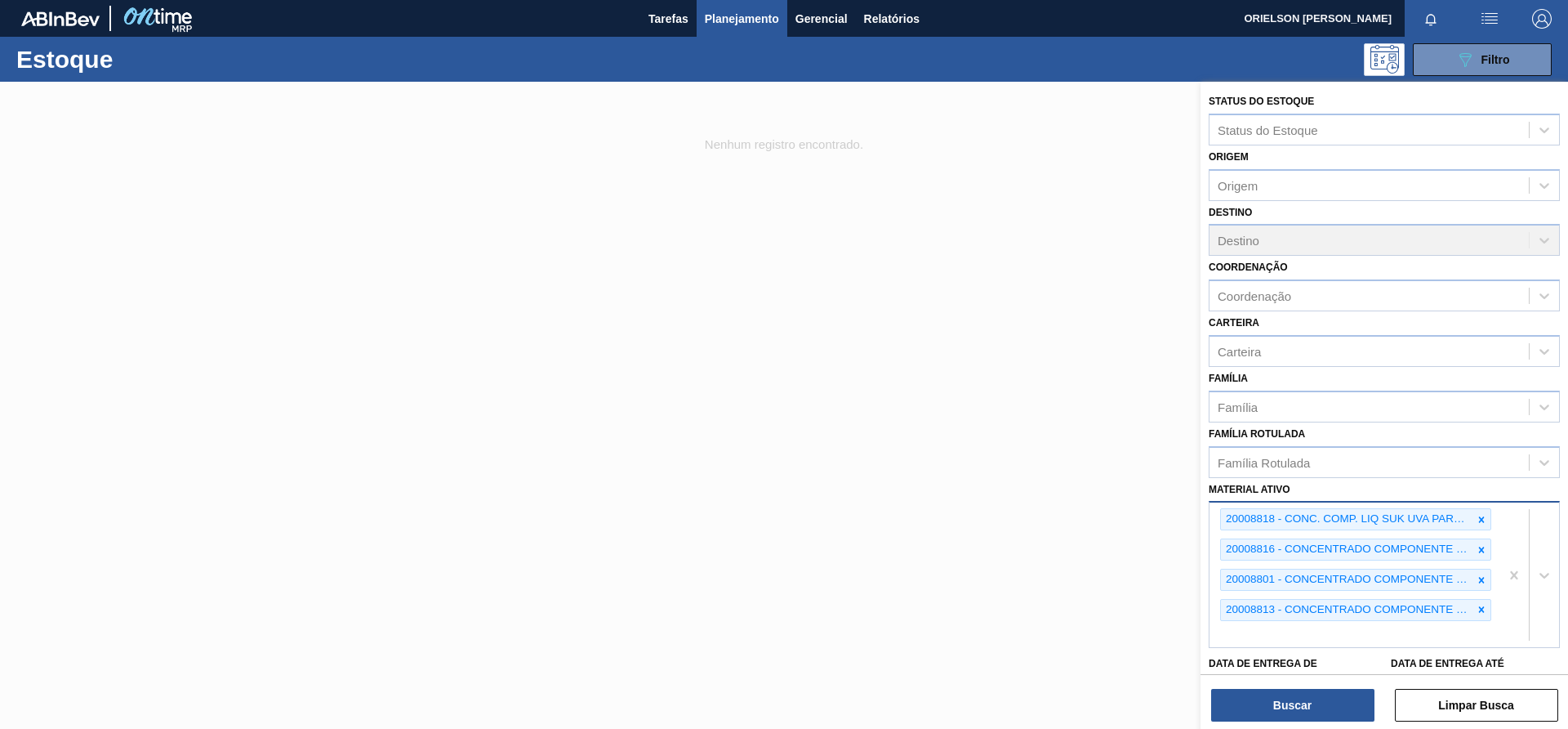
click at [1338, 633] on div "20008818 - CONC. COMP. LIQ SUK UVA PARTE C FE1656 20008816 - CONCENTRADO COMPON…" at bounding box center [1354, 575] width 290 height 145
paste ativo "20008807"
type ativo "20008807"
click at [1292, 662] on div "20008807 - CONCENTRADO COMPONENTE EDTA20.10.FE1656" at bounding box center [1384, 672] width 351 height 30
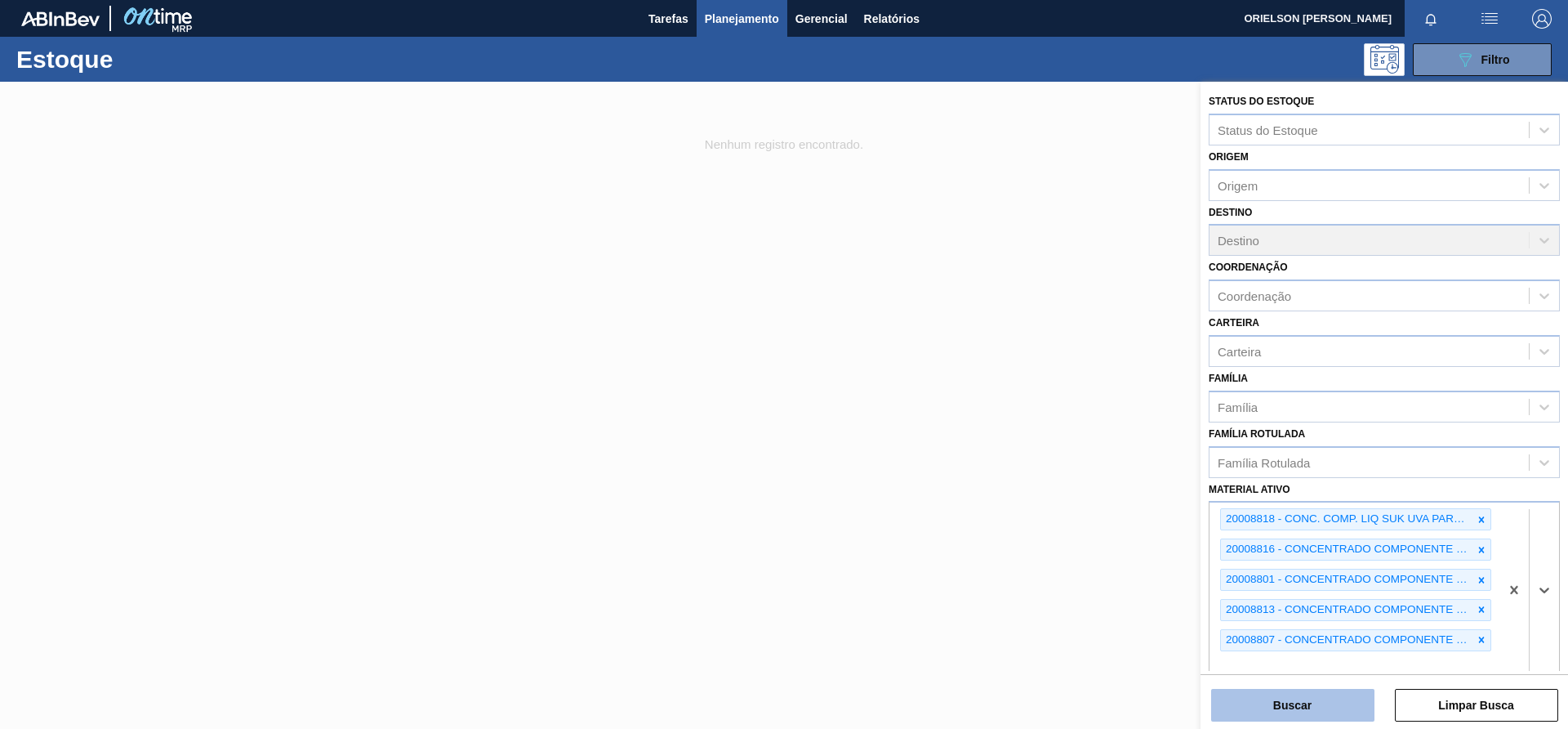
click at [1299, 706] on button "Buscar" at bounding box center [1293, 705] width 163 height 33
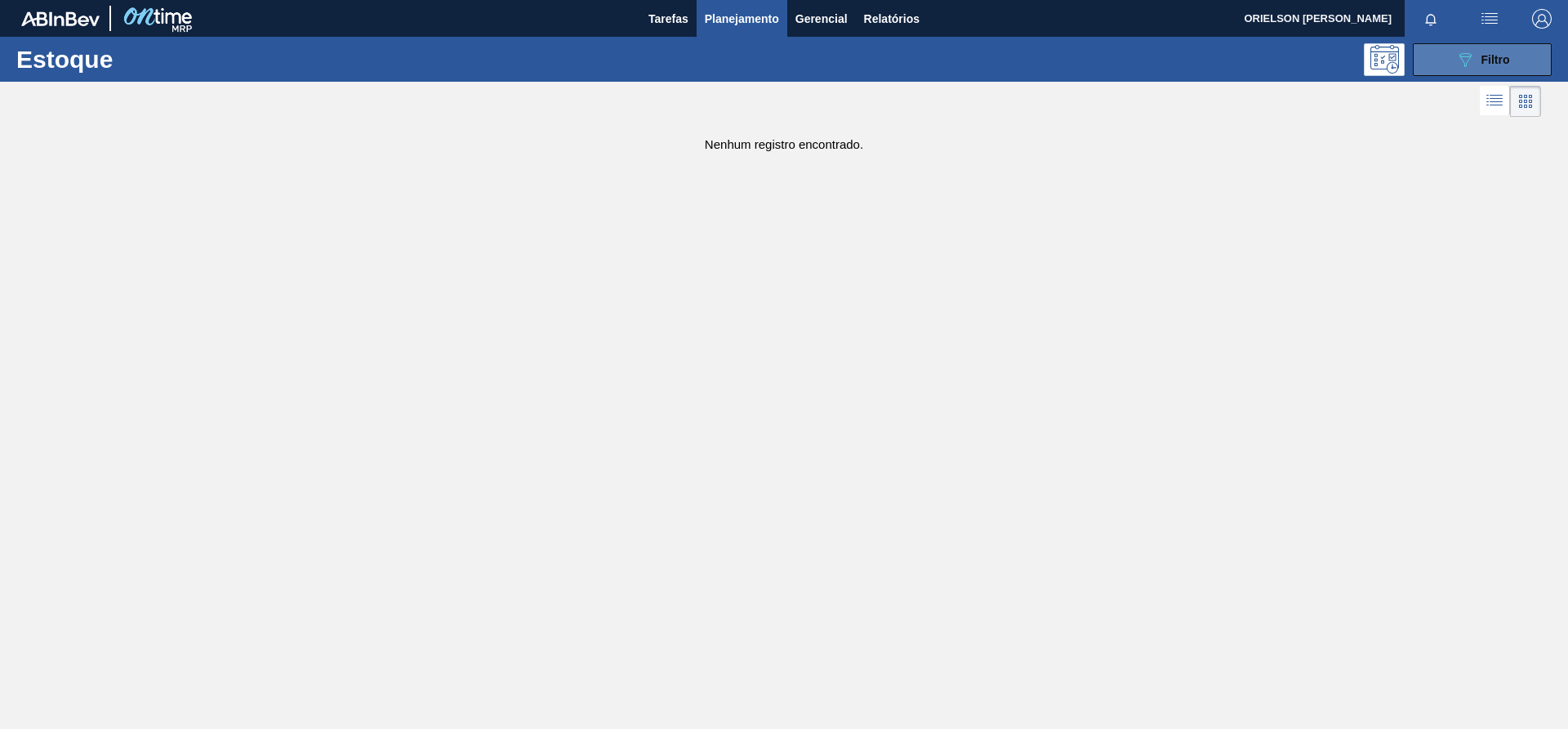
click at [1463, 54] on icon "089F7B8B-B2A5-4AFE-B5C0-19BA573D28AC" at bounding box center [1466, 60] width 20 height 20
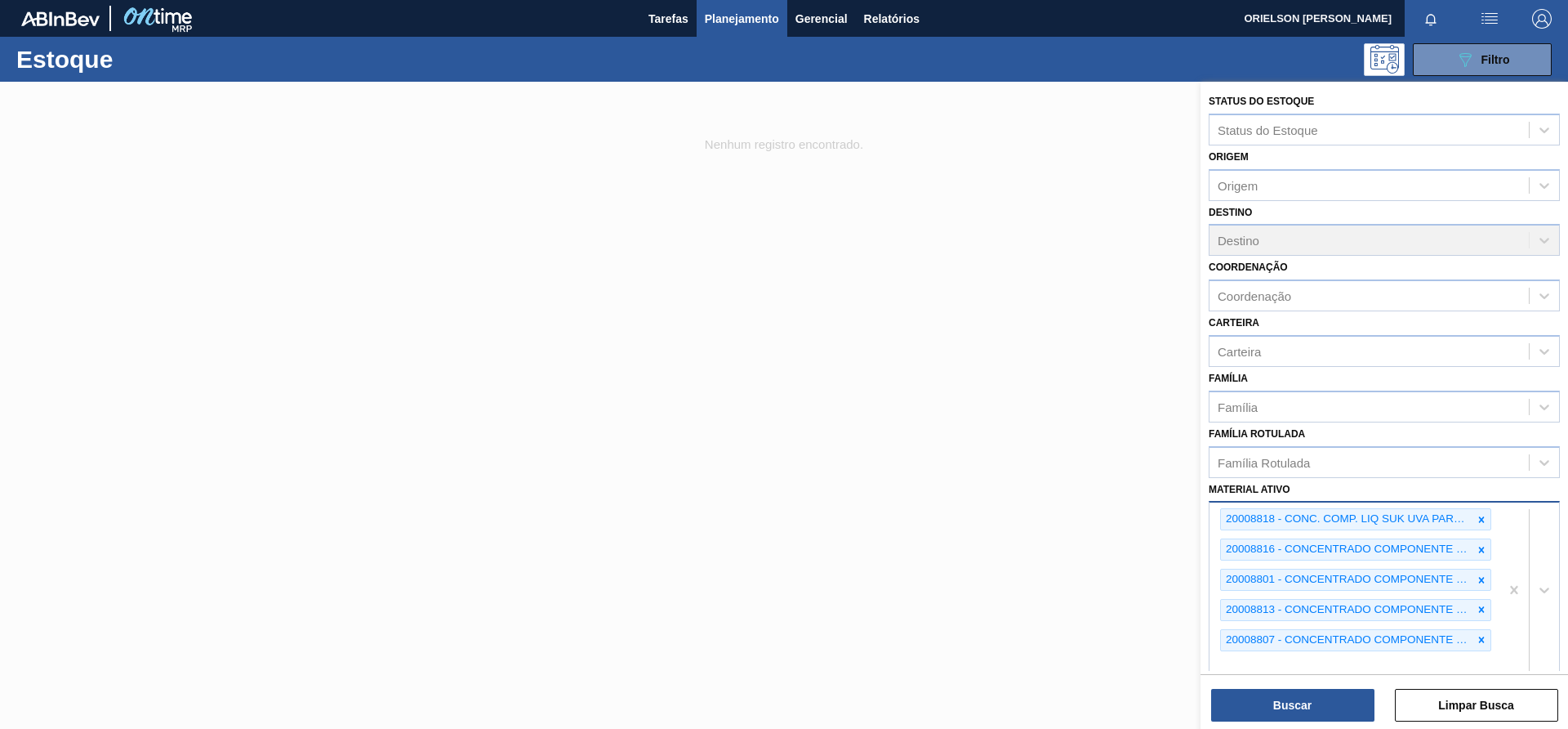
scroll to position [197, 0]
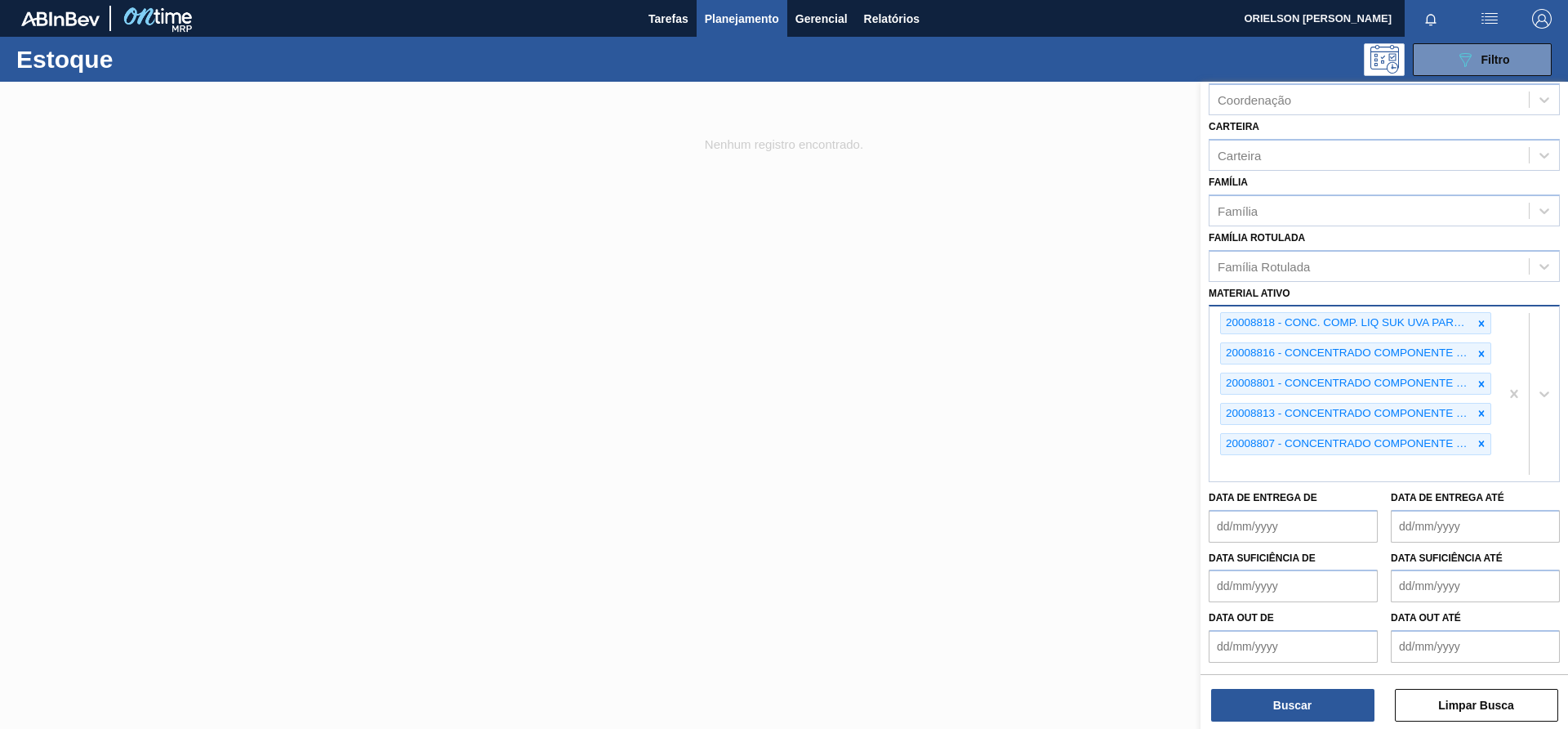
click at [1336, 477] on div "20008818 - CONC. COMP. LIQ SUK UVA PARTE C FE1656 20008816 - CONCENTRADO COMPON…" at bounding box center [1354, 393] width 290 height 174
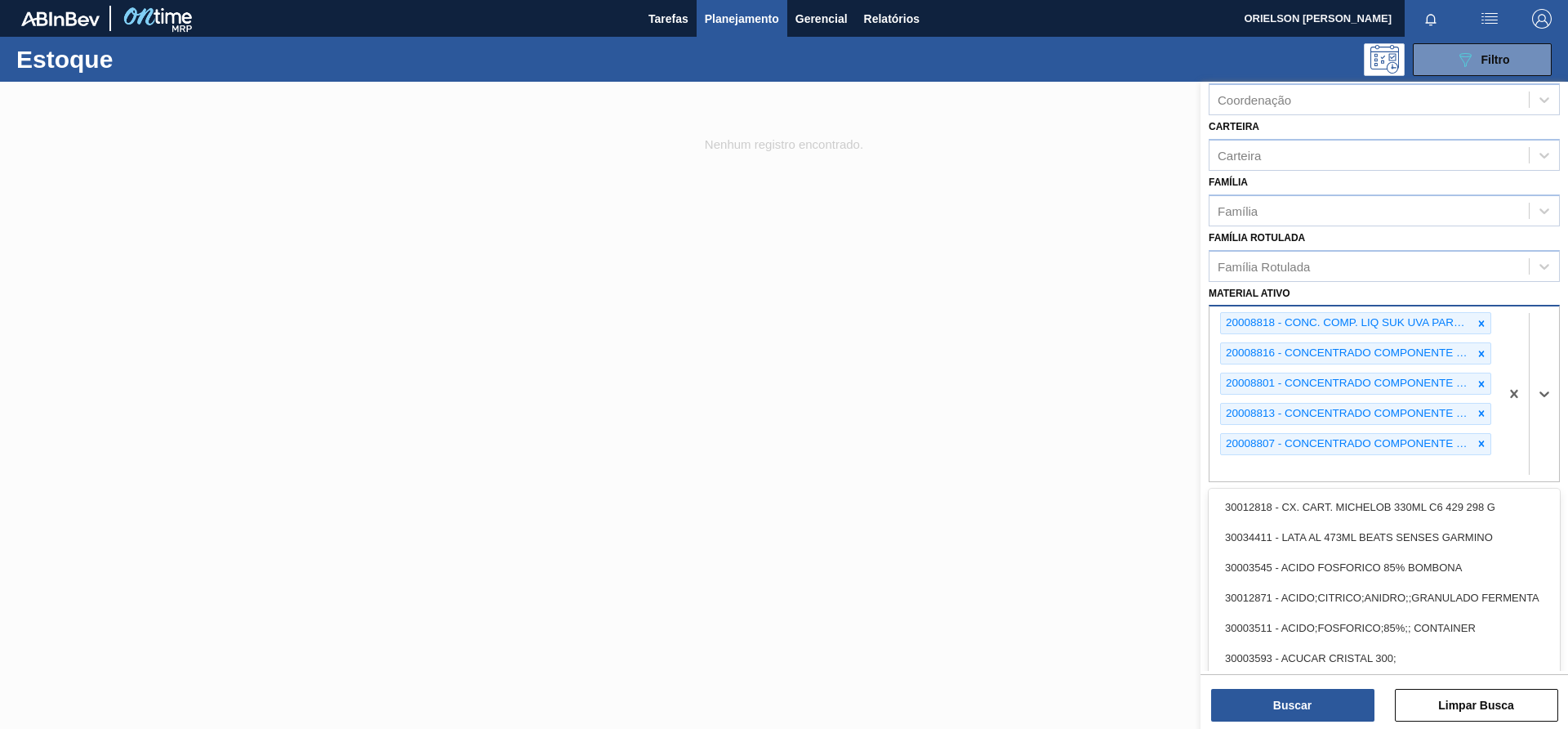
paste ativo "20008819"
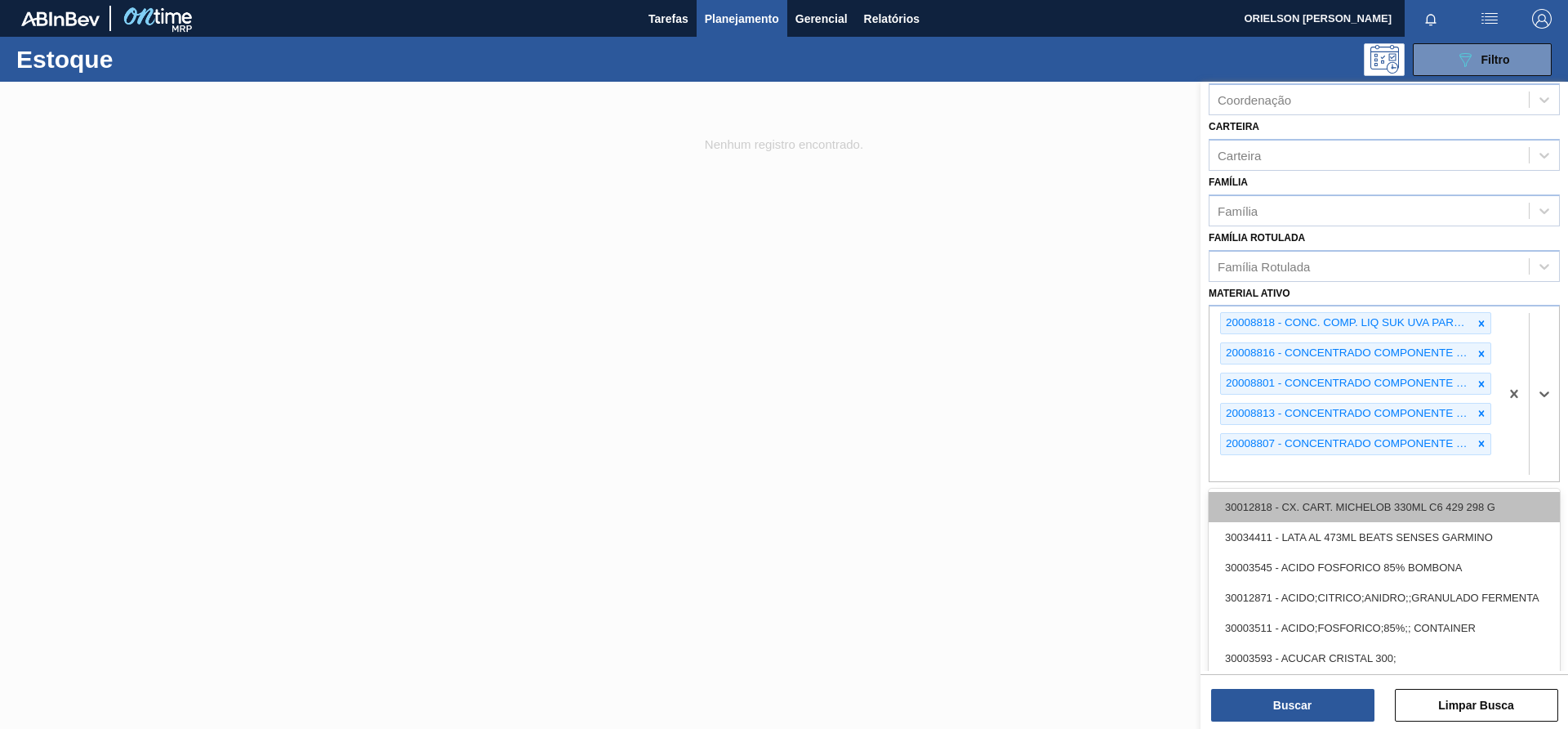
type ativo "20008819"
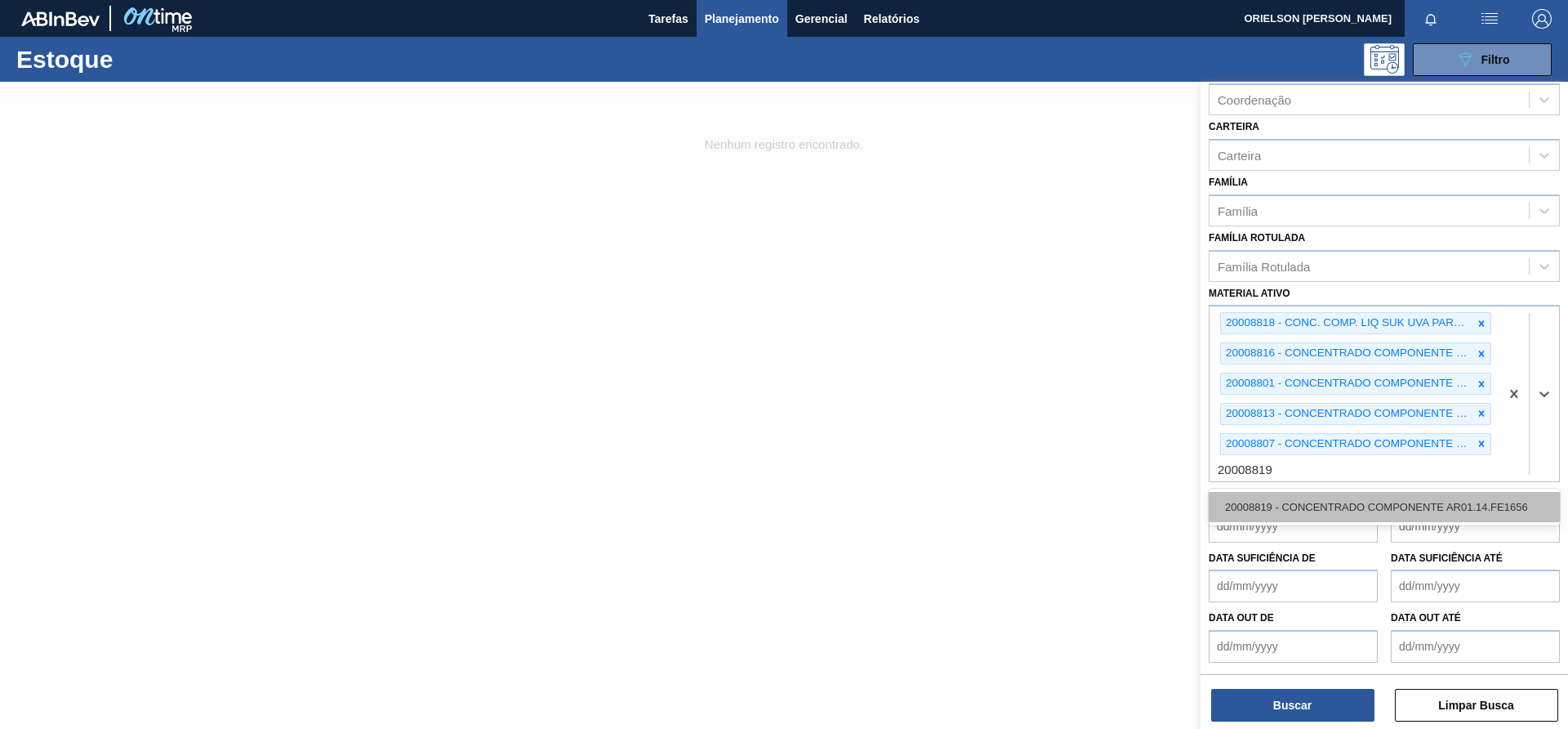
click at [1341, 508] on div "20008819 - CONCENTRADO COMPONENTE AR01.14.FE1656" at bounding box center [1384, 506] width 351 height 30
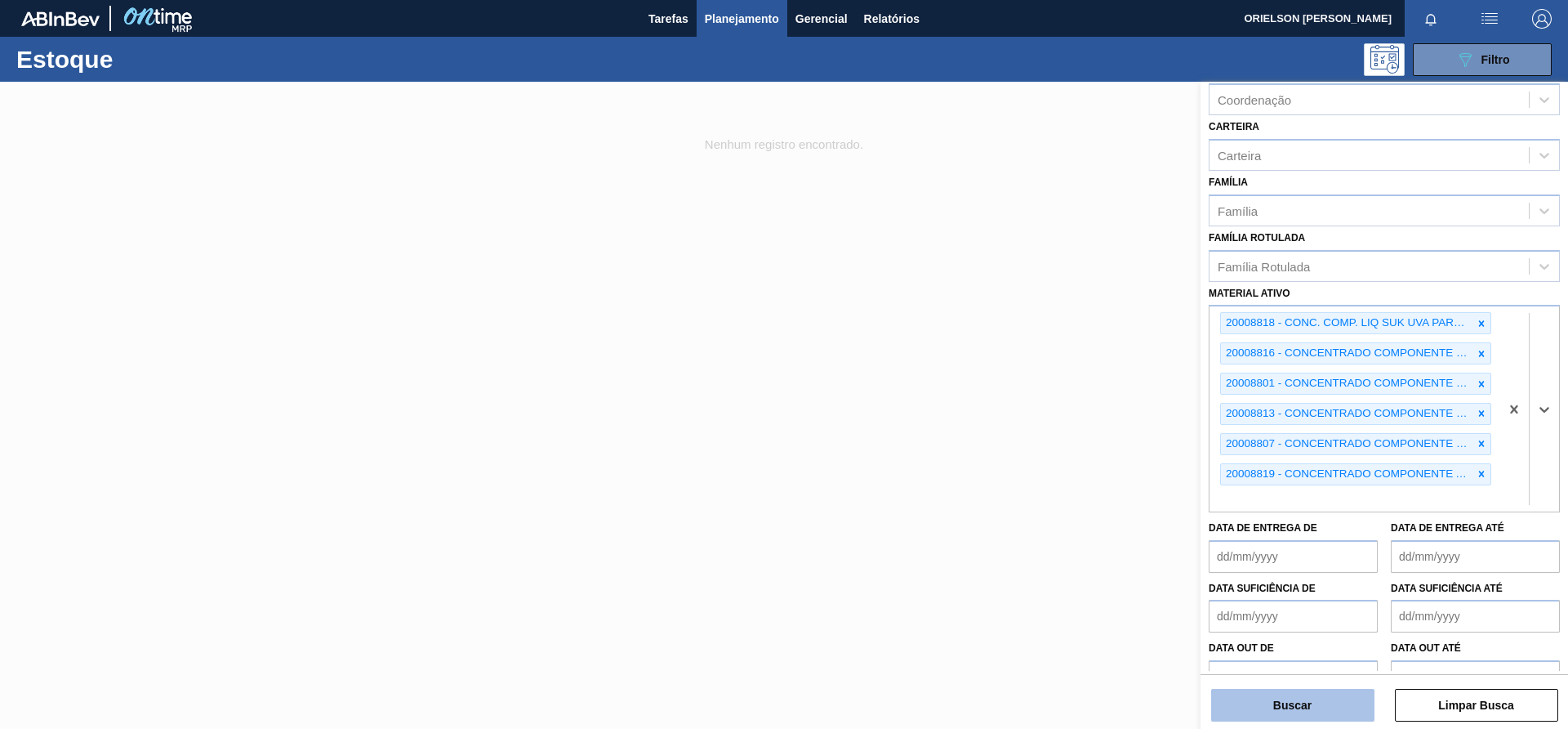
click at [1318, 709] on button "Buscar" at bounding box center [1293, 705] width 163 height 33
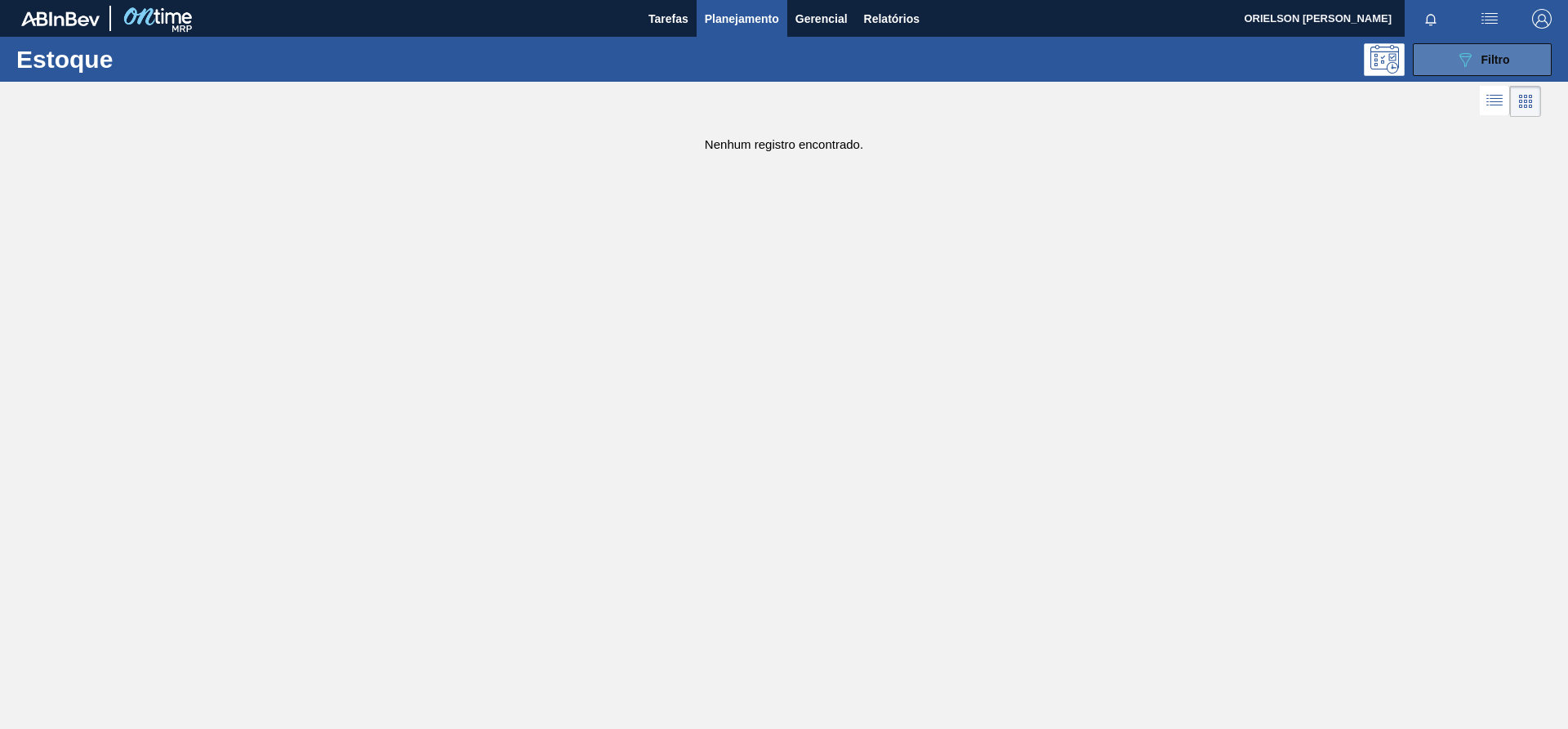
click at [1460, 71] on button "089F7B8B-B2A5-4AFE-B5C0-19BA573D28AC Filtro" at bounding box center [1482, 60] width 139 height 33
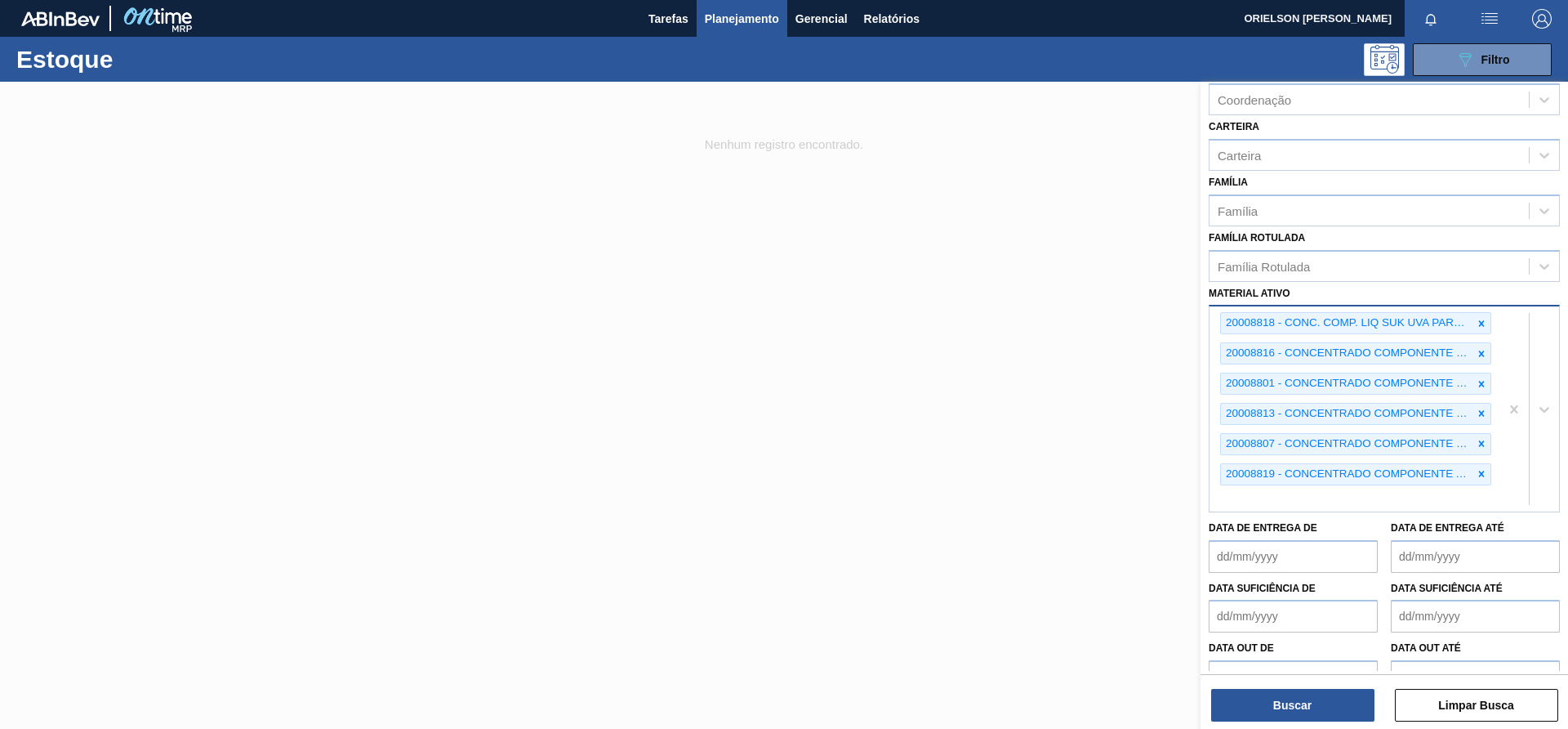
click at [1354, 504] on div "20008818 - CONC. COMP. LIQ SUK UVA PARTE C FE1656 20008816 - CONCENTRADO COMPON…" at bounding box center [1354, 408] width 290 height 205
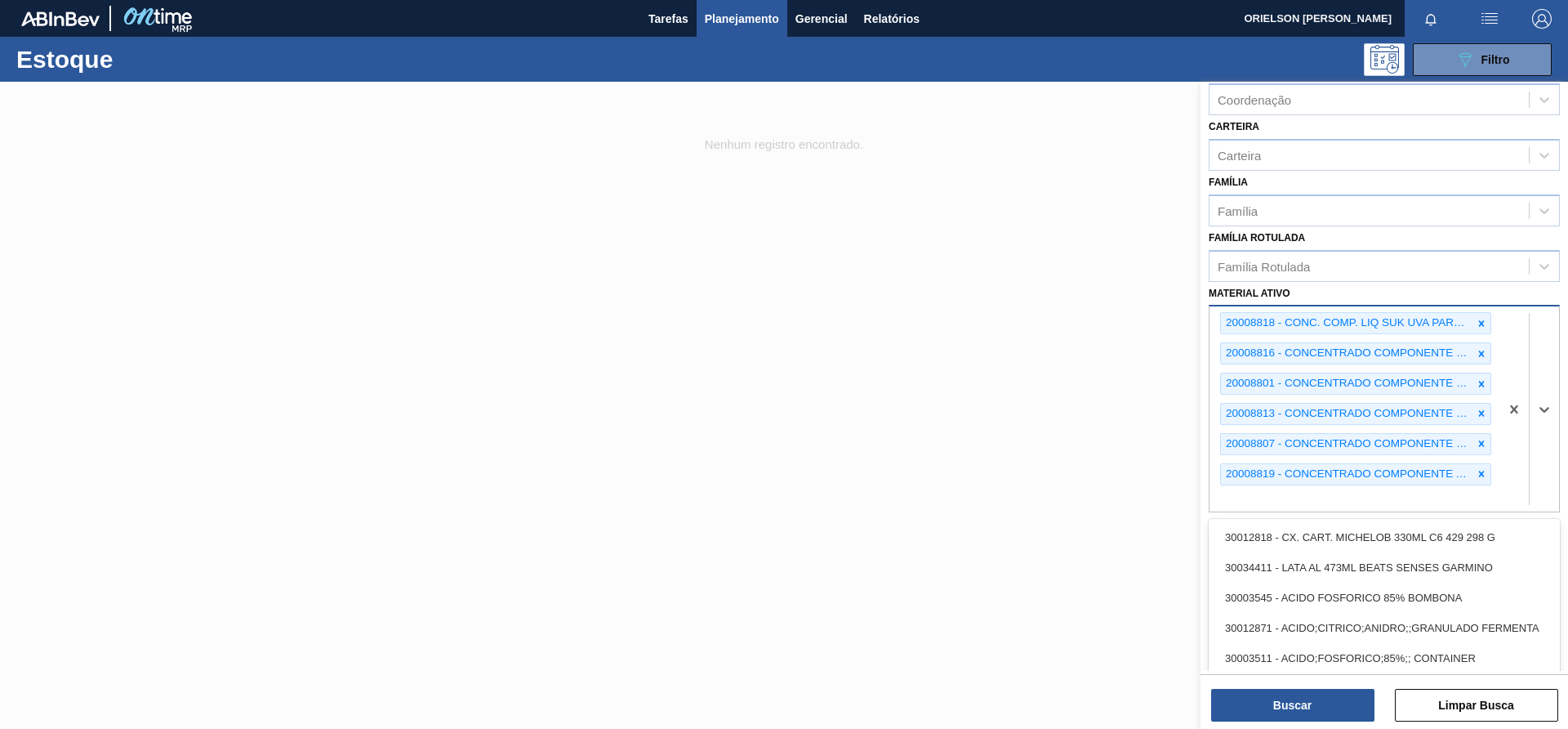
paste ativo "20008817"
type ativo "20008817"
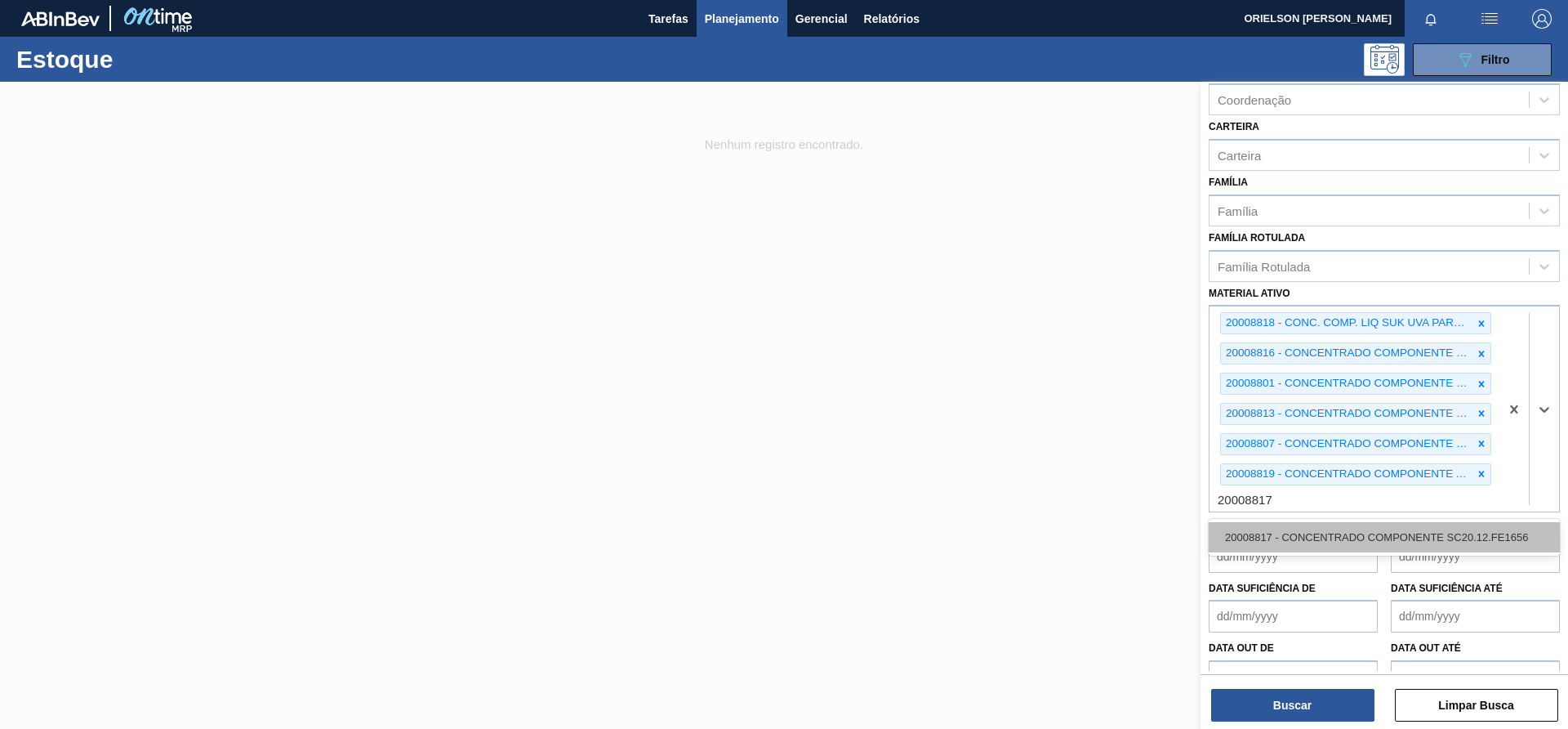
click at [1348, 545] on div "20008817 - CONCENTRADO COMPONENTE SC20.12.FE1656" at bounding box center [1384, 537] width 351 height 30
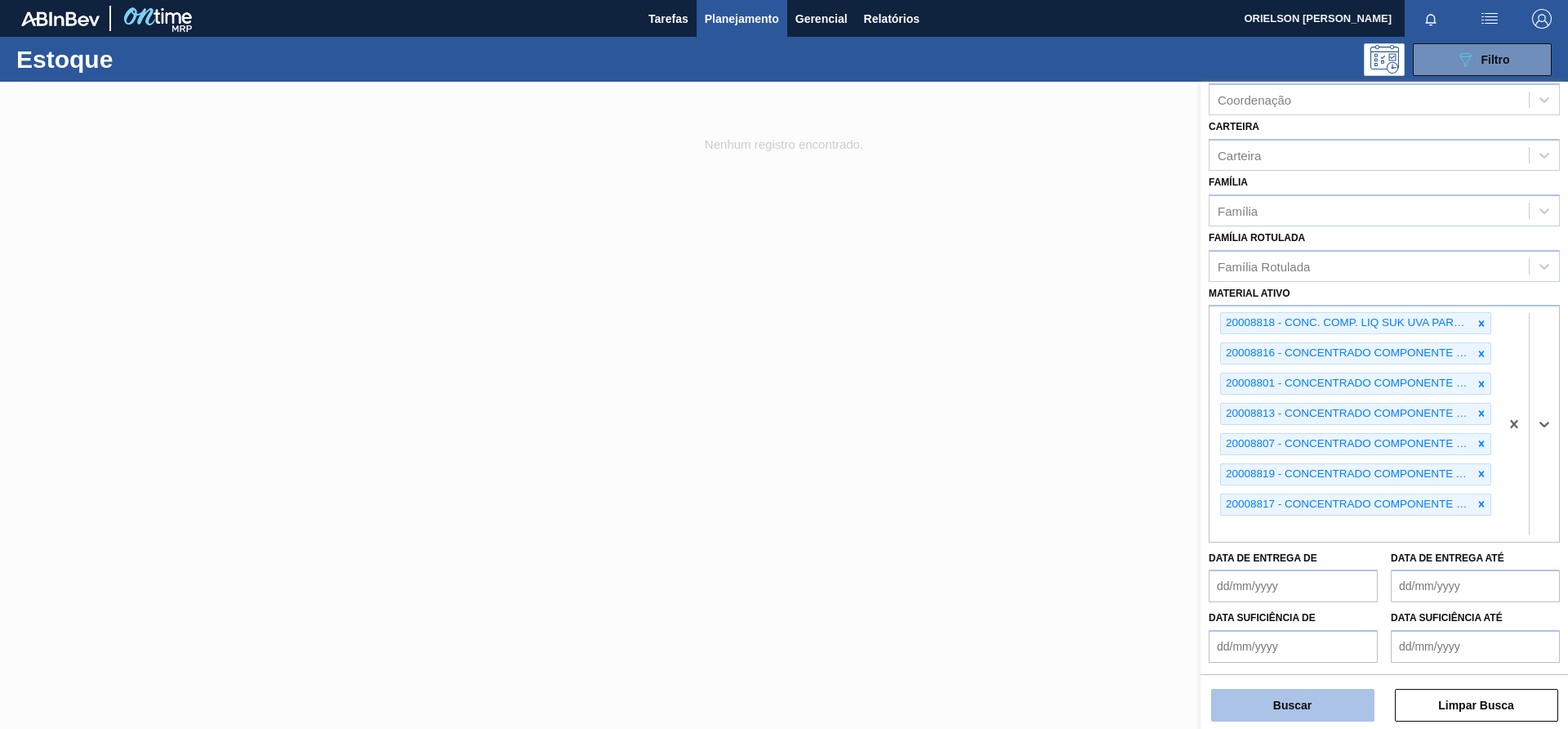
click at [1312, 696] on button "Buscar" at bounding box center [1293, 705] width 163 height 33
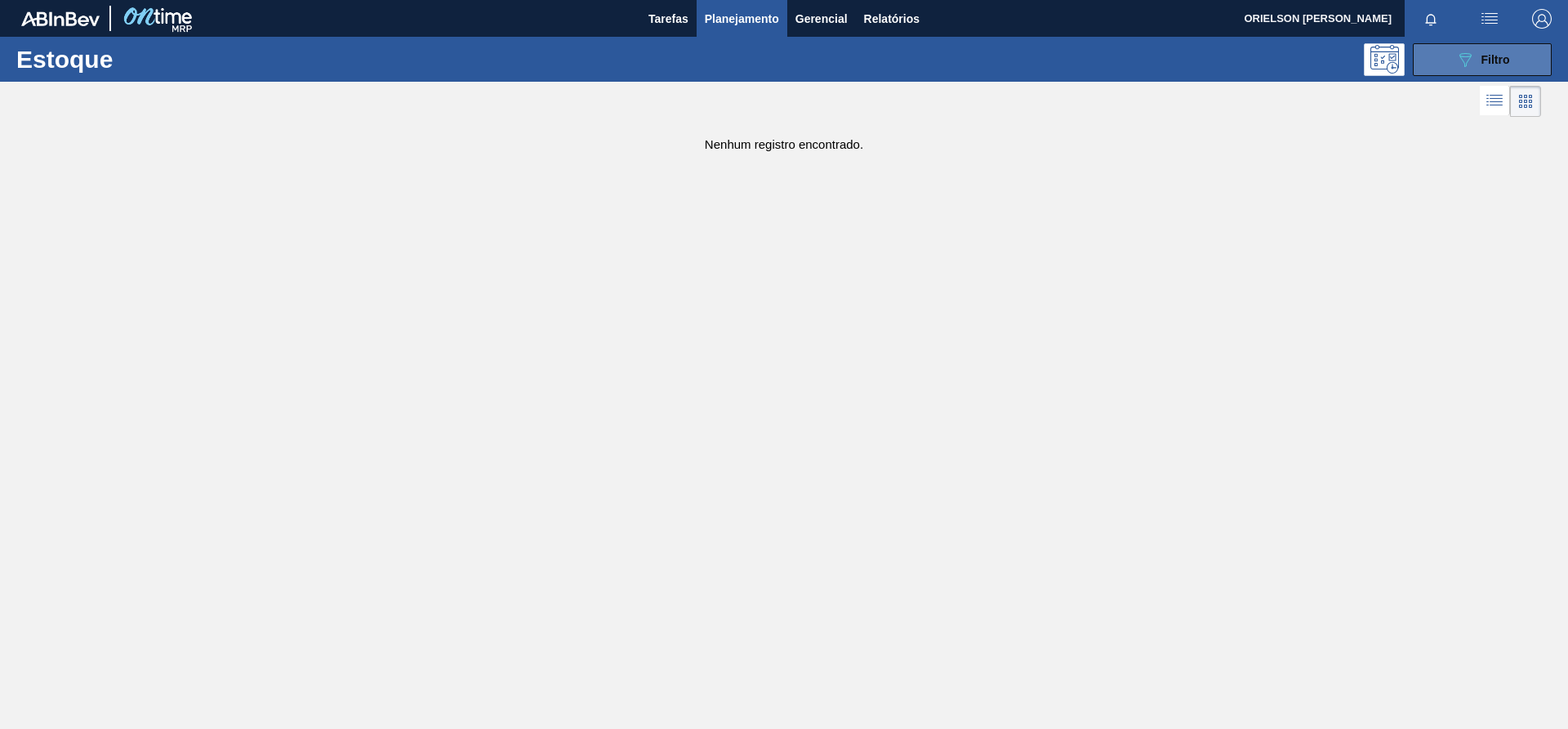
click at [1453, 60] on button "089F7B8B-B2A5-4AFE-B5C0-19BA573D28AC Filtro" at bounding box center [1482, 60] width 139 height 33
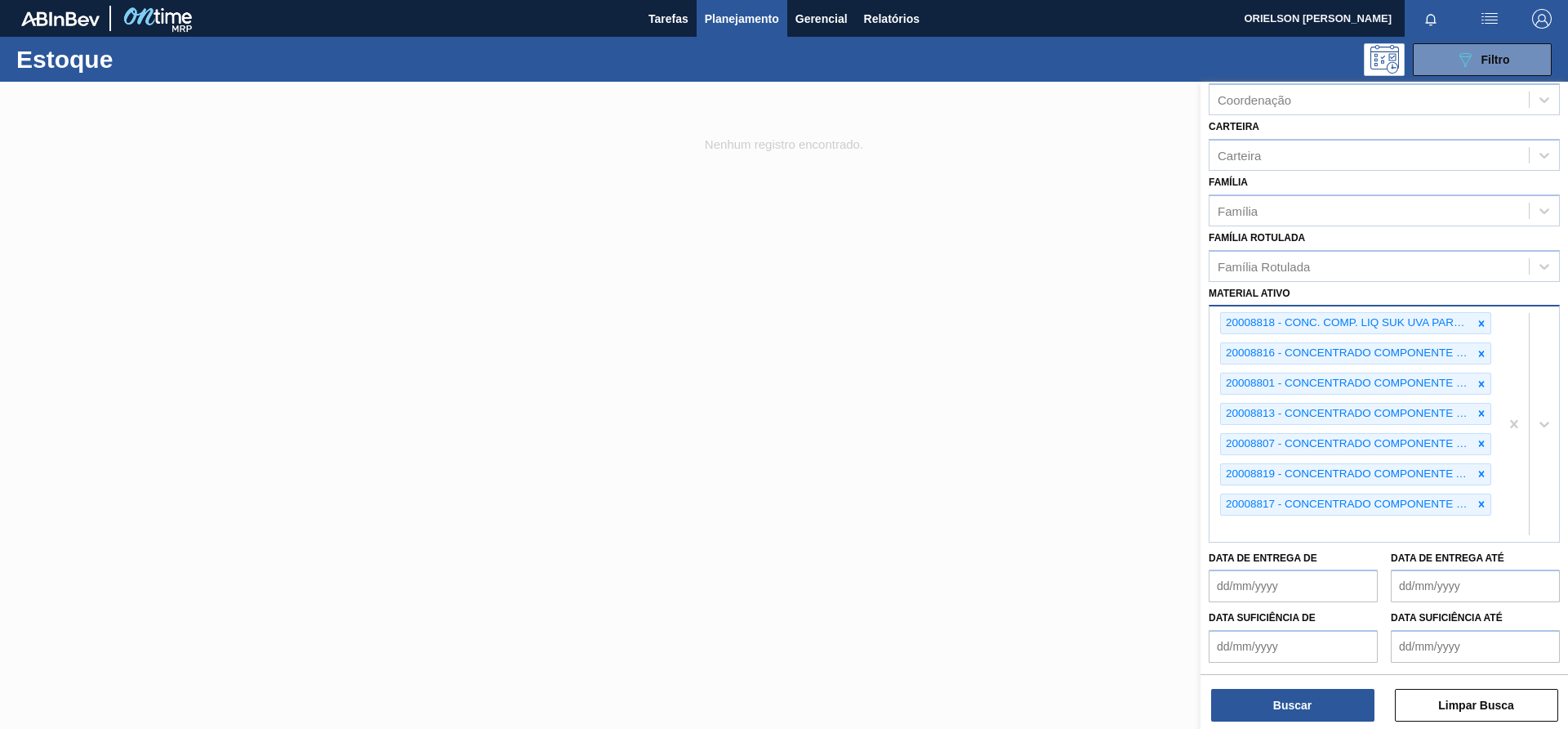
click at [1337, 515] on div "20008818 - CONC. COMP. LIQ SUK UVA PARTE C FE1656 20008816 - CONCENTRADO COMPON…" at bounding box center [1354, 423] width 290 height 235
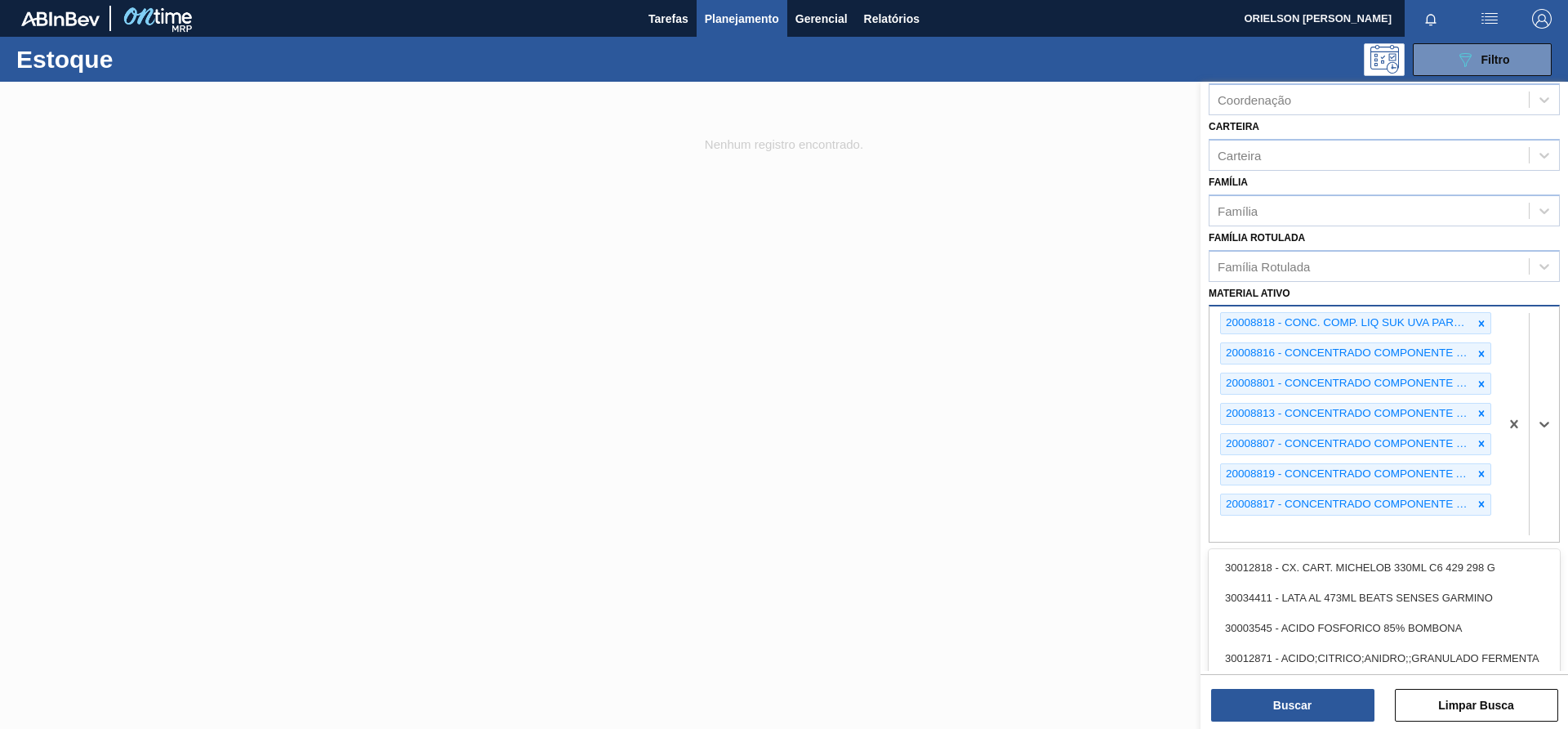
paste ativo "30031247"
type ativo "30031247"
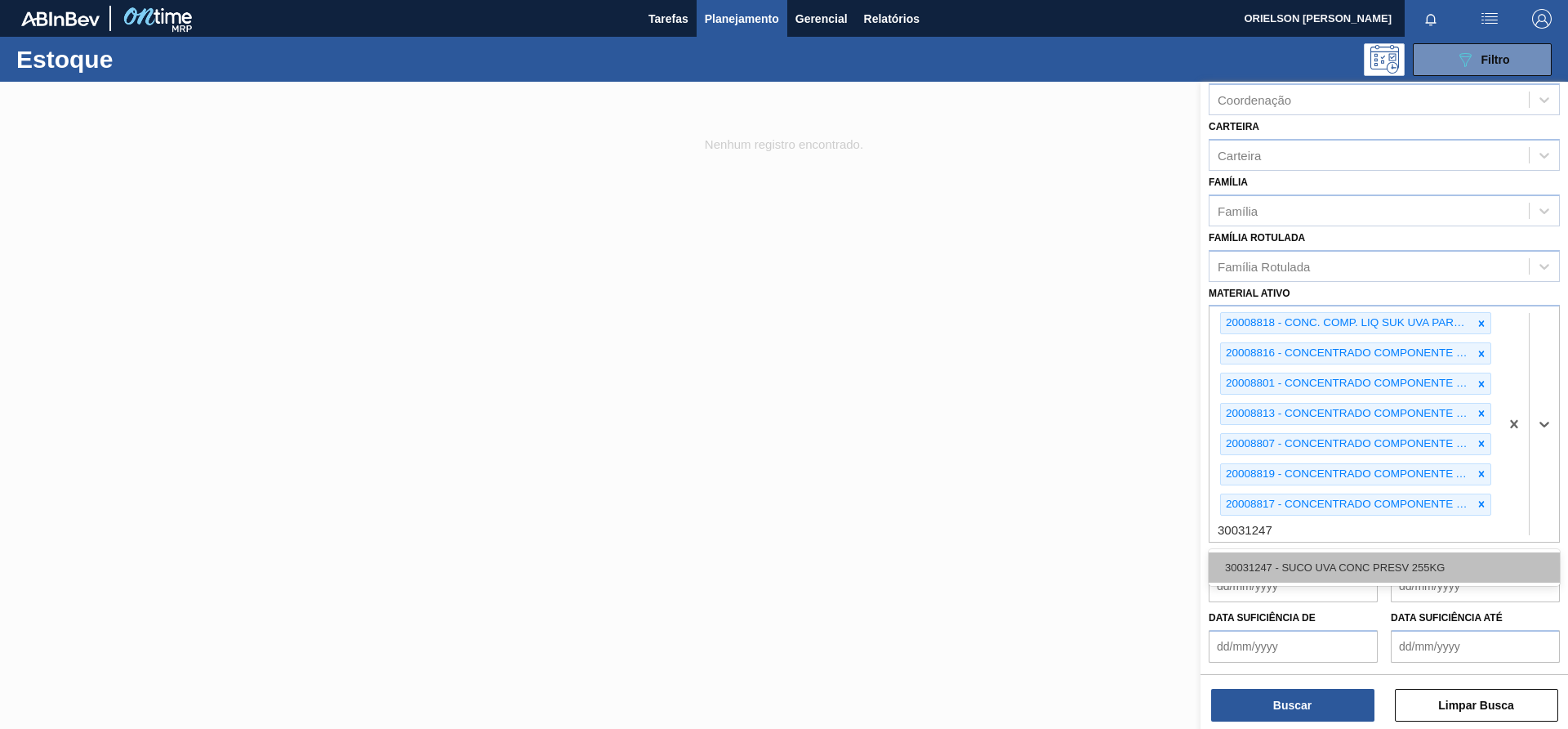
click at [1325, 563] on div "30031247 - SUCO UVA CONC PRESV 255KG" at bounding box center [1384, 567] width 351 height 30
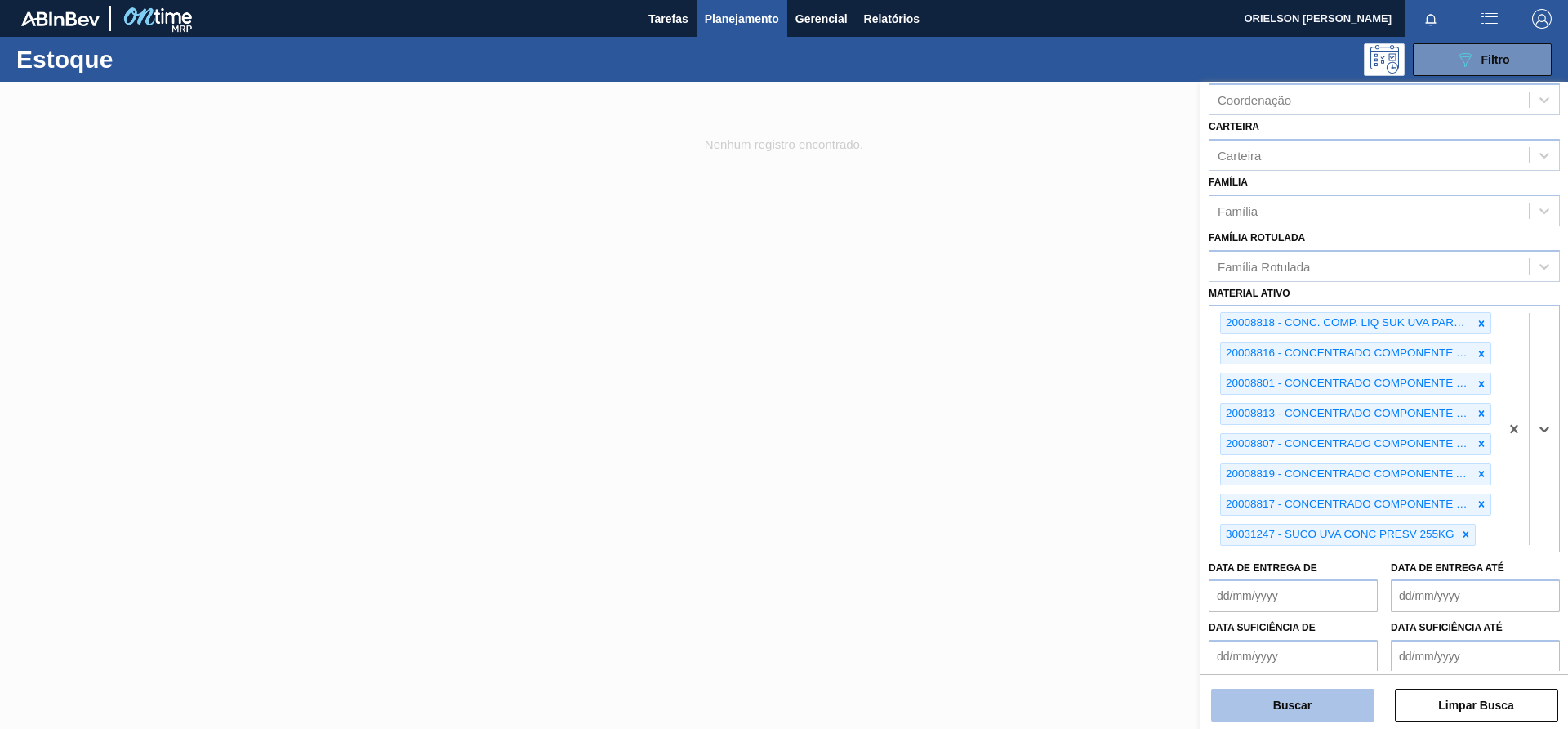
click at [1316, 700] on div "Buscar Limpar Busca" at bounding box center [1384, 696] width 368 height 46
click at [1317, 705] on button "Buscar" at bounding box center [1293, 705] width 163 height 33
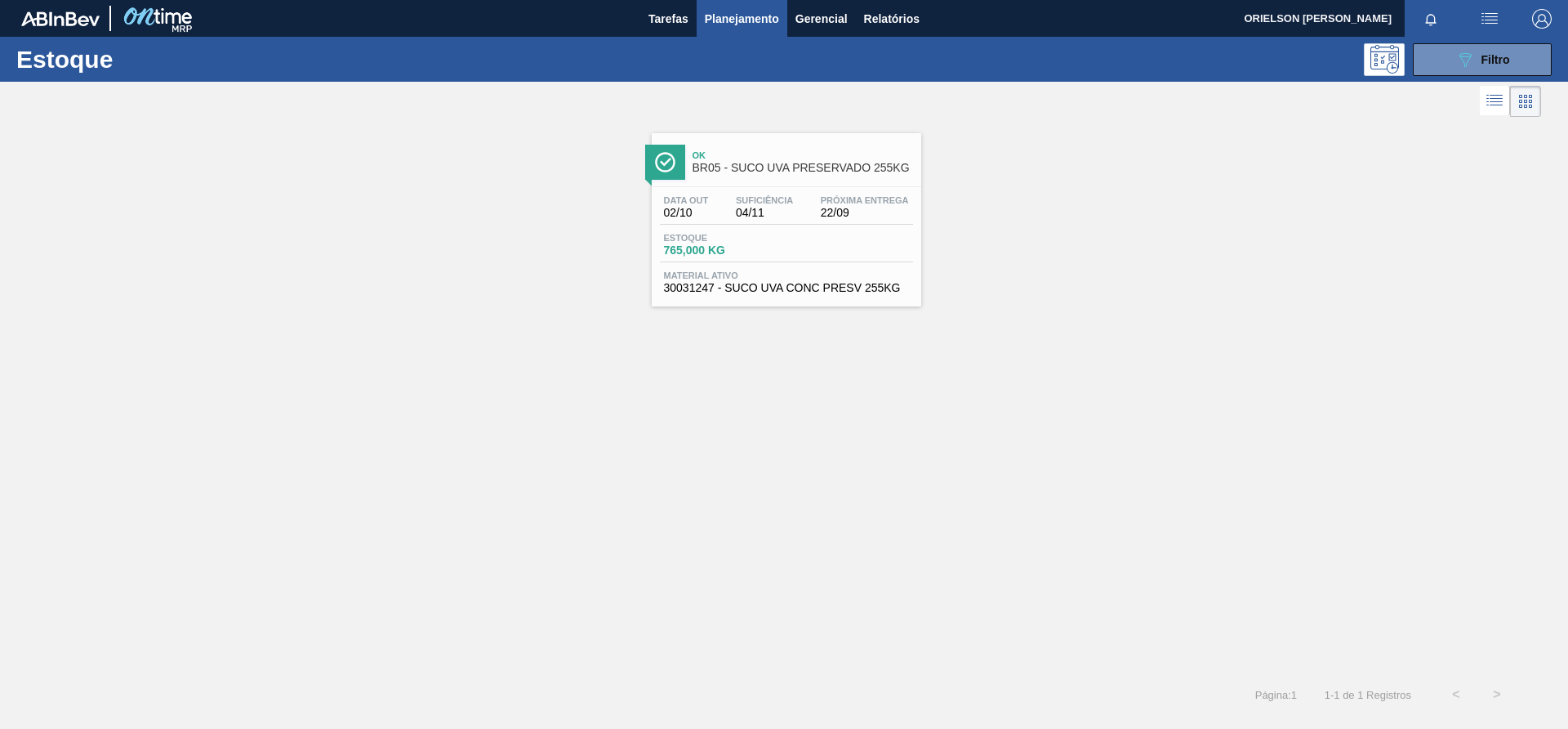
click at [703, 285] on span "30031247 - SUCO UVA CONC PRESV 255KG" at bounding box center [787, 288] width 245 height 13
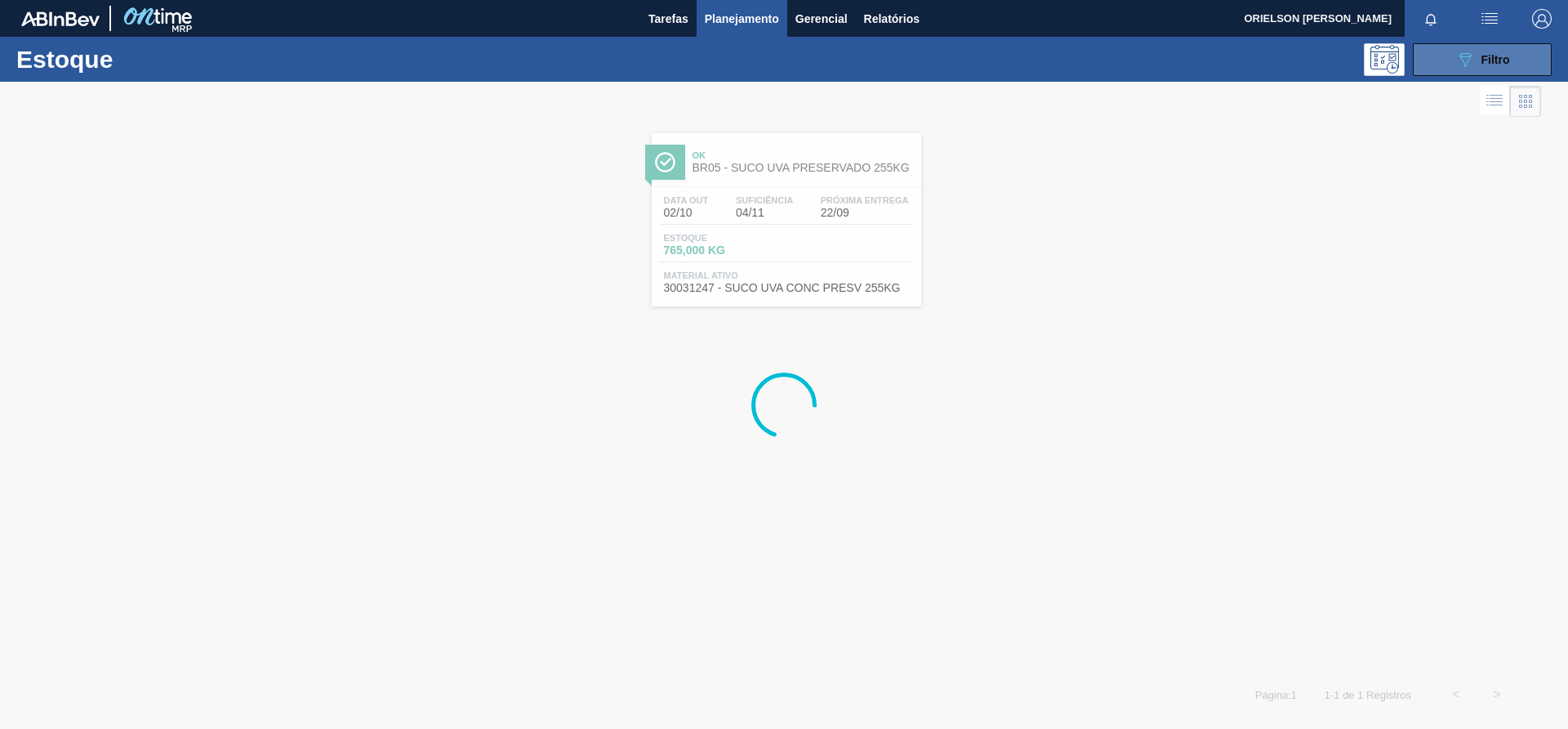
click at [1427, 75] on button "089F7B8B-B2A5-4AFE-B5C0-19BA573D28AC Filtro" at bounding box center [1482, 60] width 139 height 33
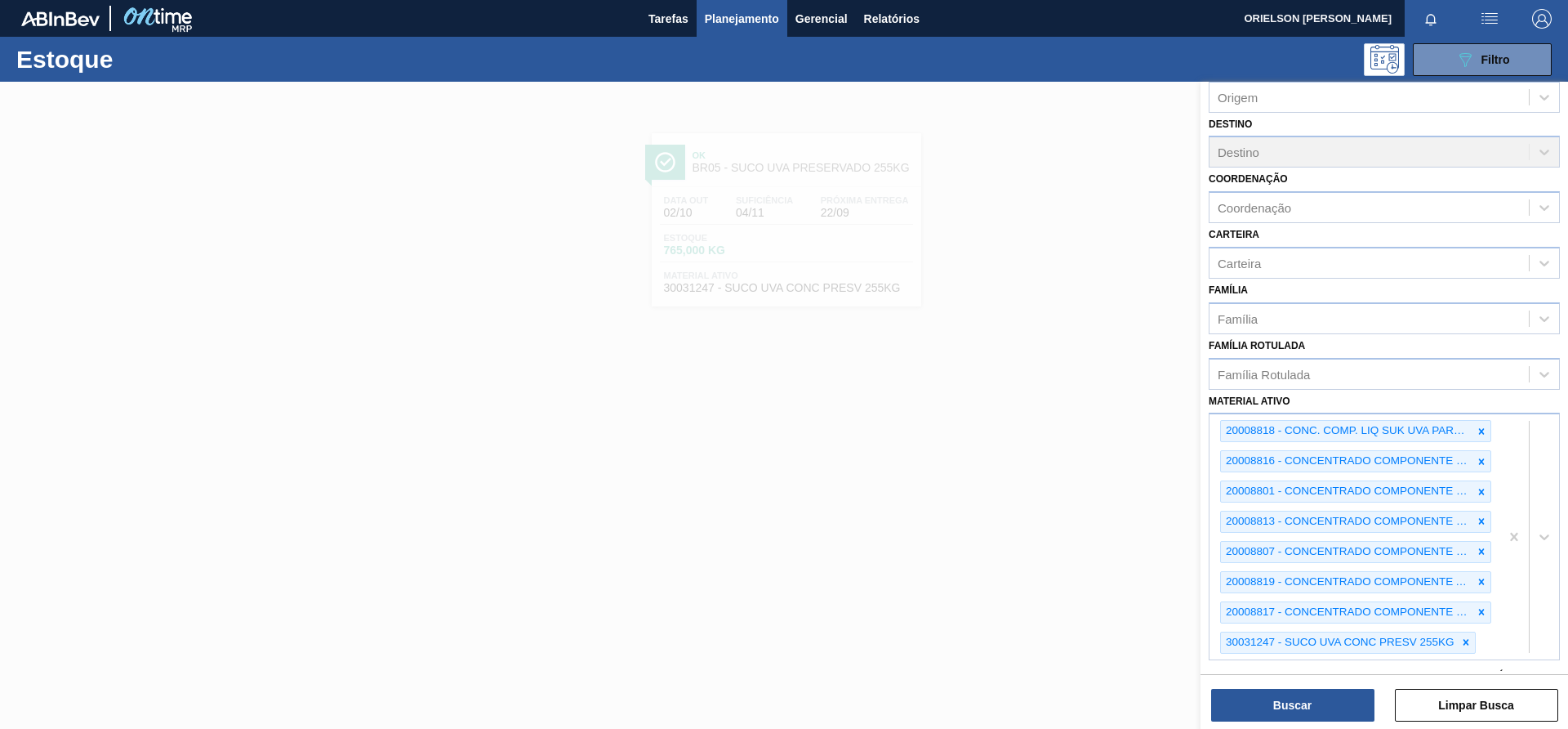
scroll to position [266, 0]
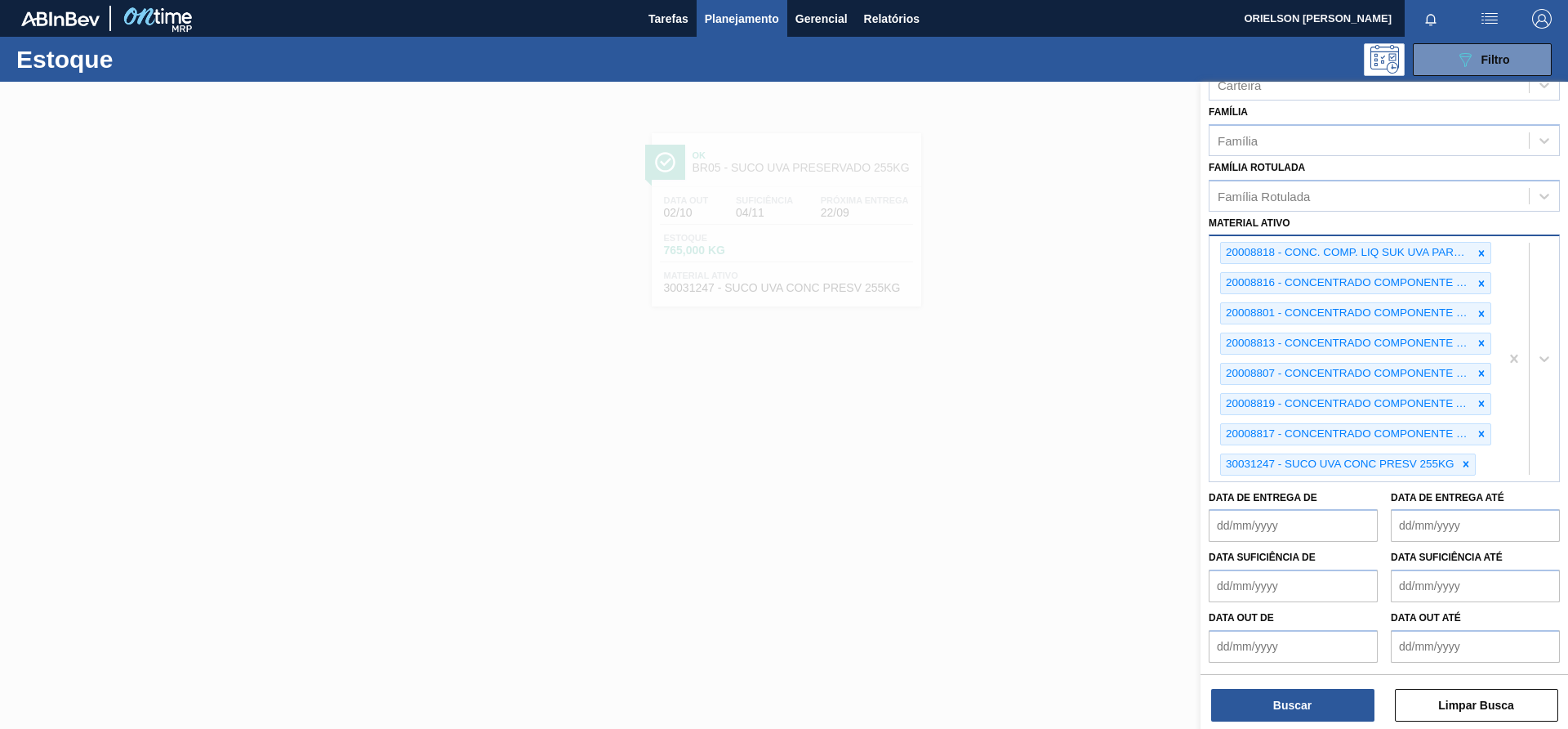
drag, startPoint x: 1507, startPoint y: 467, endPoint x: 1508, endPoint y: 459, distance: 8.1
click at [1508, 467] on div at bounding box center [1530, 359] width 60 height 245
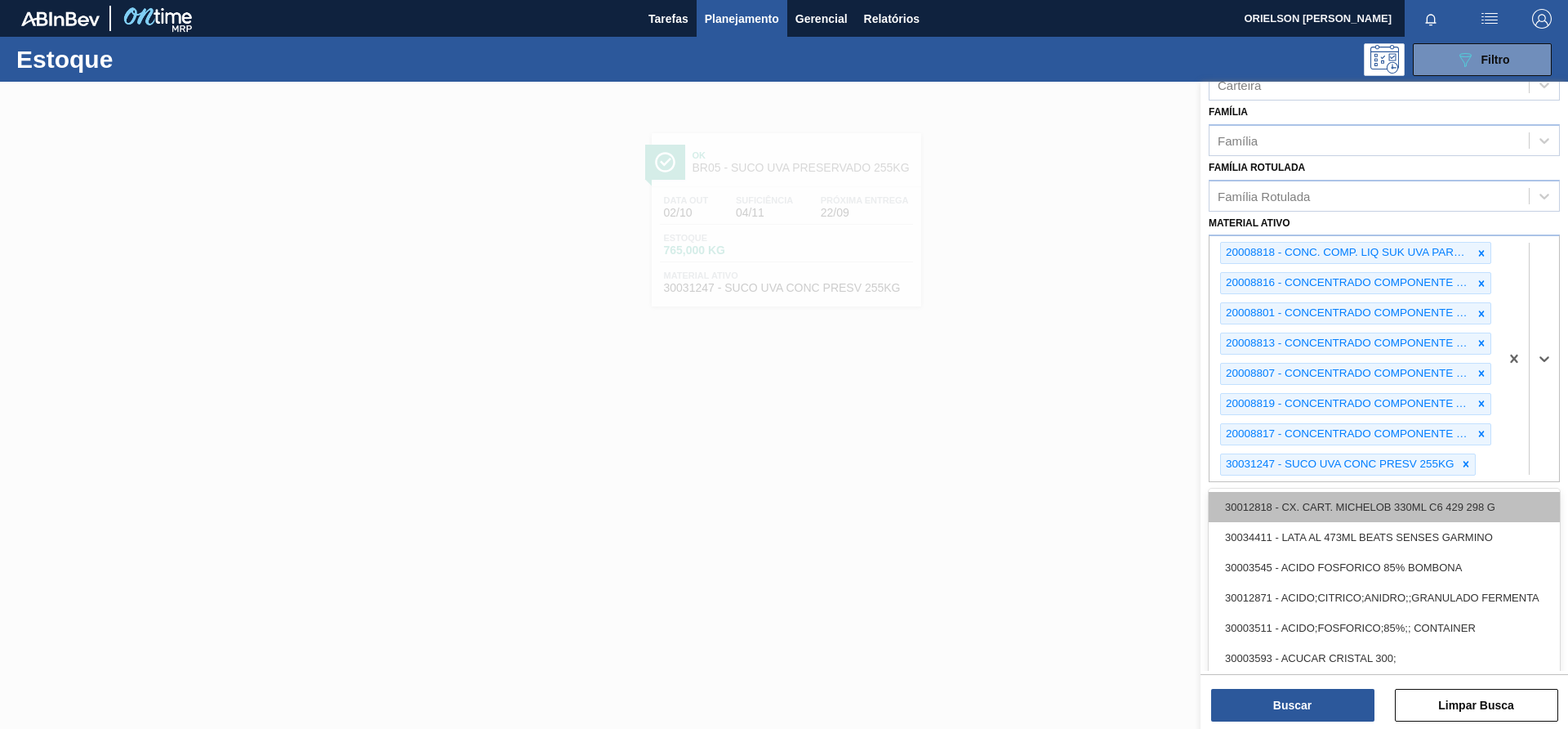
paste ativo "30030782"
type ativo "30030782"
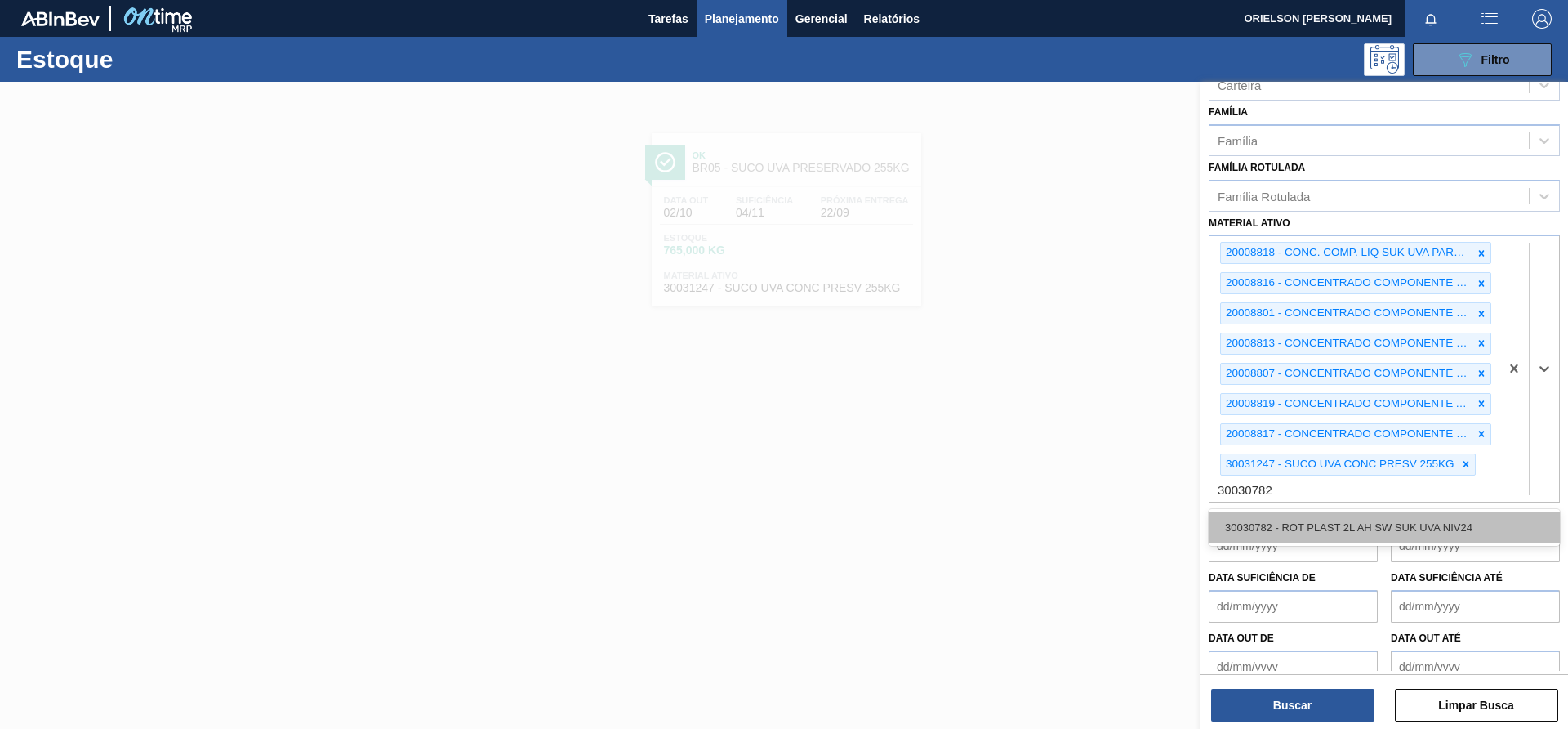
click at [1396, 518] on div "30030782 - ROT PLAST 2L AH SW SUK UVA NIV24" at bounding box center [1384, 527] width 351 height 30
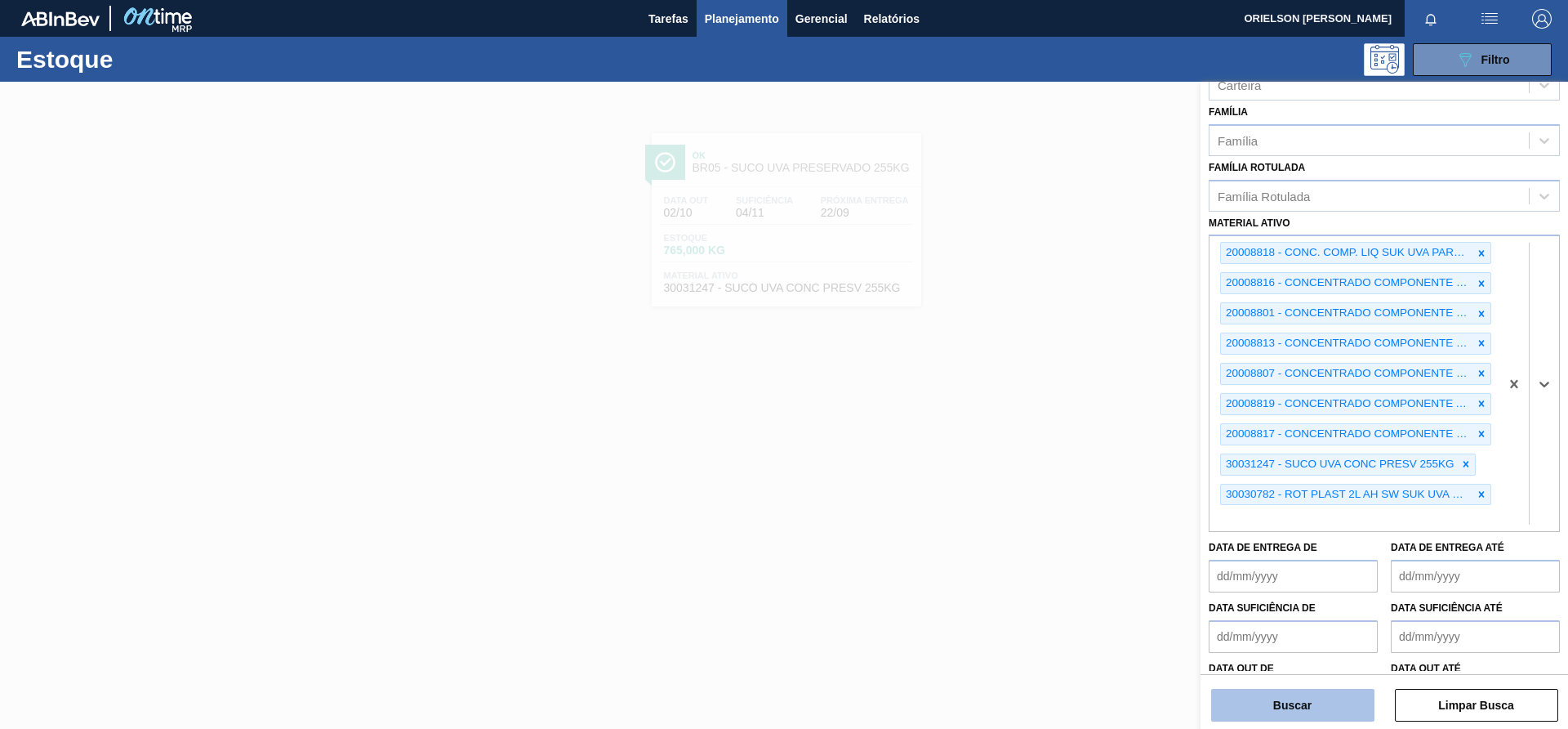
click at [1291, 706] on button "Buscar" at bounding box center [1293, 705] width 163 height 33
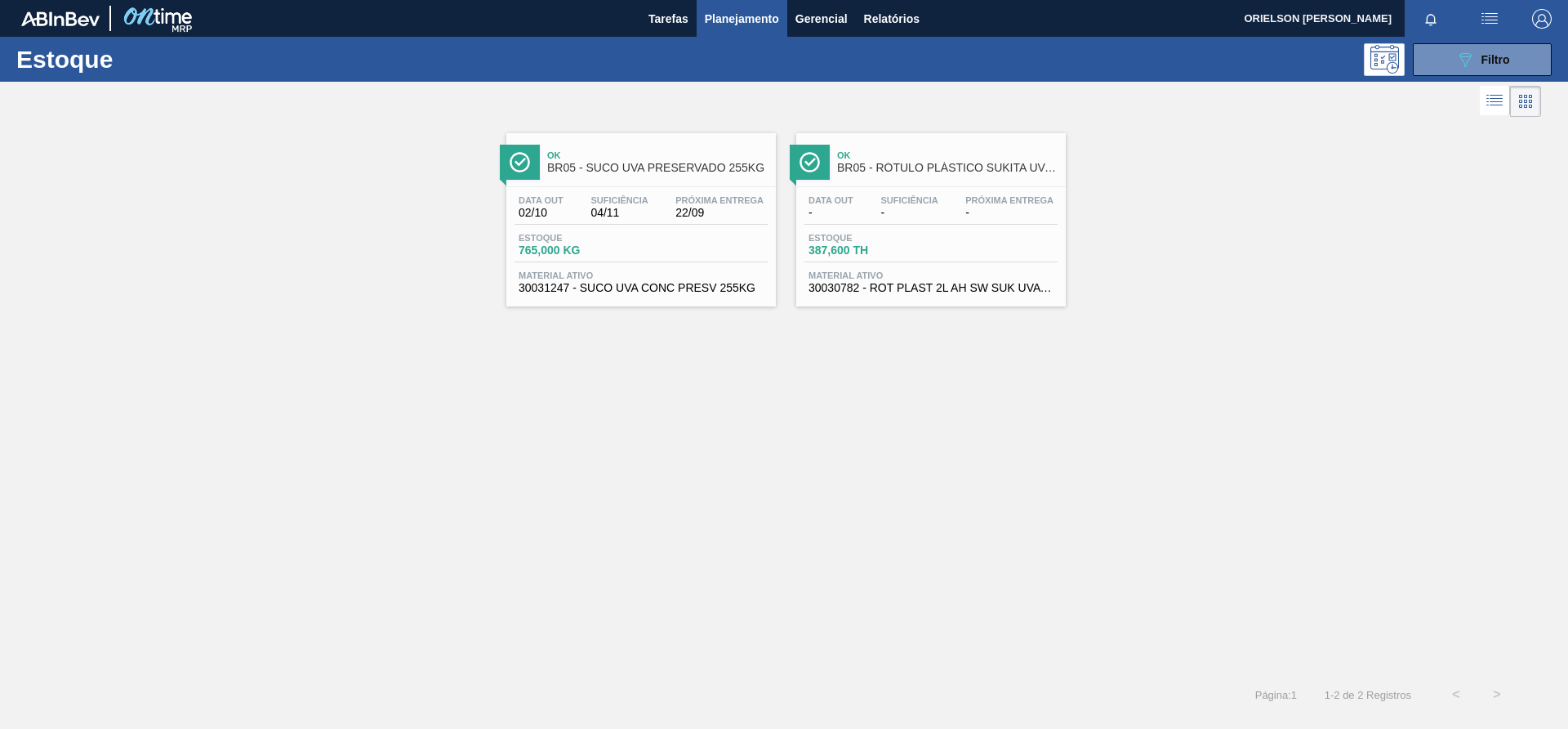
click at [849, 260] on div "Estoque 387,600 TH" at bounding box center [932, 247] width 253 height 29
click at [1451, 74] on button "089F7B8B-B2A5-4AFE-B5C0-19BA573D28AC Filtro" at bounding box center [1482, 60] width 139 height 33
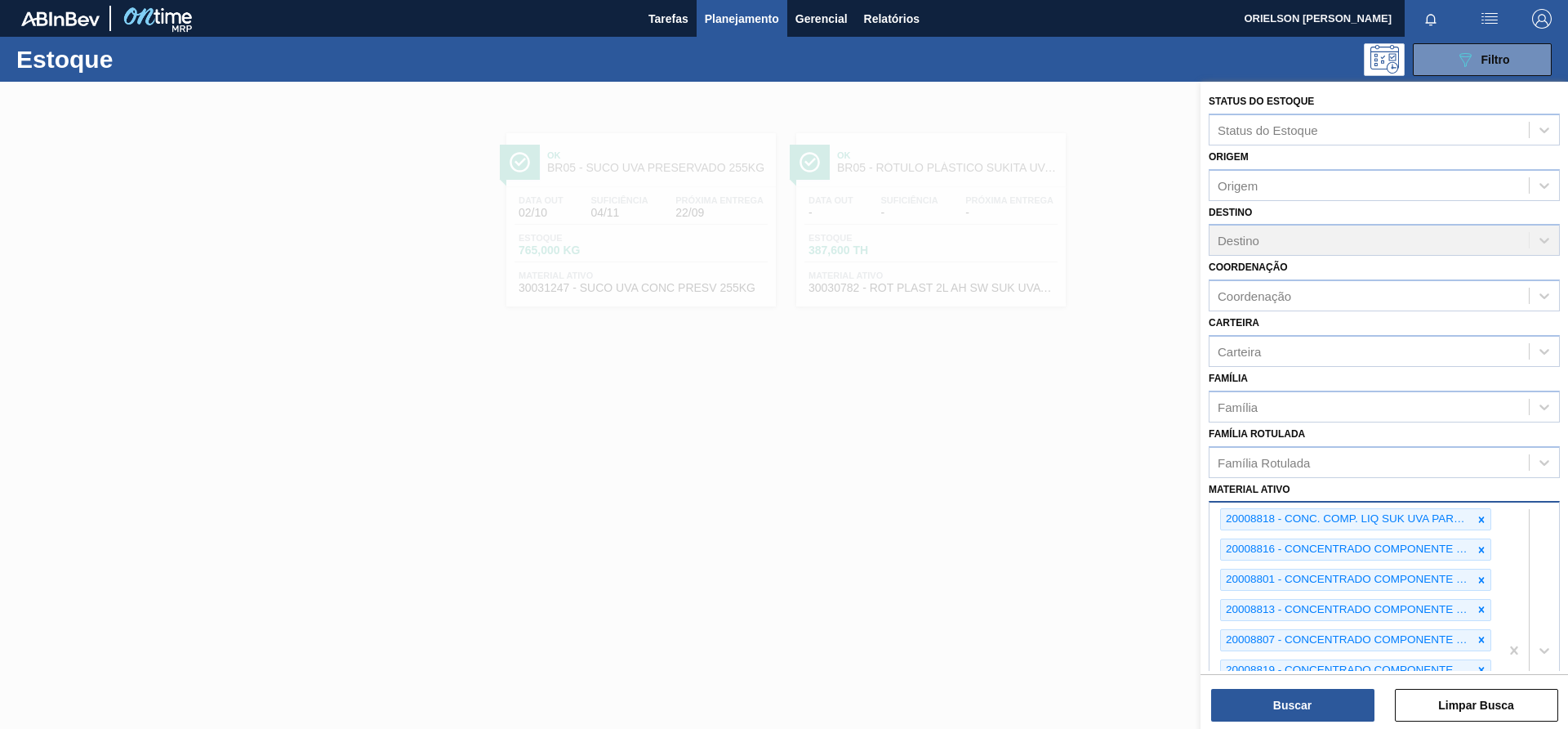
click at [1529, 585] on div "20008818 - CONC. COMP. LIQ SUK UVA PARTE C FE1656 20008816 - CONCENTRADO COMPON…" at bounding box center [1384, 649] width 351 height 297
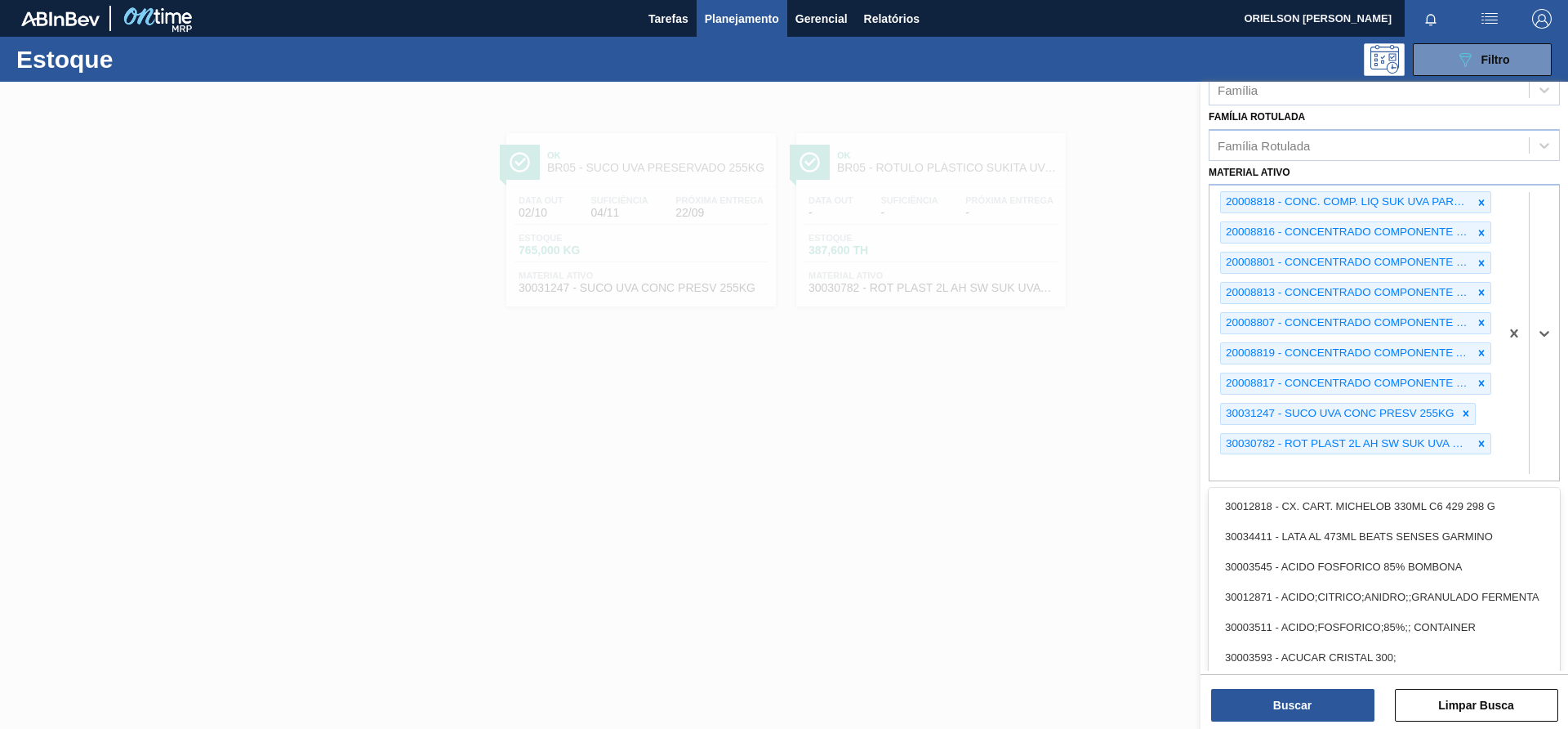
scroll to position [52, 0]
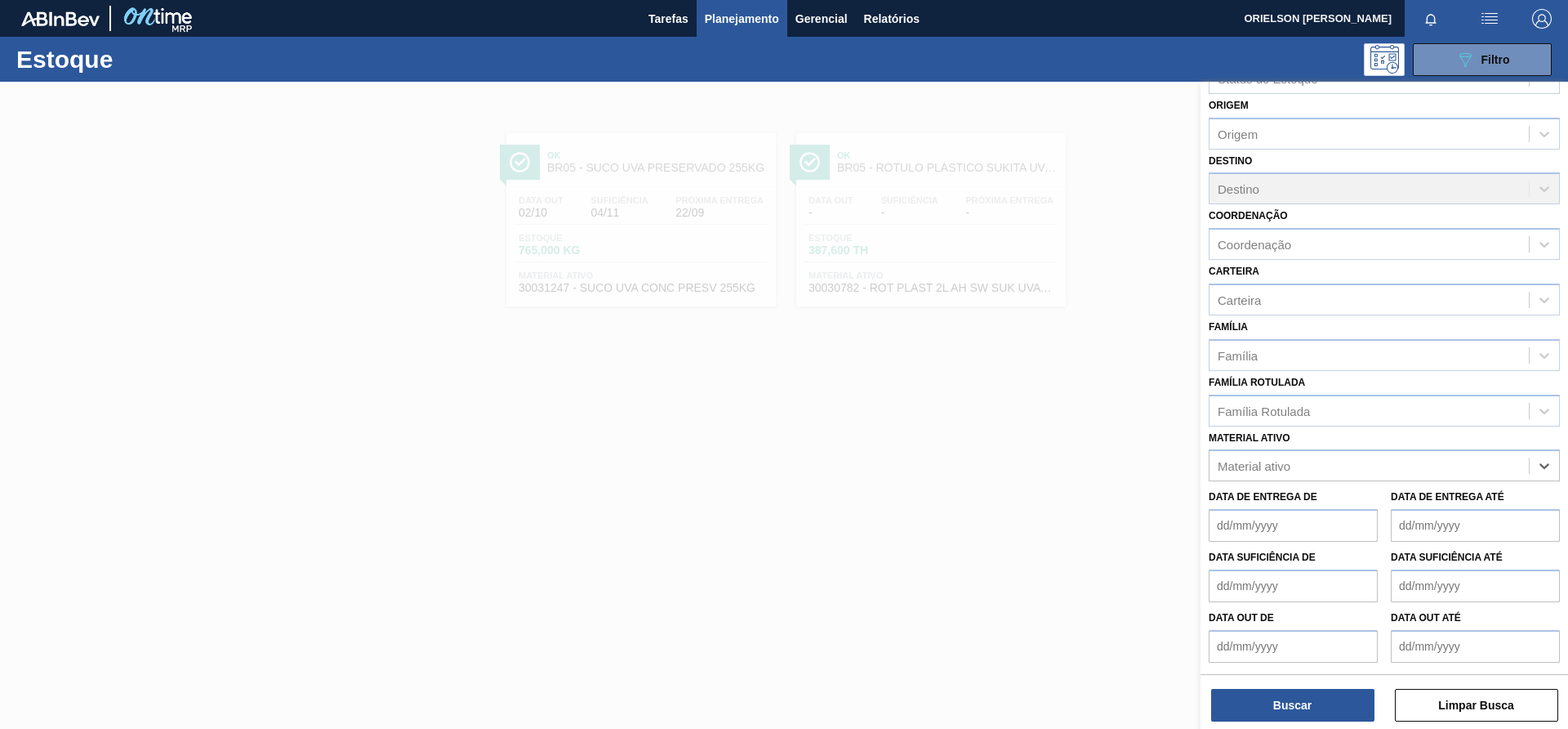
paste ativo "30018482"
type ativo "30018482"
click at [1361, 499] on div "30018482 - PREFORMA LONGA 48G CRISTAL 40% RECICLADA" at bounding box center [1384, 505] width 351 height 30
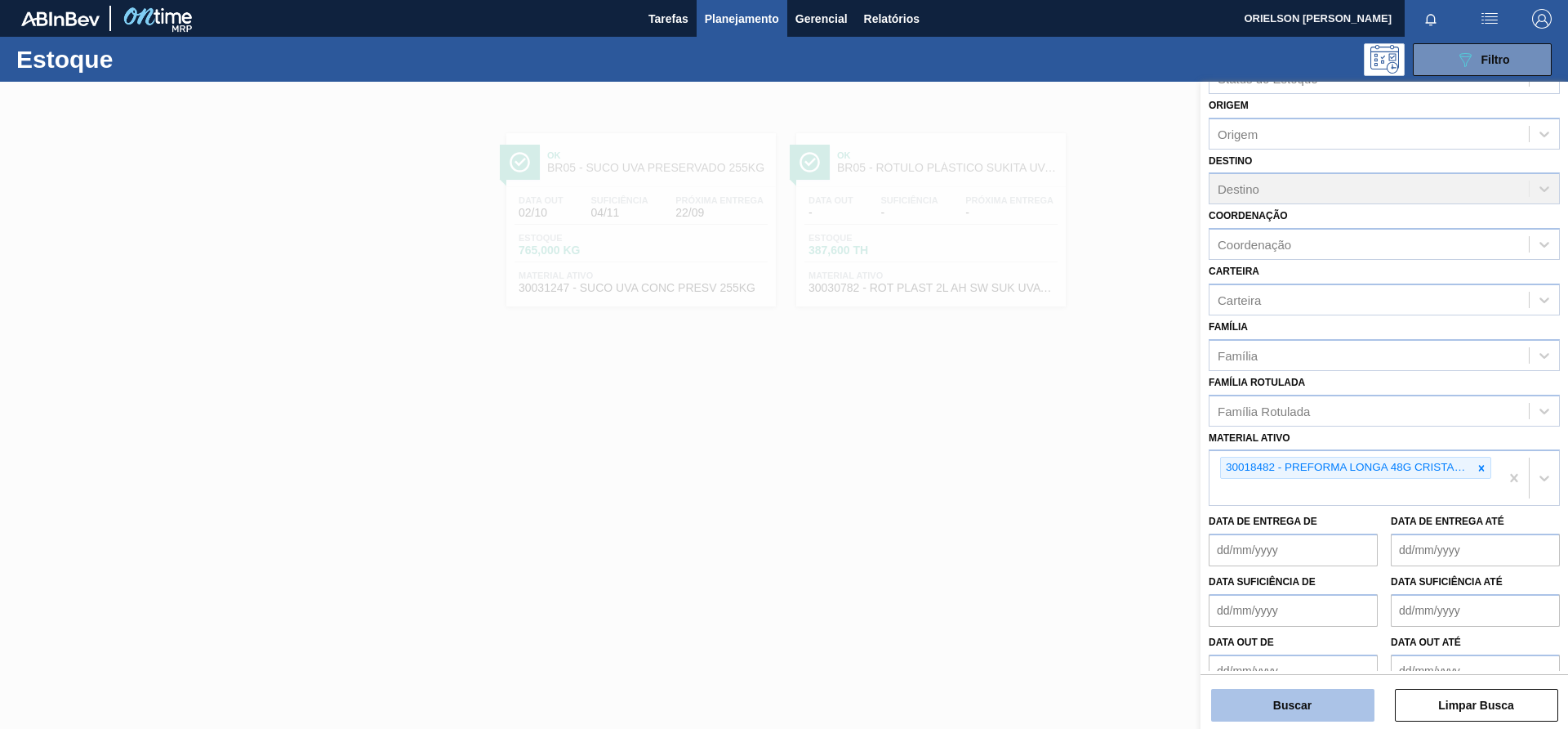
click at [1338, 709] on button "Buscar" at bounding box center [1293, 705] width 163 height 33
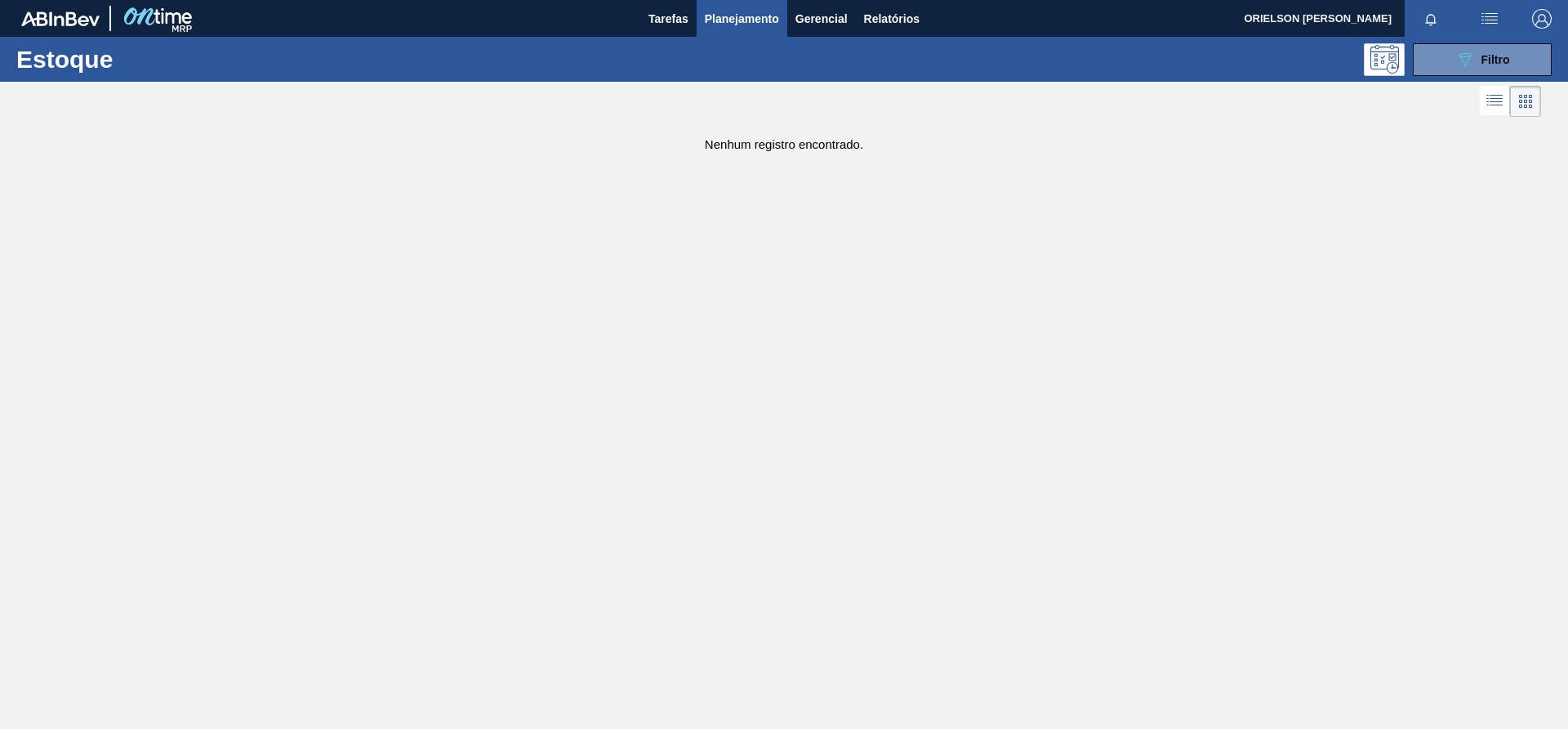
click at [1458, 78] on div "Estoque 089F7B8B-B2A5-4AFE-B5C0-19BA573D28AC Filtro" at bounding box center [784, 60] width 1568 height 45
click at [1464, 59] on icon "089F7B8B-B2A5-4AFE-B5C0-19BA573D28AC" at bounding box center [1466, 60] width 20 height 20
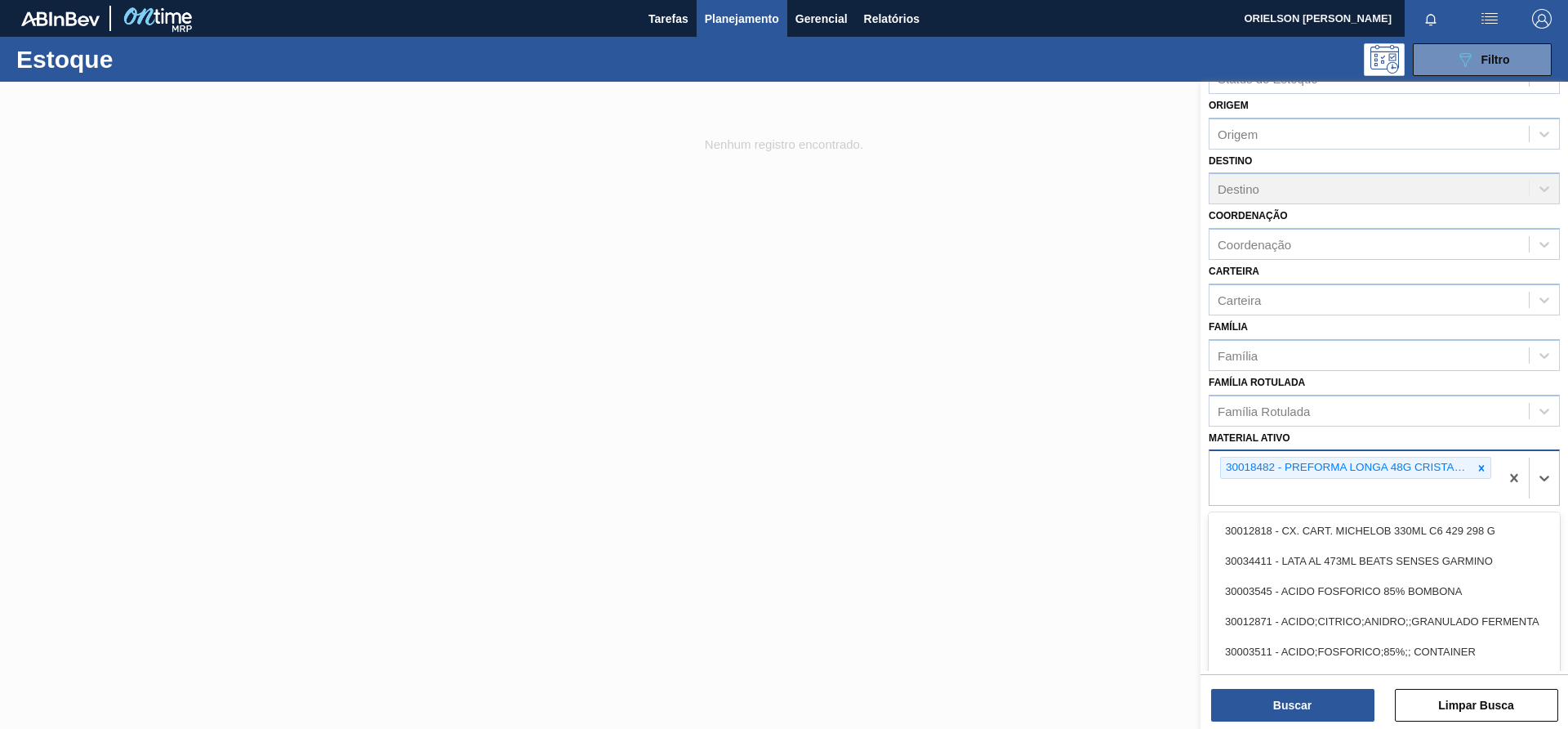
click at [1500, 497] on div at bounding box center [1530, 478] width 60 height 54
click at [682, 312] on div at bounding box center [784, 446] width 1568 height 729
